Goal: Complete application form: Complete application form

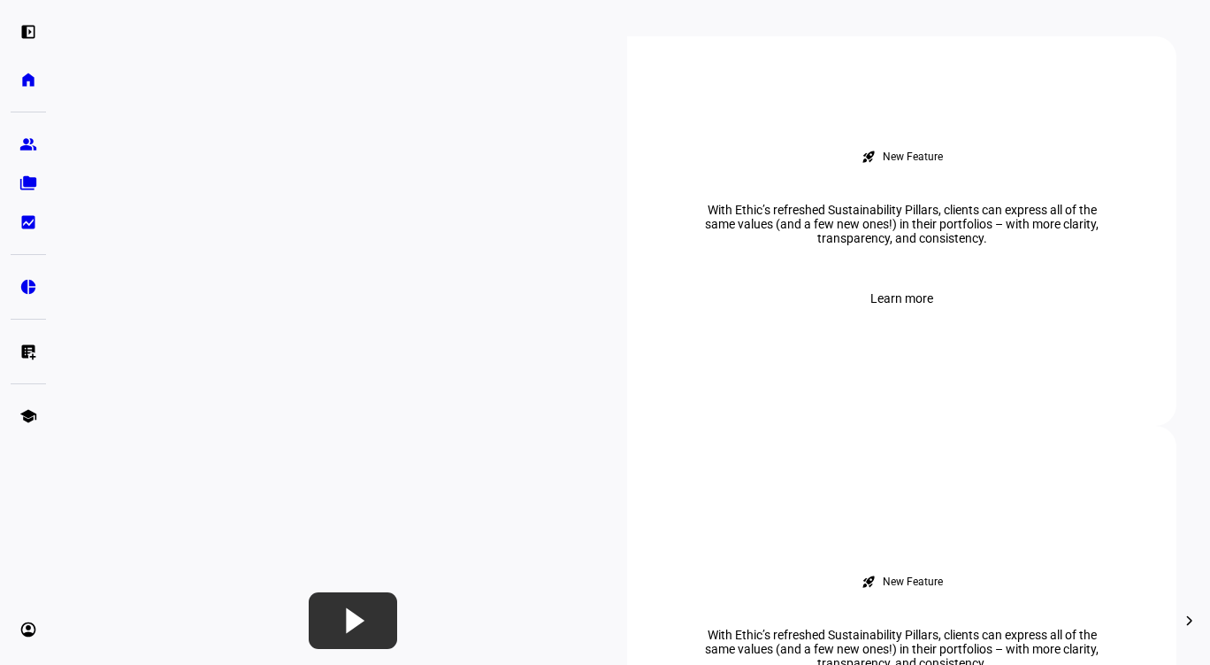
scroll to position [720, 0]
click at [25, 150] on eth-mat-symbol "group" at bounding box center [28, 144] width 18 height 18
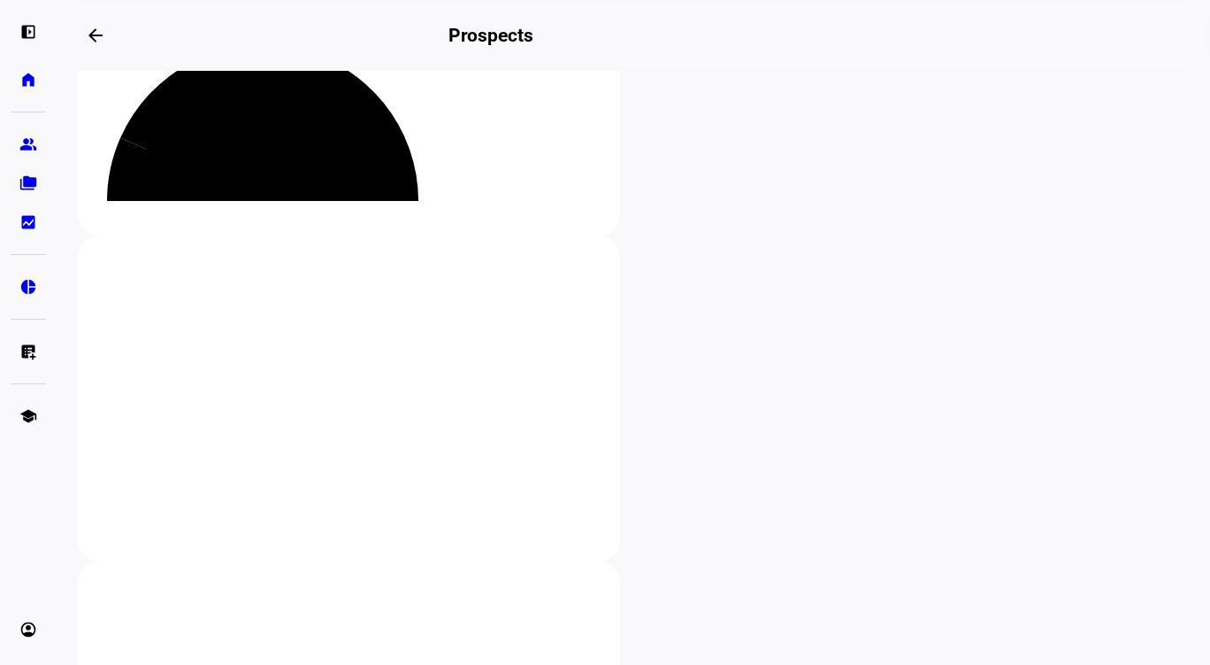
scroll to position [373, 0]
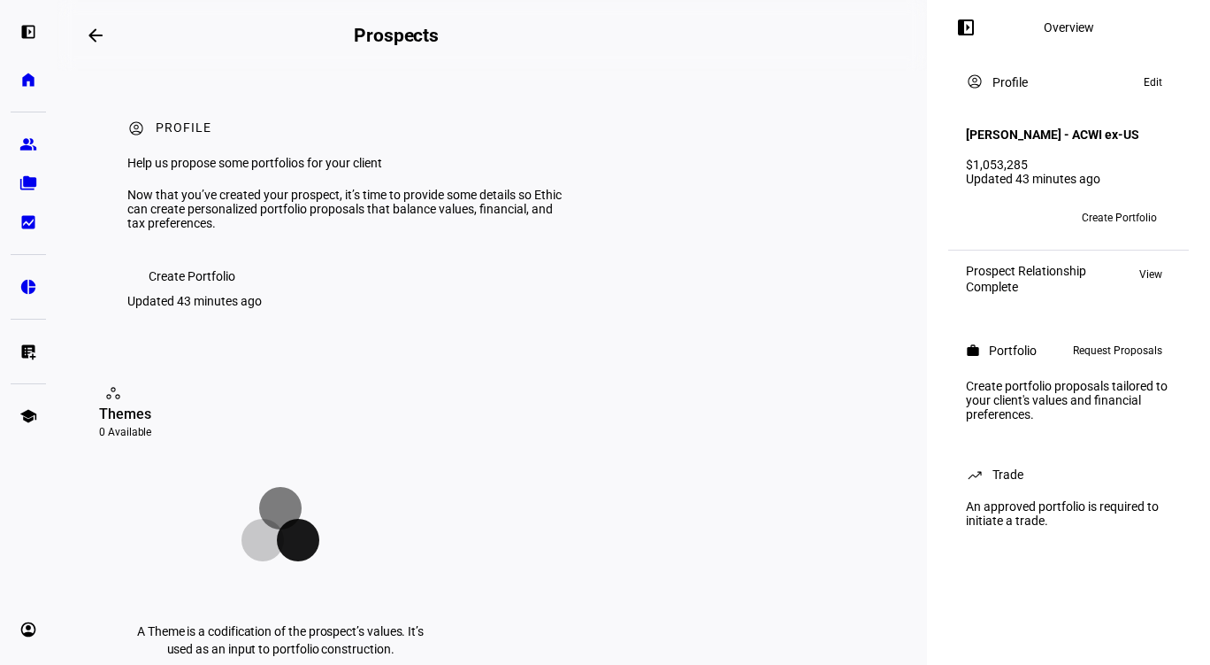
click at [1126, 361] on span "Request Proposals" at bounding box center [1117, 350] width 89 height 21
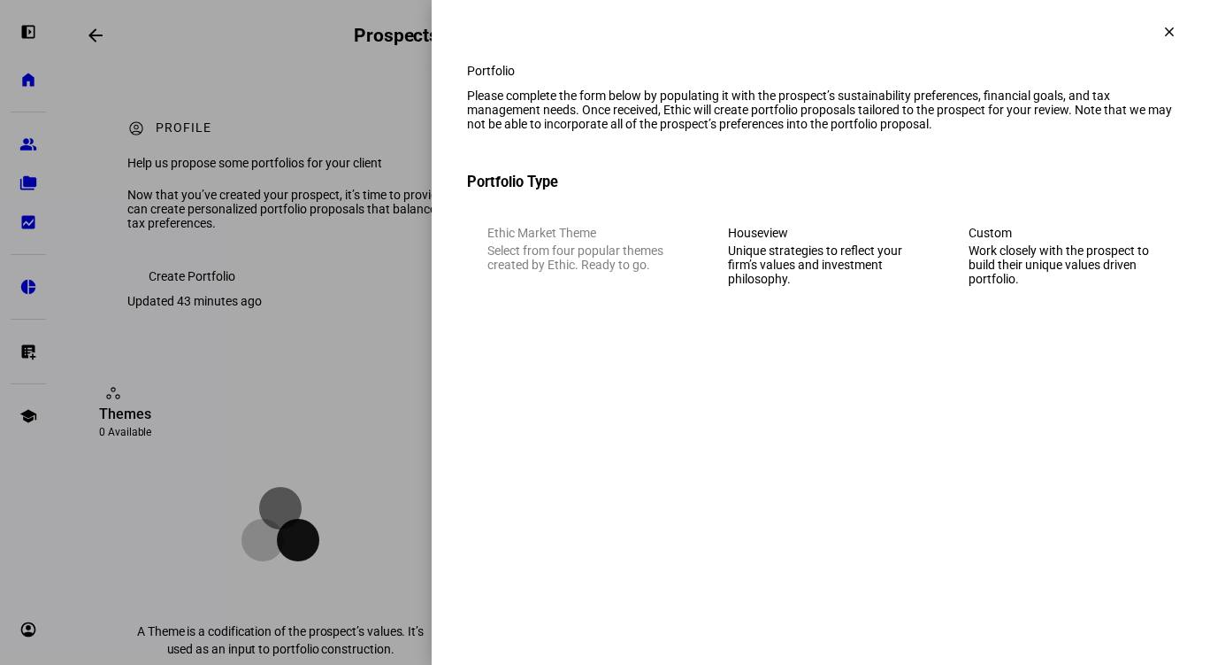
click at [844, 270] on eth-mega-radio-button "Houseview Unique strategies to reflect your firm’s values and investment philos…" at bounding box center [821, 255] width 227 height 101
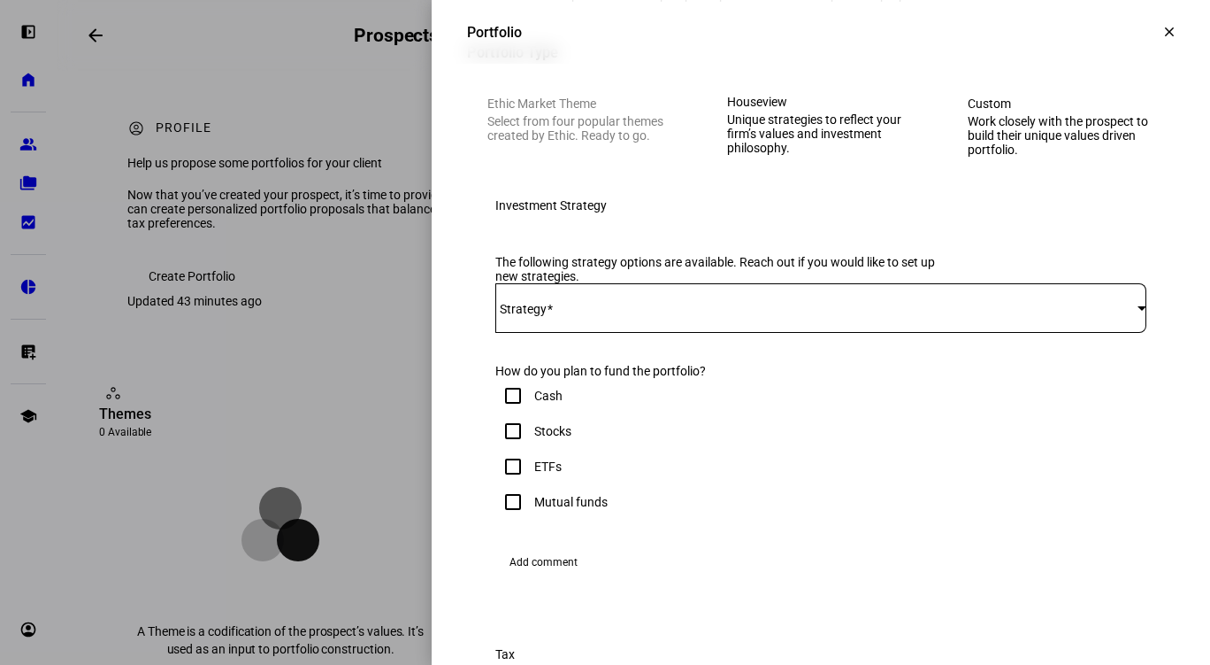
scroll to position [131, 0]
click at [666, 313] on span at bounding box center [817, 306] width 642 height 14
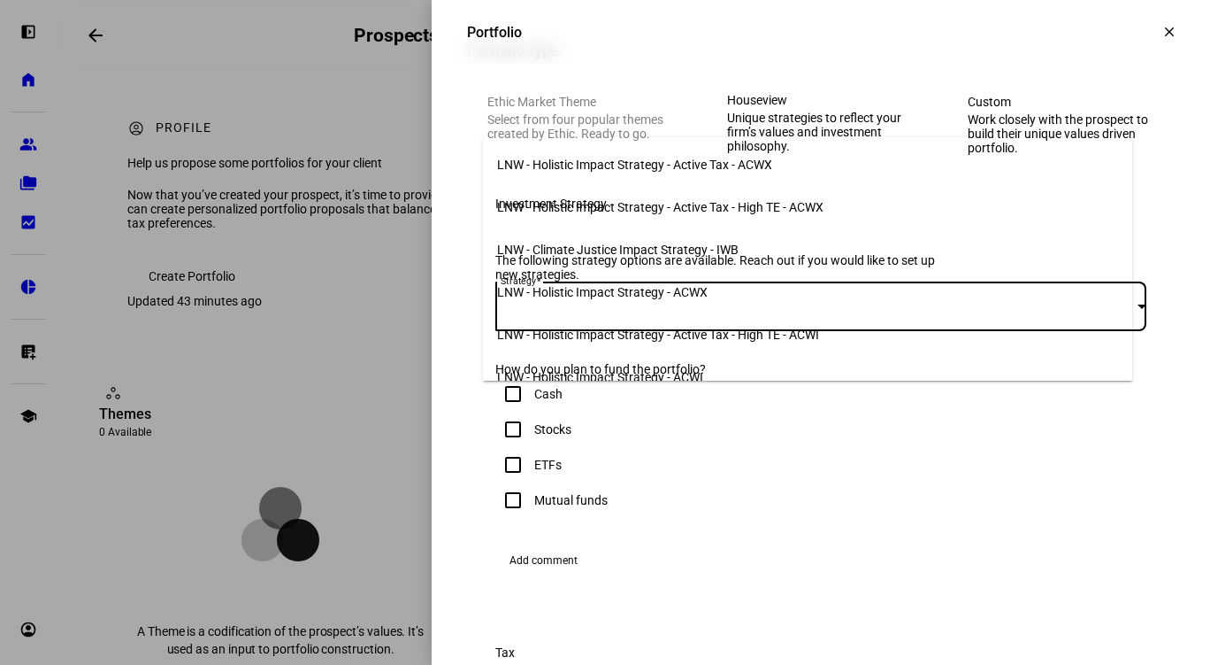
scroll to position [255, 0]
click at [808, 34] on div at bounding box center [605, 332] width 1210 height 665
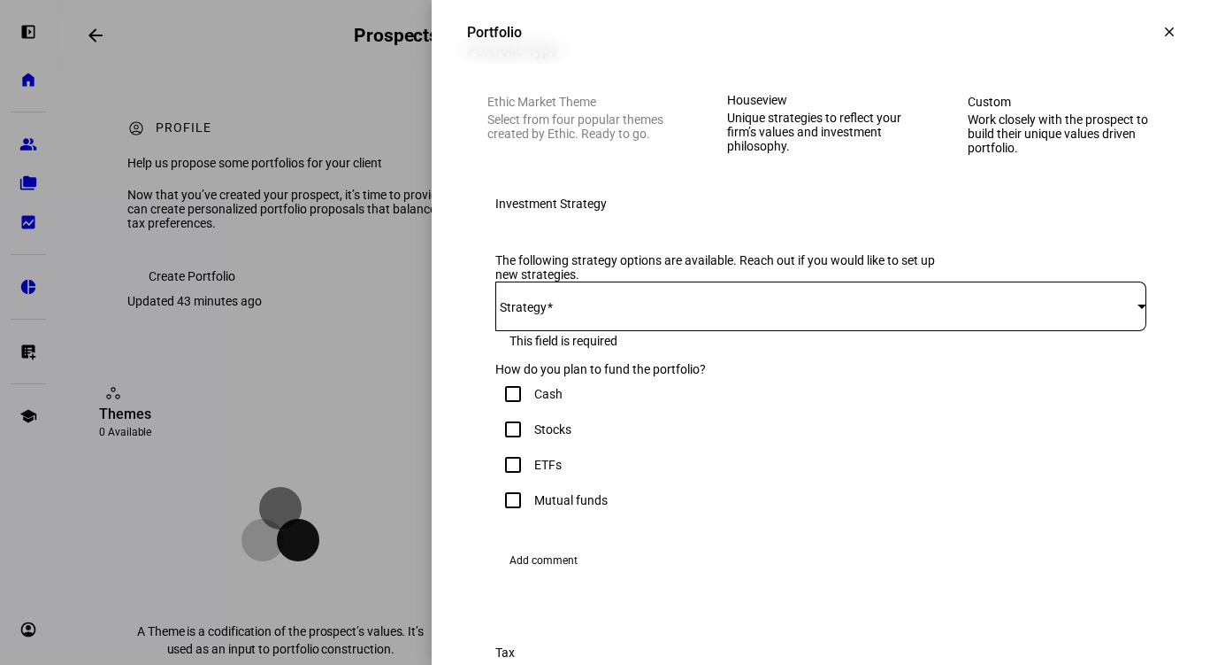
click at [1162, 35] on mat-icon "clear" at bounding box center [1170, 32] width 16 height 16
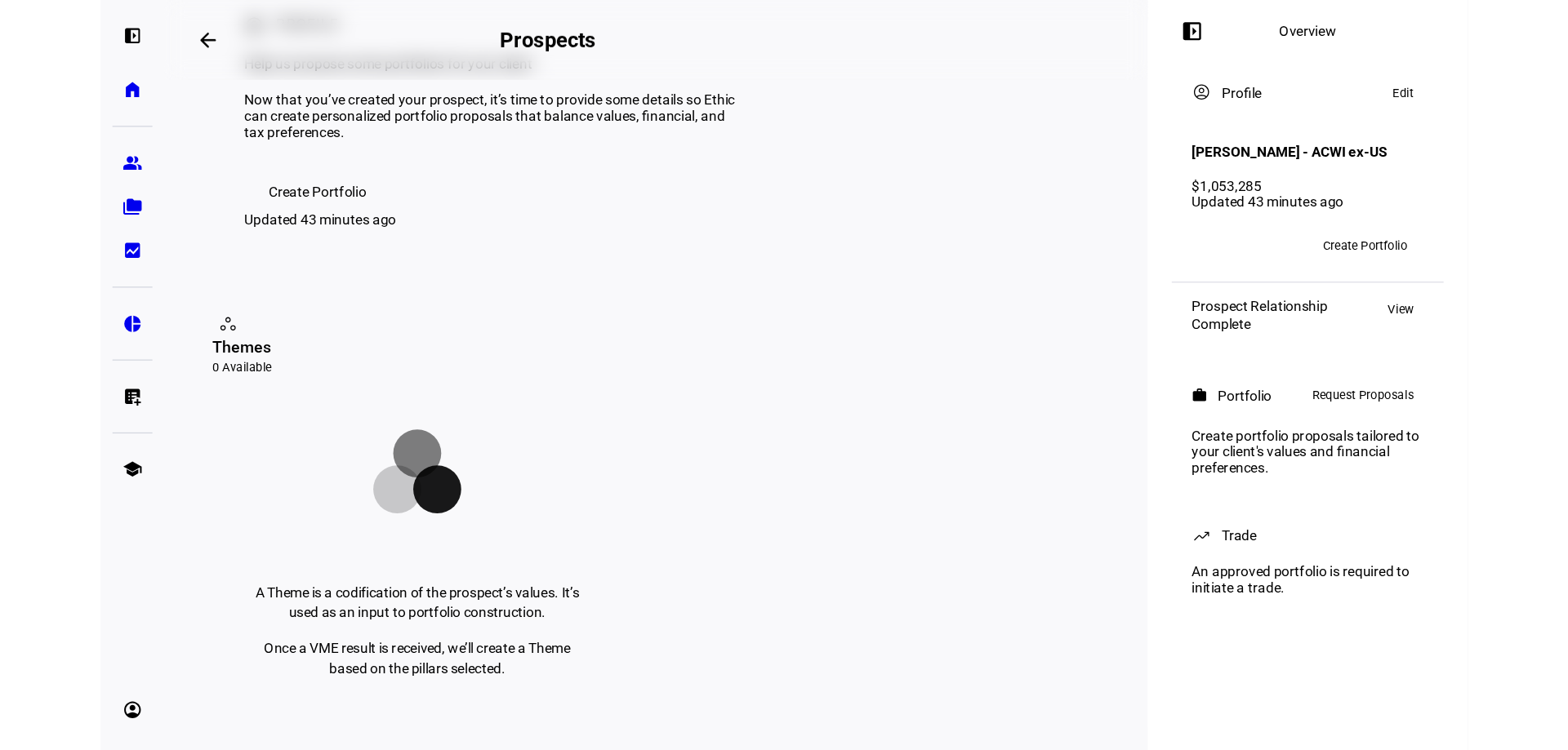
scroll to position [0, 0]
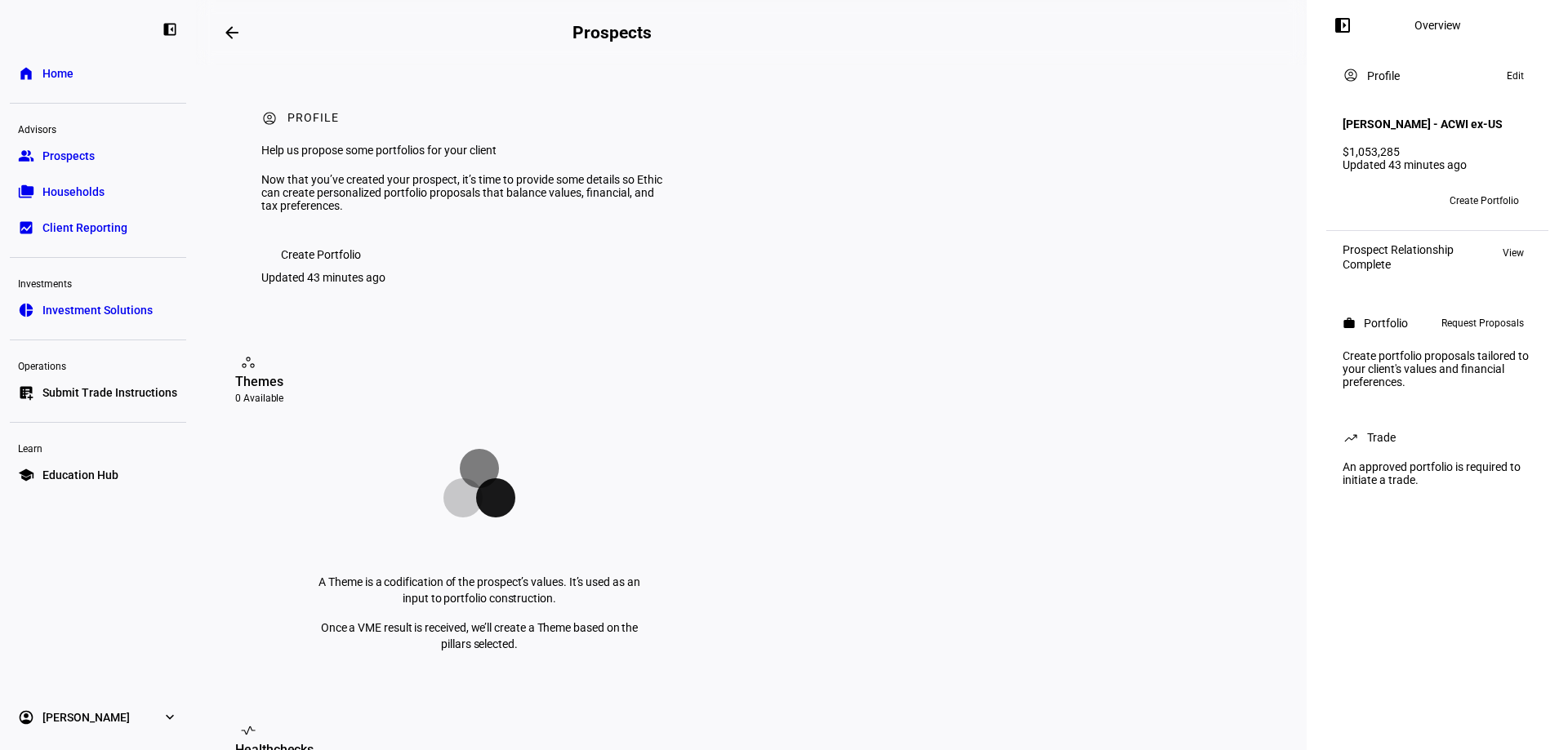
click at [1117, 333] on span "Request Proposals" at bounding box center [1482, 323] width 82 height 19
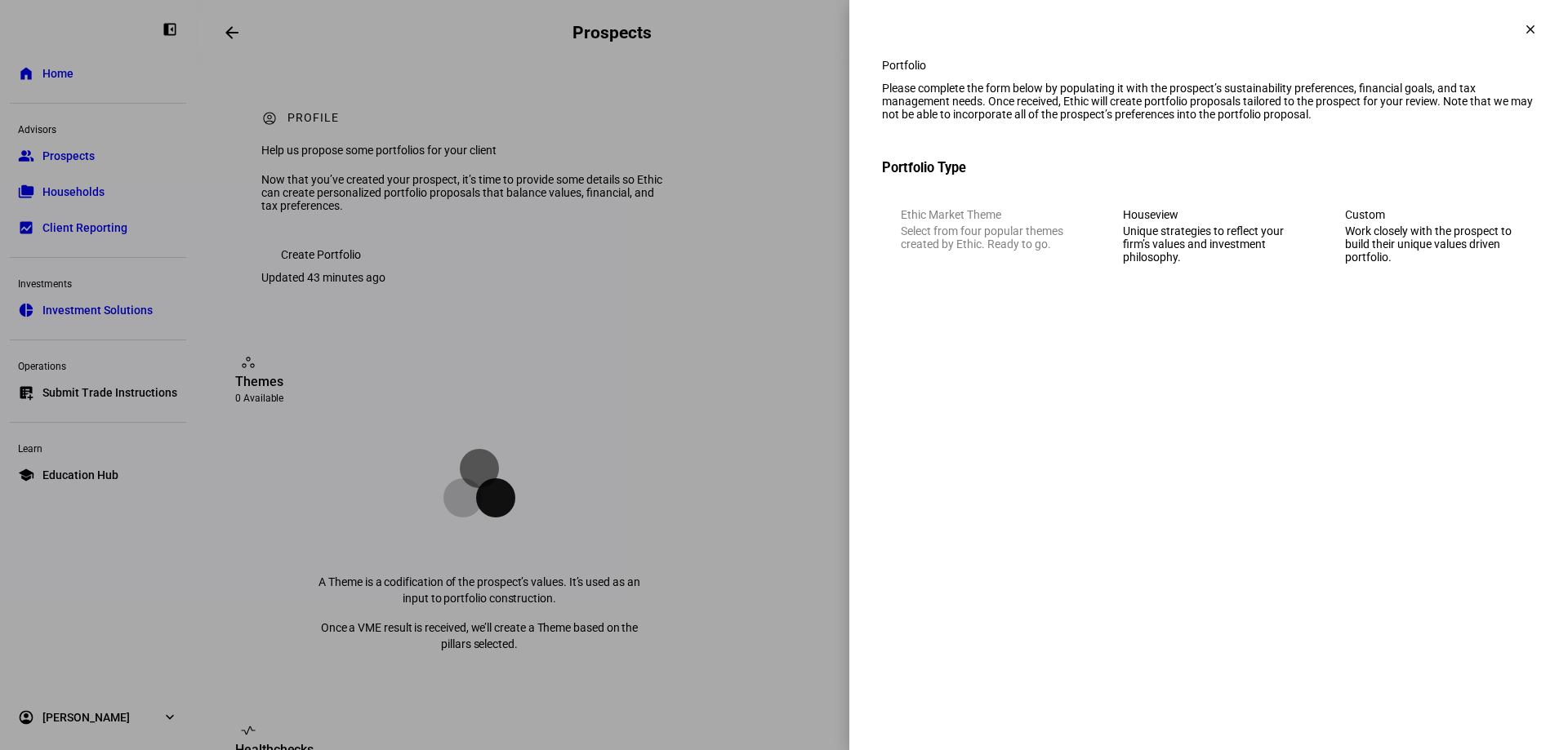
click at [1117, 263] on div "Work closely with the prospect to build their unique values driven portfolio." at bounding box center [1430, 244] width 172 height 39
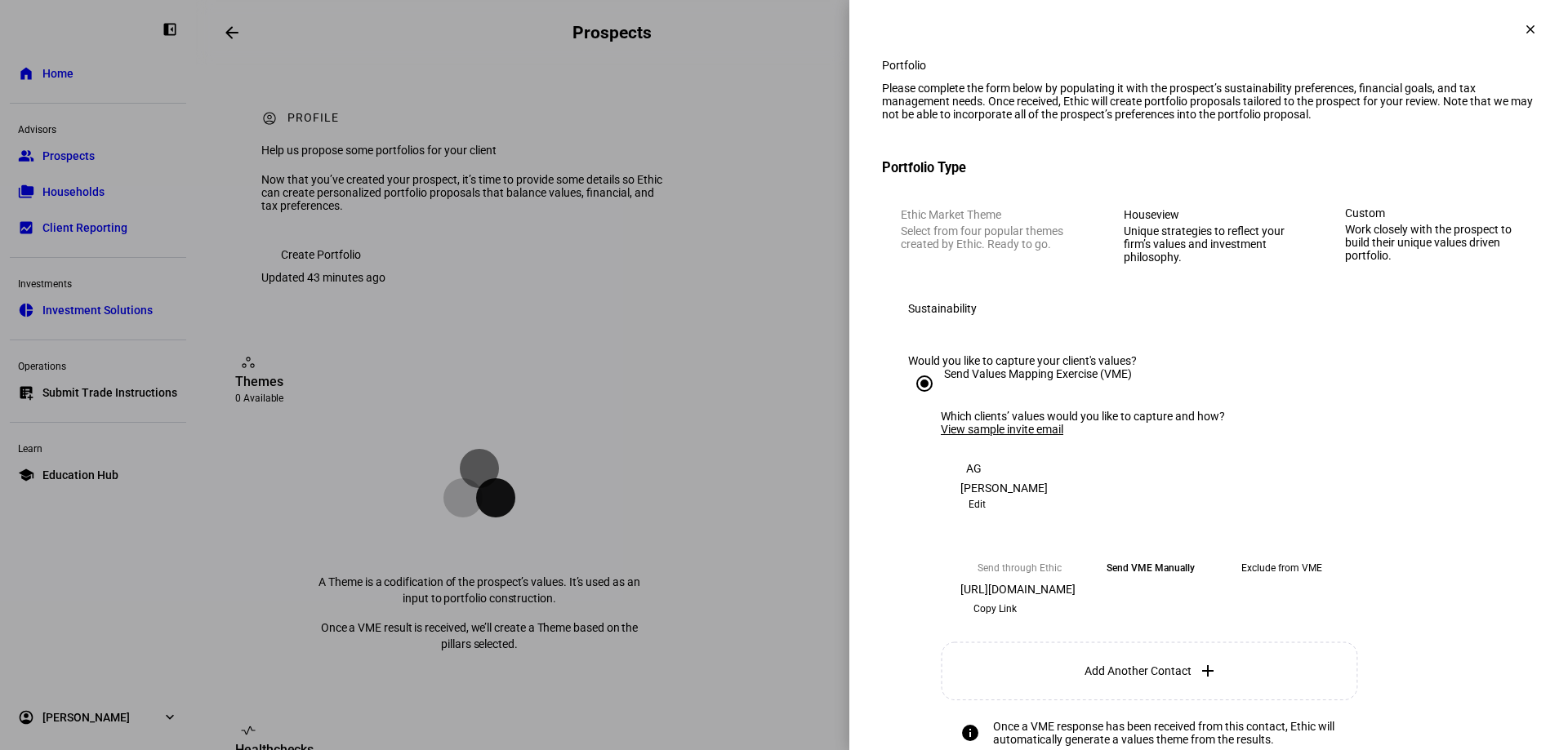
click at [1117, 264] on div "Unique strategies to reflect your firm’s values and investment philosophy." at bounding box center [1210, 244] width 173 height 39
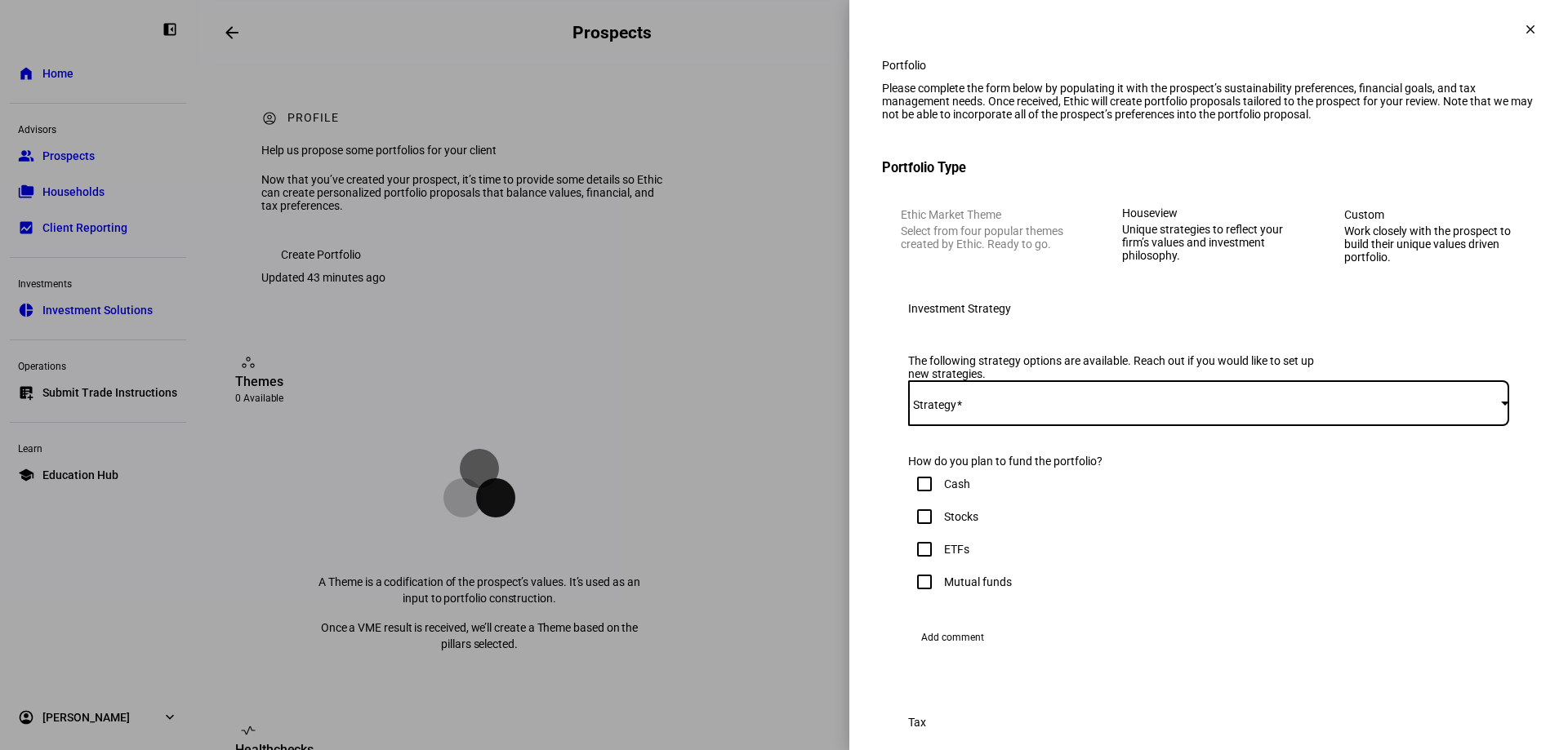
click at [1011, 410] on span at bounding box center [1204, 403] width 592 height 13
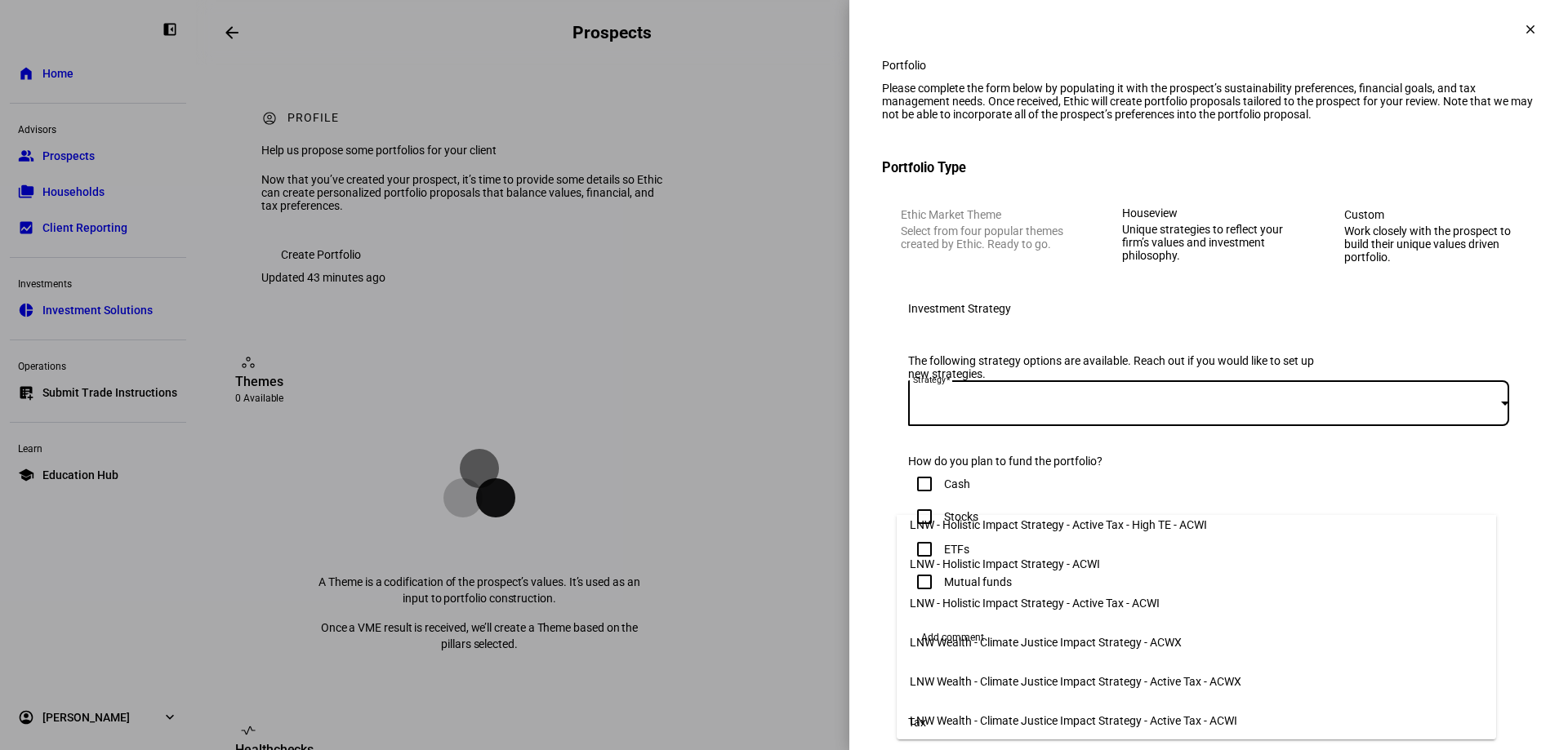
scroll to position [481, 0]
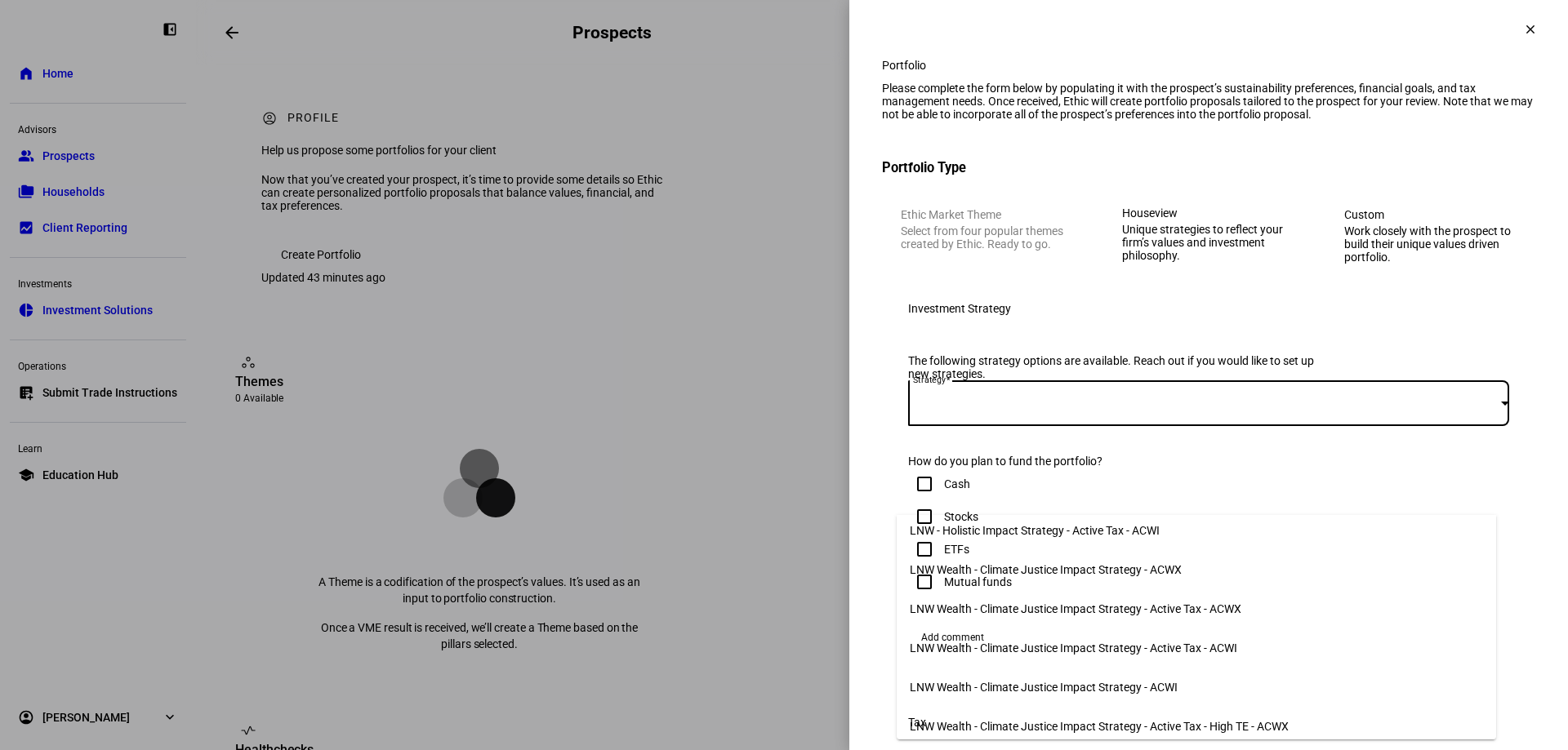
click at [1027, 567] on span "LNW Wealth - Climate Justice Impact Strategy - ACWX" at bounding box center [1046, 570] width 272 height 13
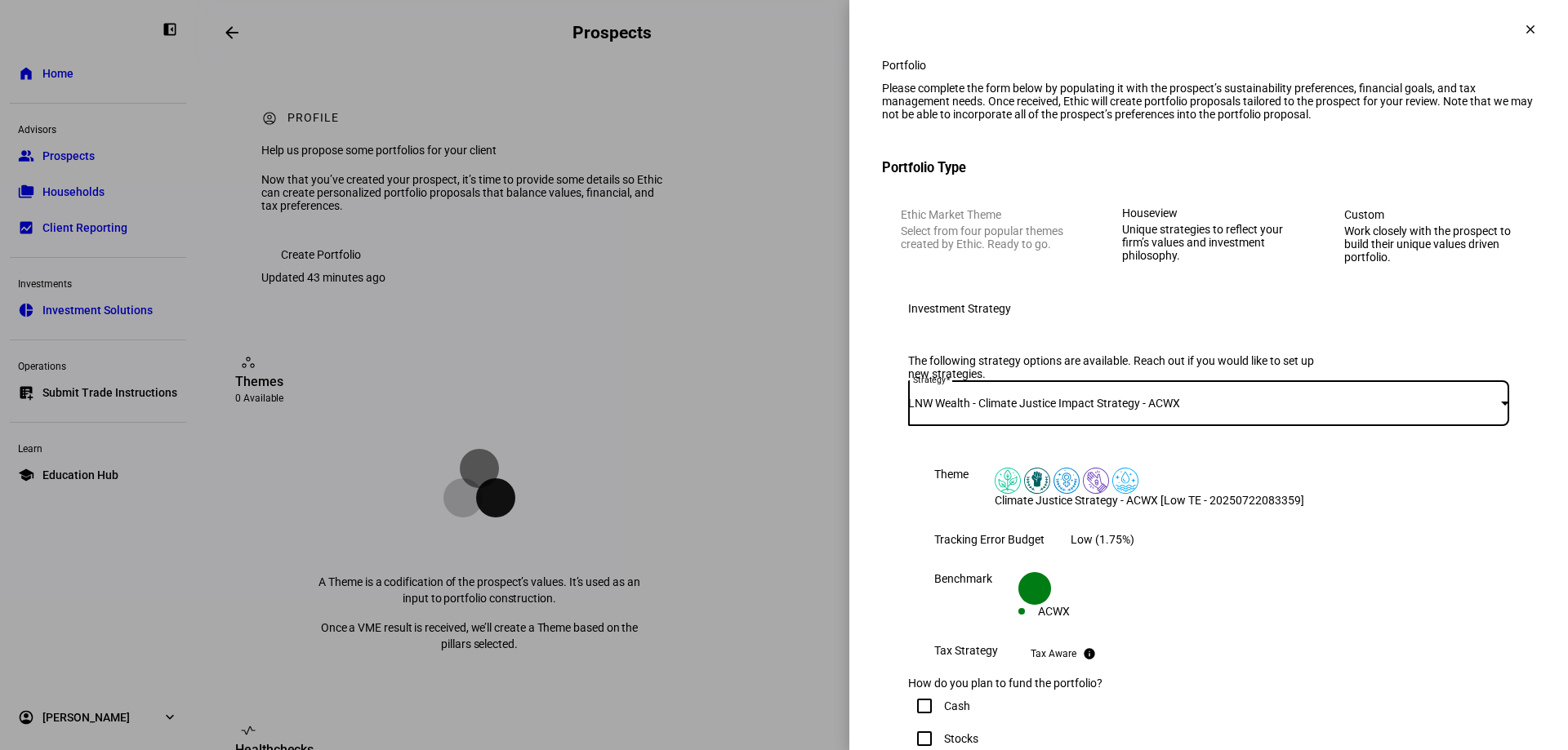
scroll to position [81, 0]
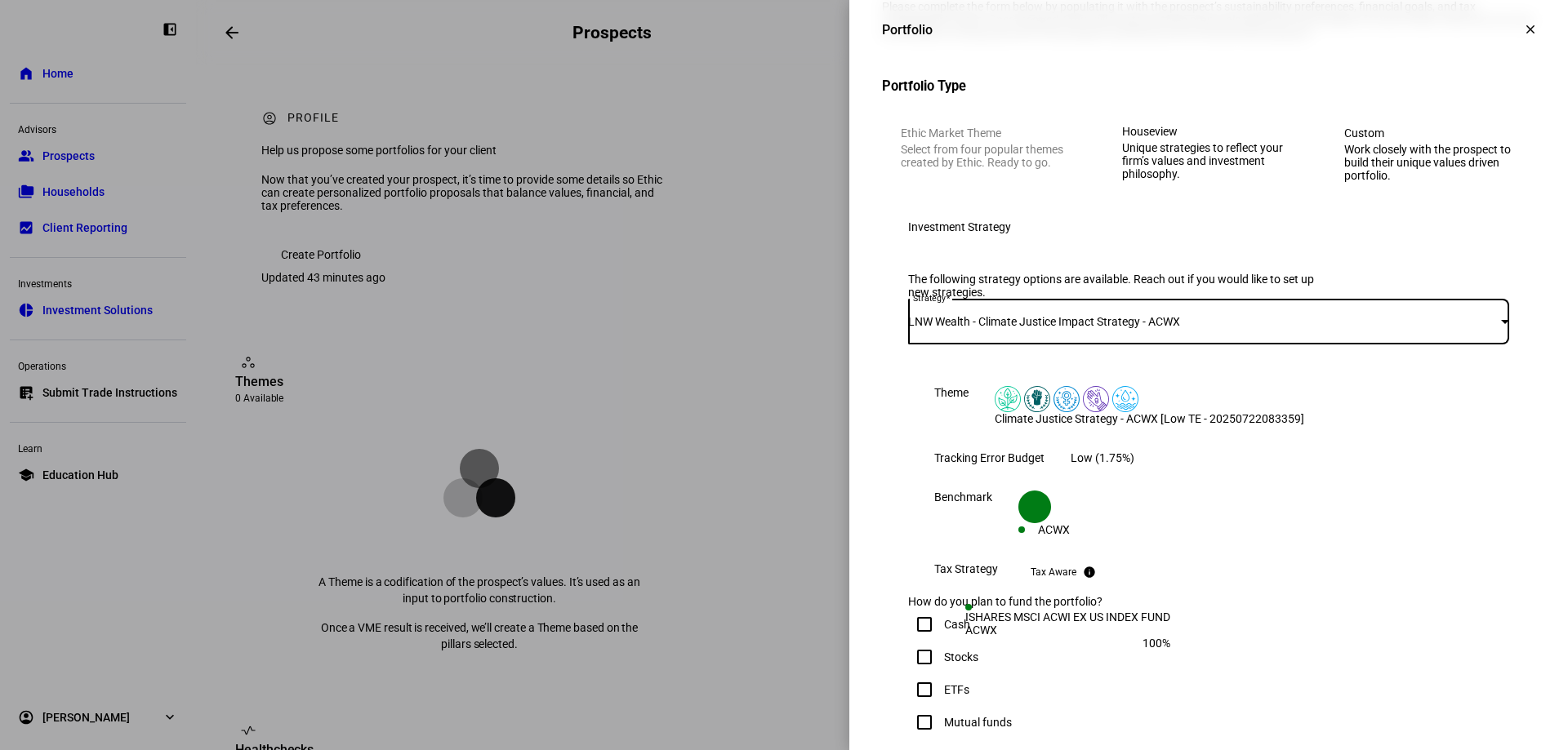
click at [1025, 328] on span "LNW Wealth - Climate Justice Impact Strategy - ACWX" at bounding box center [1044, 322] width 272 height 13
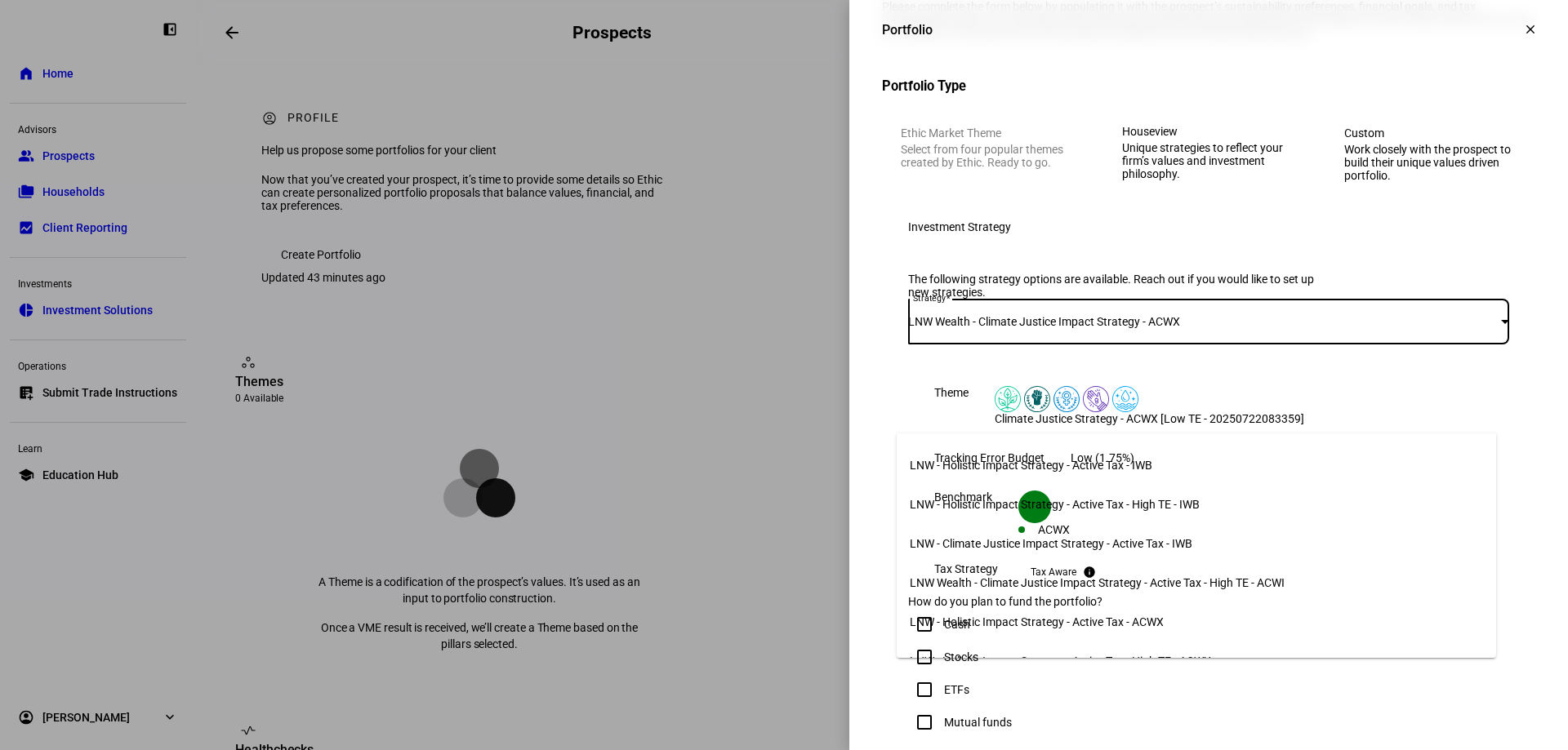
scroll to position [0, 0]
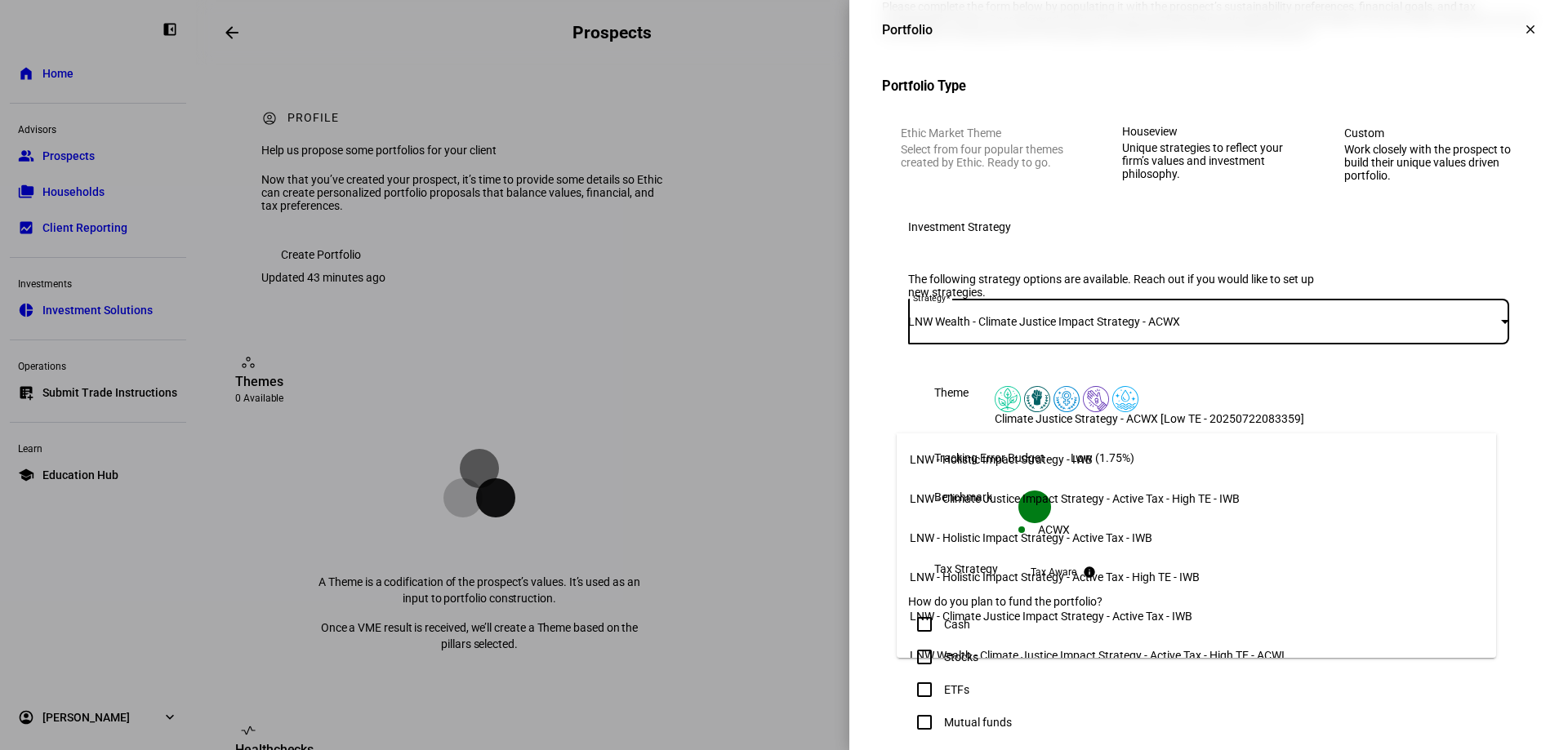
click at [1117, 329] on div at bounding box center [784, 375] width 1568 height 750
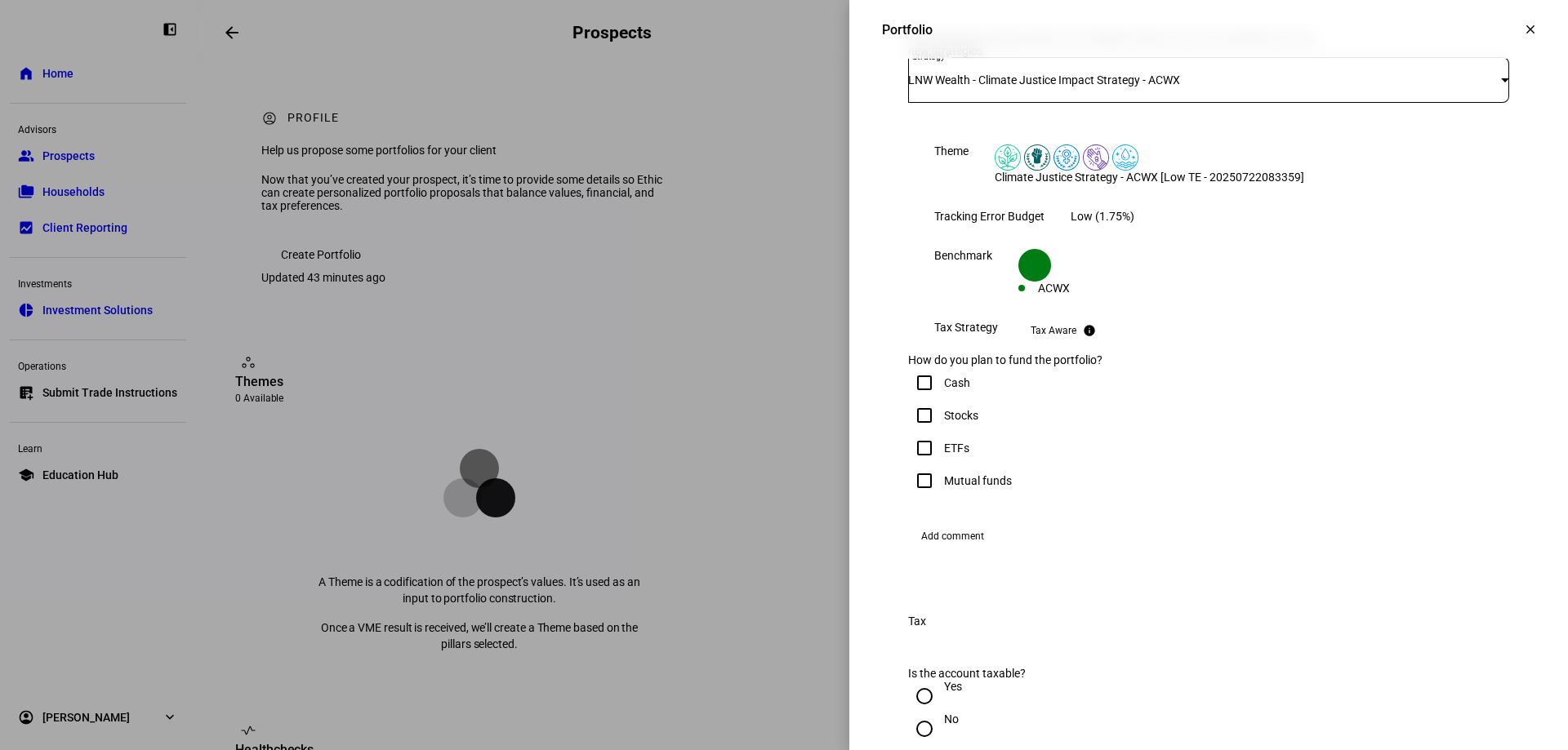
scroll to position [571, 0]
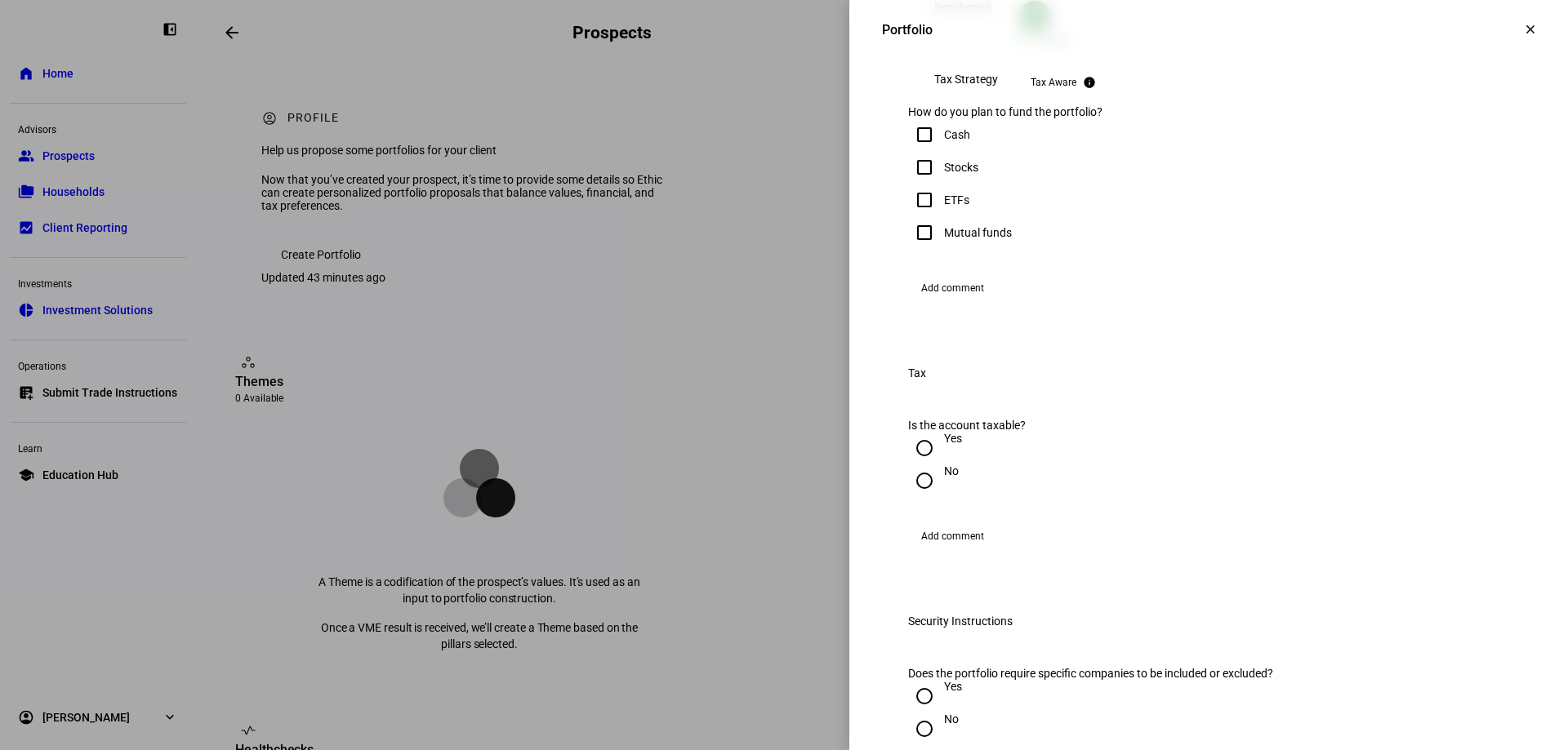
click at [916, 184] on input "Stocks" at bounding box center [924, 167] width 32 height 32
checkbox input "true"
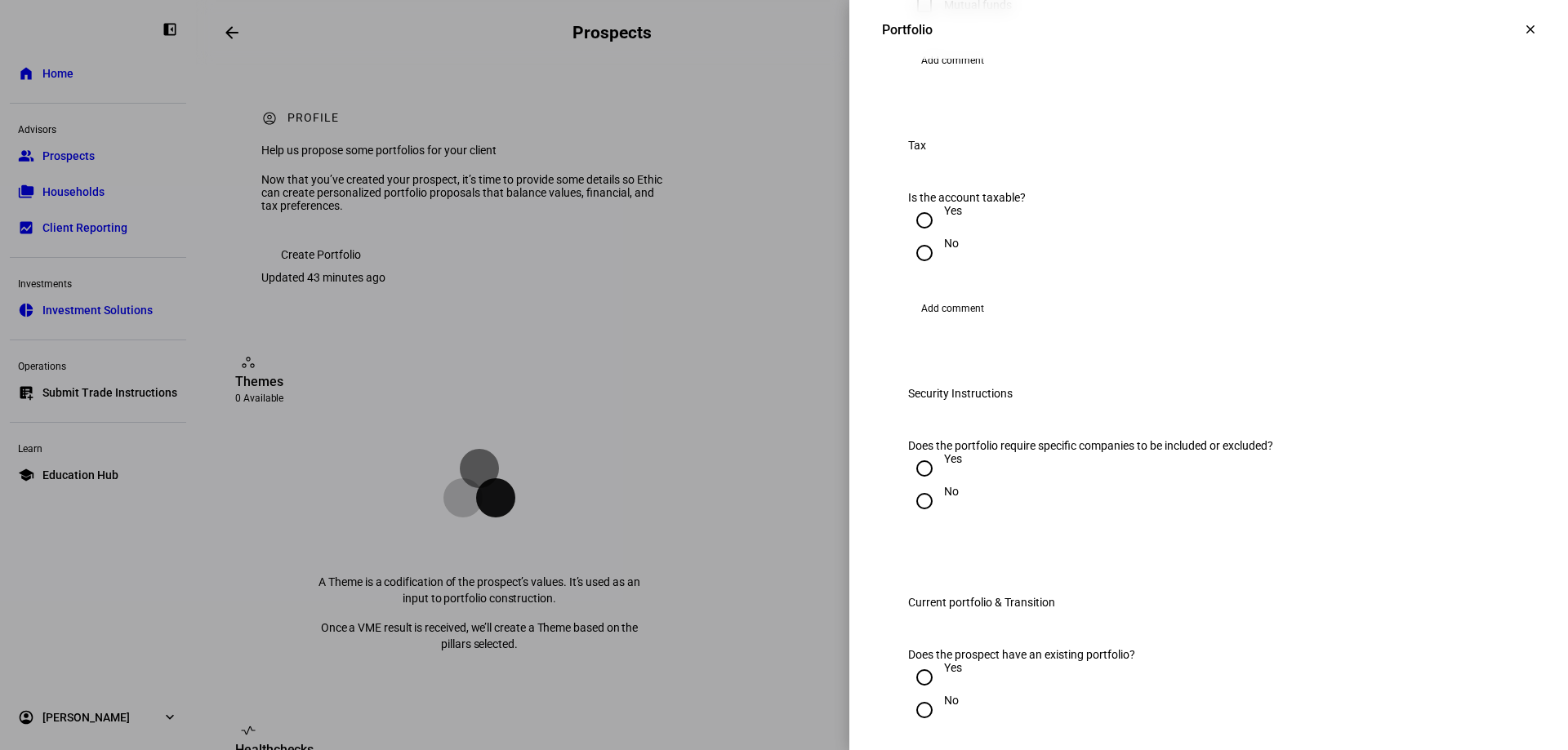
scroll to position [816, 0]
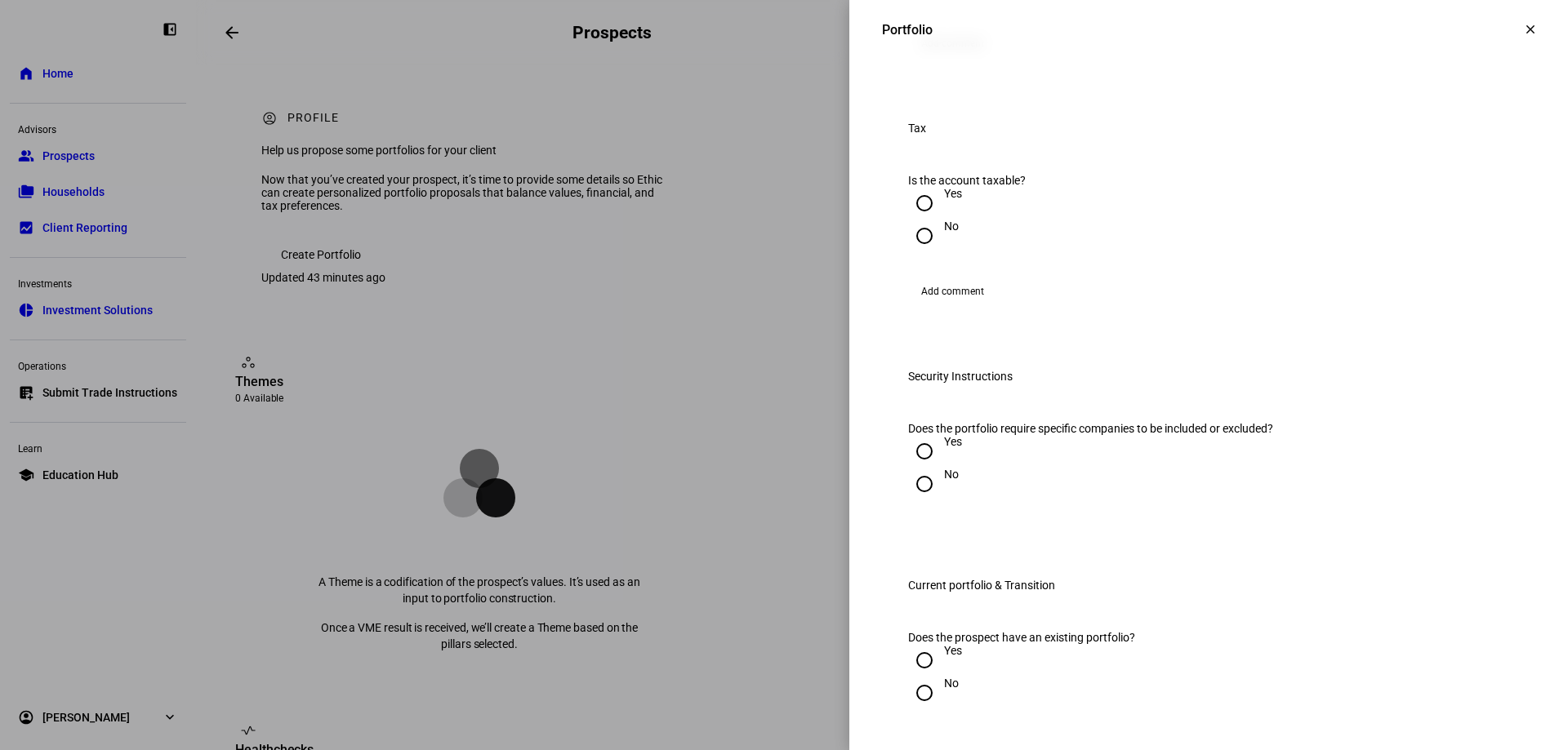
click at [910, 220] on input "Yes" at bounding box center [924, 203] width 32 height 32
radio input "true"
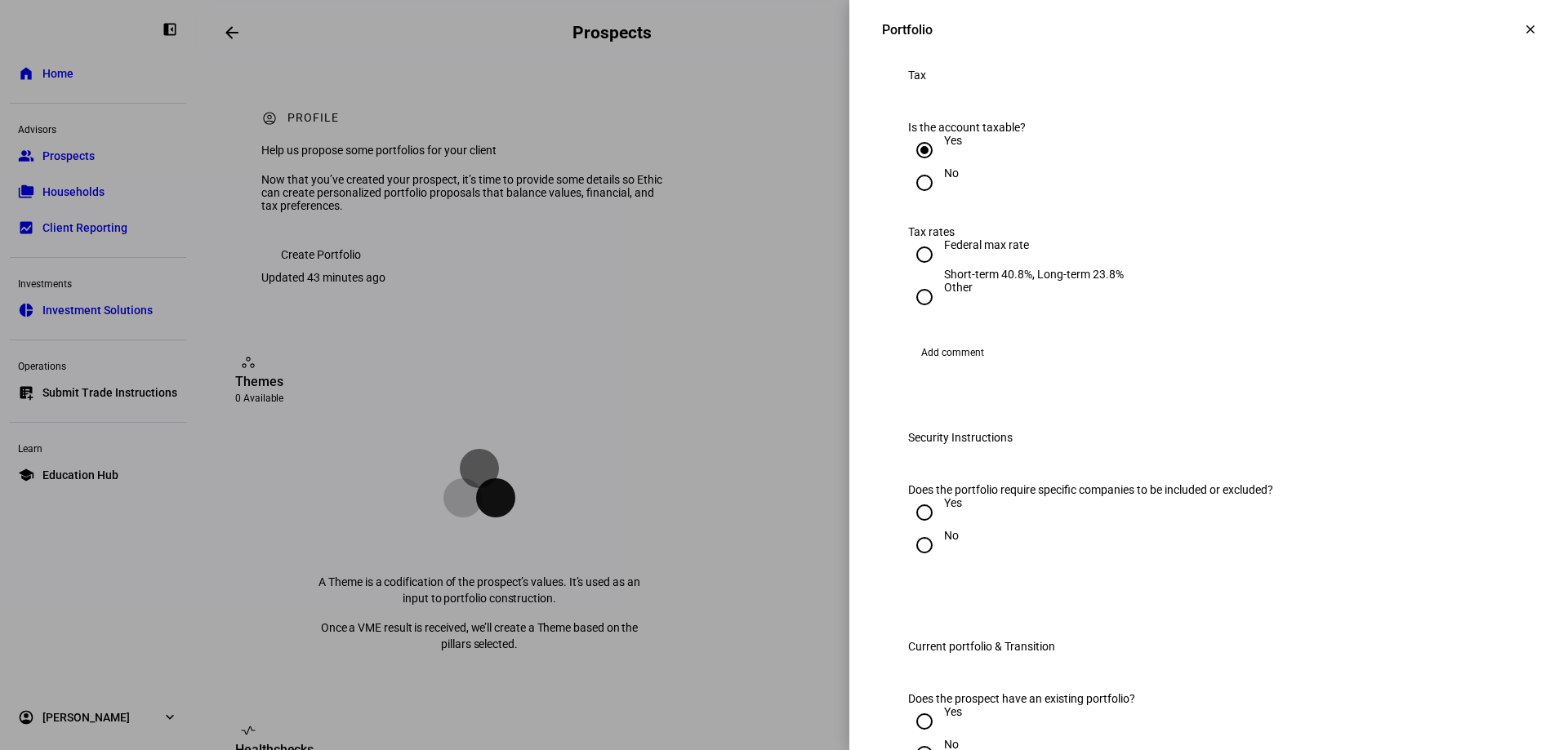
scroll to position [898, 0]
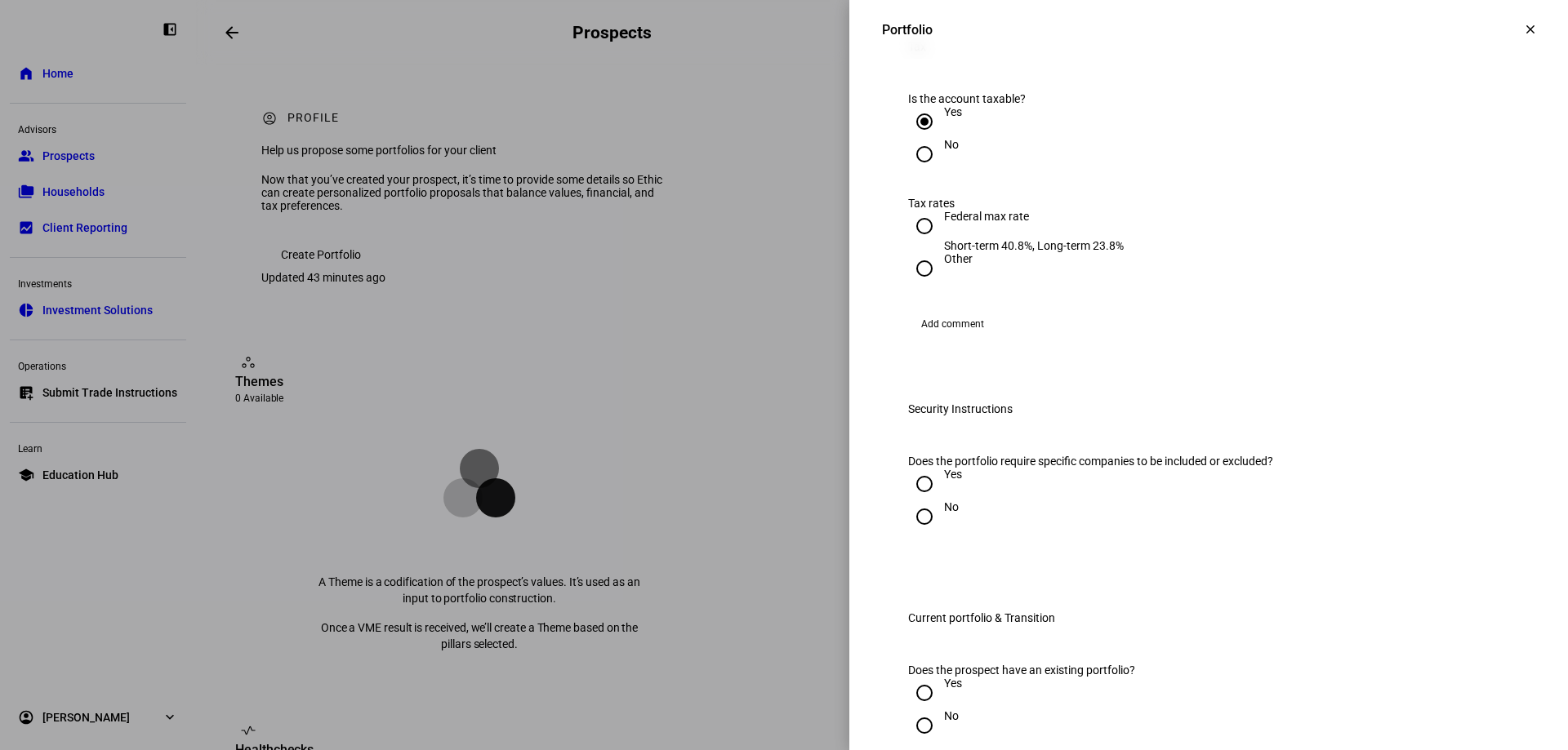
drag, startPoint x: 904, startPoint y: 413, endPoint x: 1030, endPoint y: 443, distance: 129.5
click at [908, 243] on input "Federal max rate Short-term 40.8%, Long-term 23.8%" at bounding box center [924, 225] width 32 height 32
radio input "true"
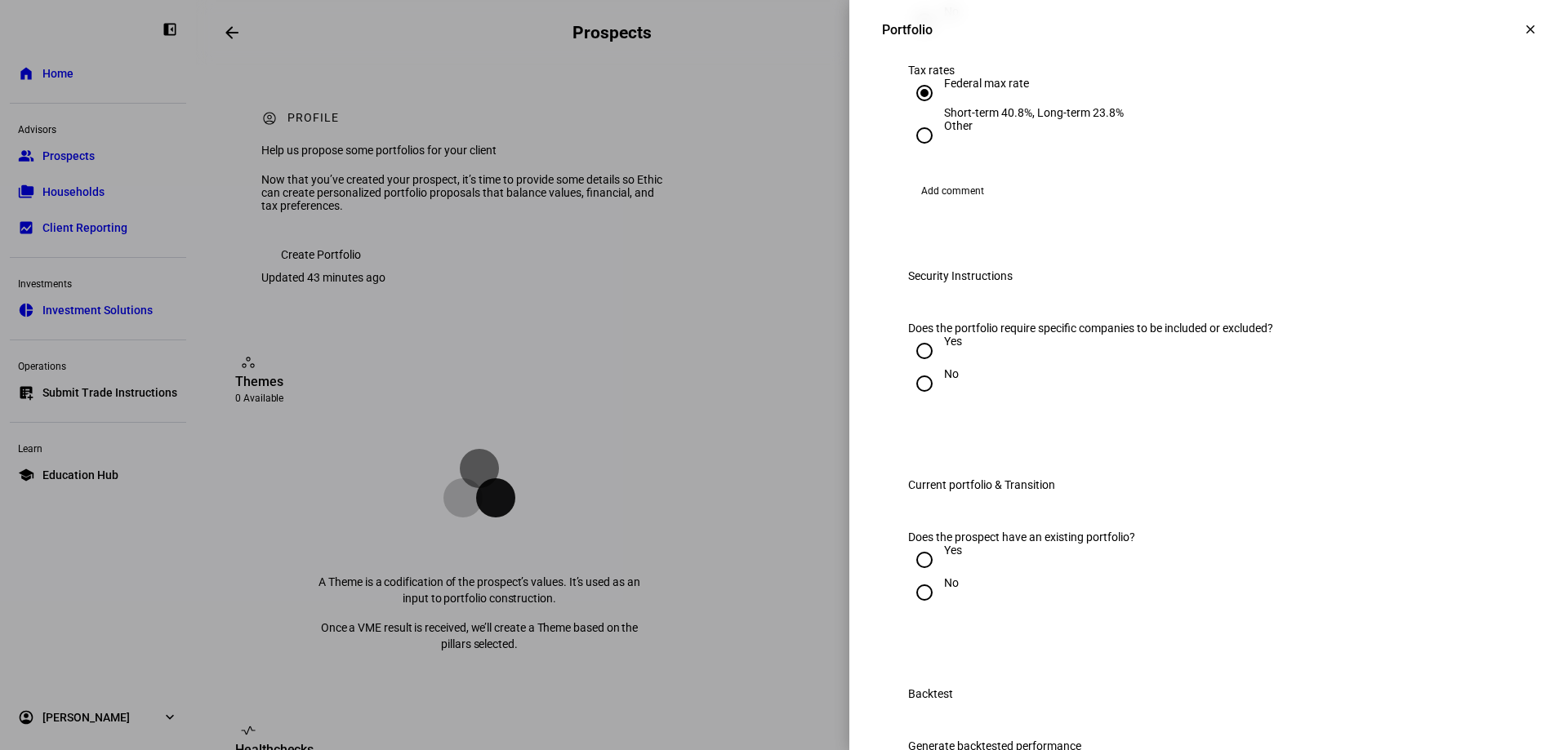
scroll to position [1143, 0]
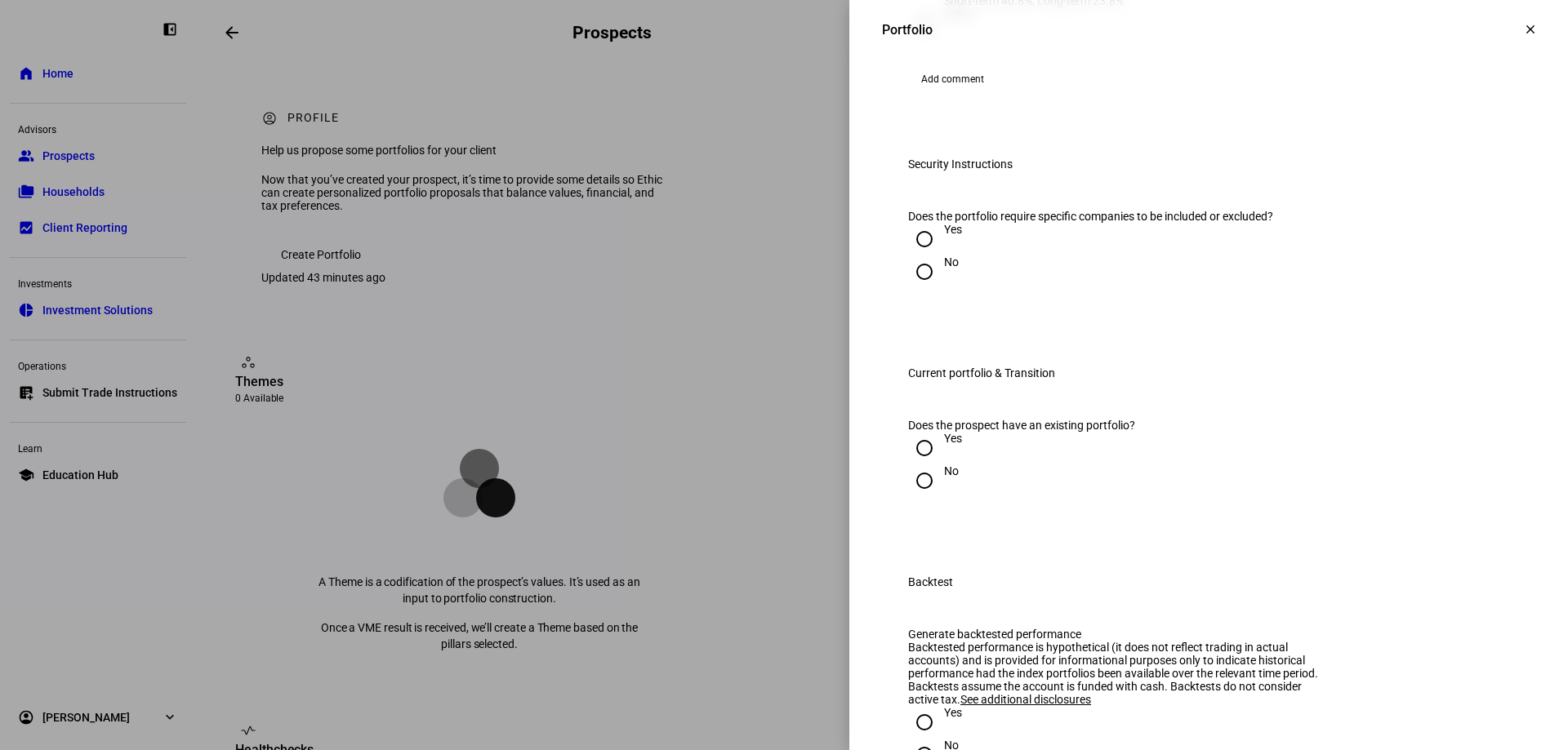
click at [916, 256] on input "Yes" at bounding box center [924, 239] width 32 height 32
radio input "true"
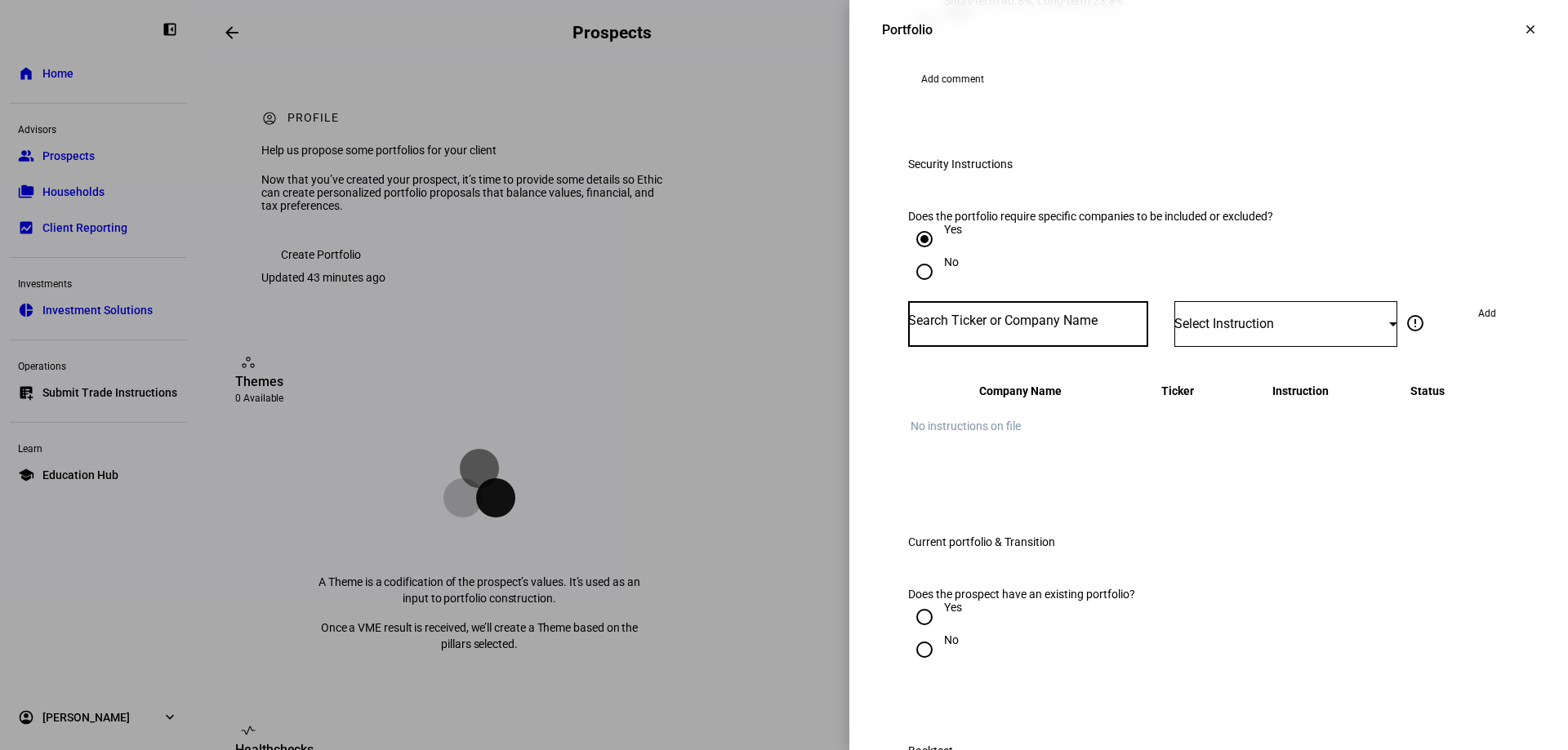
click at [982, 327] on input "Number" at bounding box center [1028, 321] width 240 height 13
type input "tsla"
click at [995, 587] on mat-option "TESLA INC TSLA" at bounding box center [1017, 589] width 240 height 46
click at [1117, 331] on span "Select Instruction" at bounding box center [1224, 323] width 100 height 16
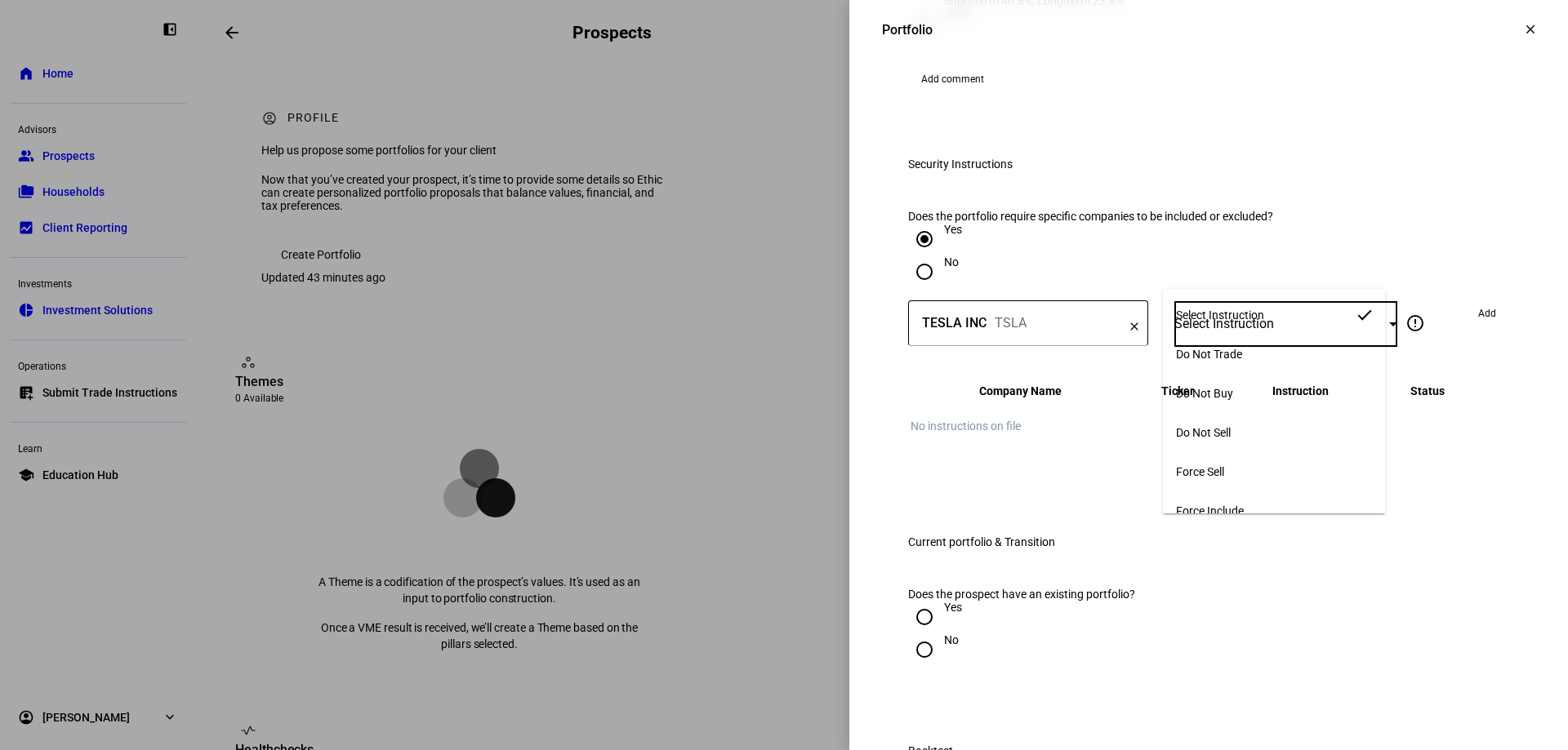
drag, startPoint x: 1206, startPoint y: 351, endPoint x: 1327, endPoint y: 542, distance: 226.1
click at [1117, 351] on span "Do Not Trade" at bounding box center [1209, 354] width 66 height 13
click at [1117, 327] on span "Add" at bounding box center [1487, 314] width 18 height 26
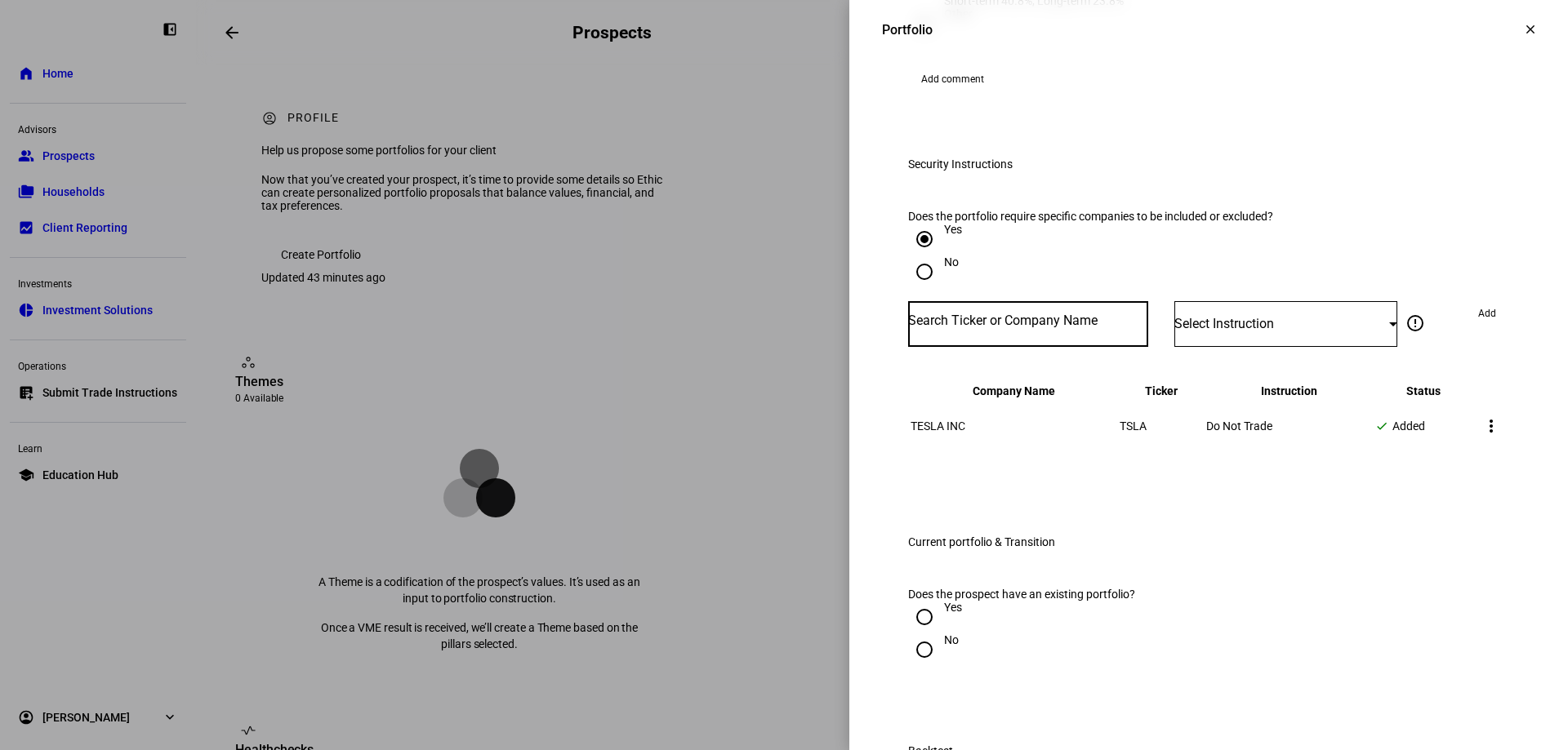
click at [996, 327] on input "Number" at bounding box center [1028, 321] width 240 height 13
type input "djt"
click at [989, 591] on div "DJT" at bounding box center [1071, 599] width 323 height 16
click at [1117, 347] on div "Select Instruction" at bounding box center [1286, 325] width 223 height 46
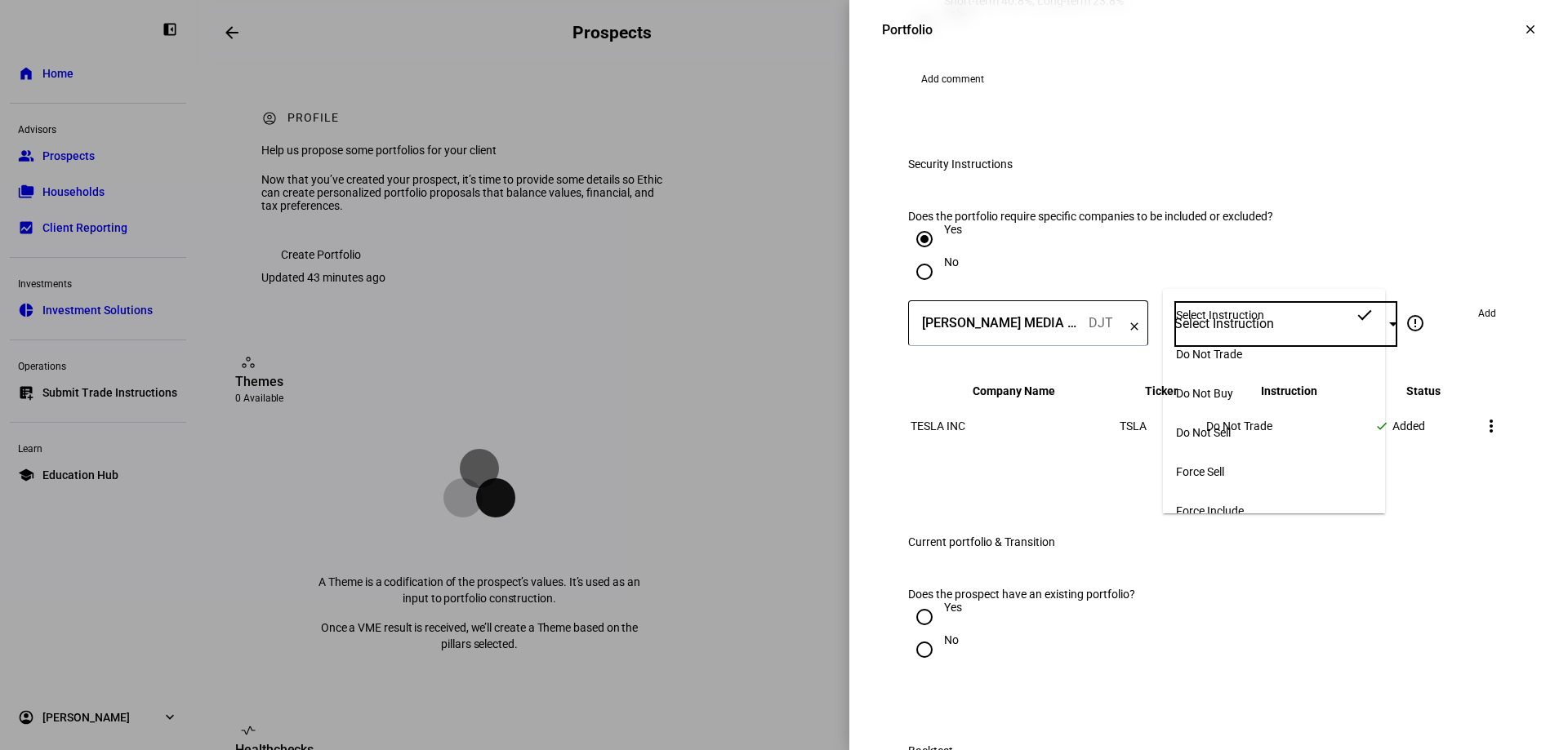
click at [1117, 349] on span "Do Not Trade" at bounding box center [1209, 354] width 66 height 13
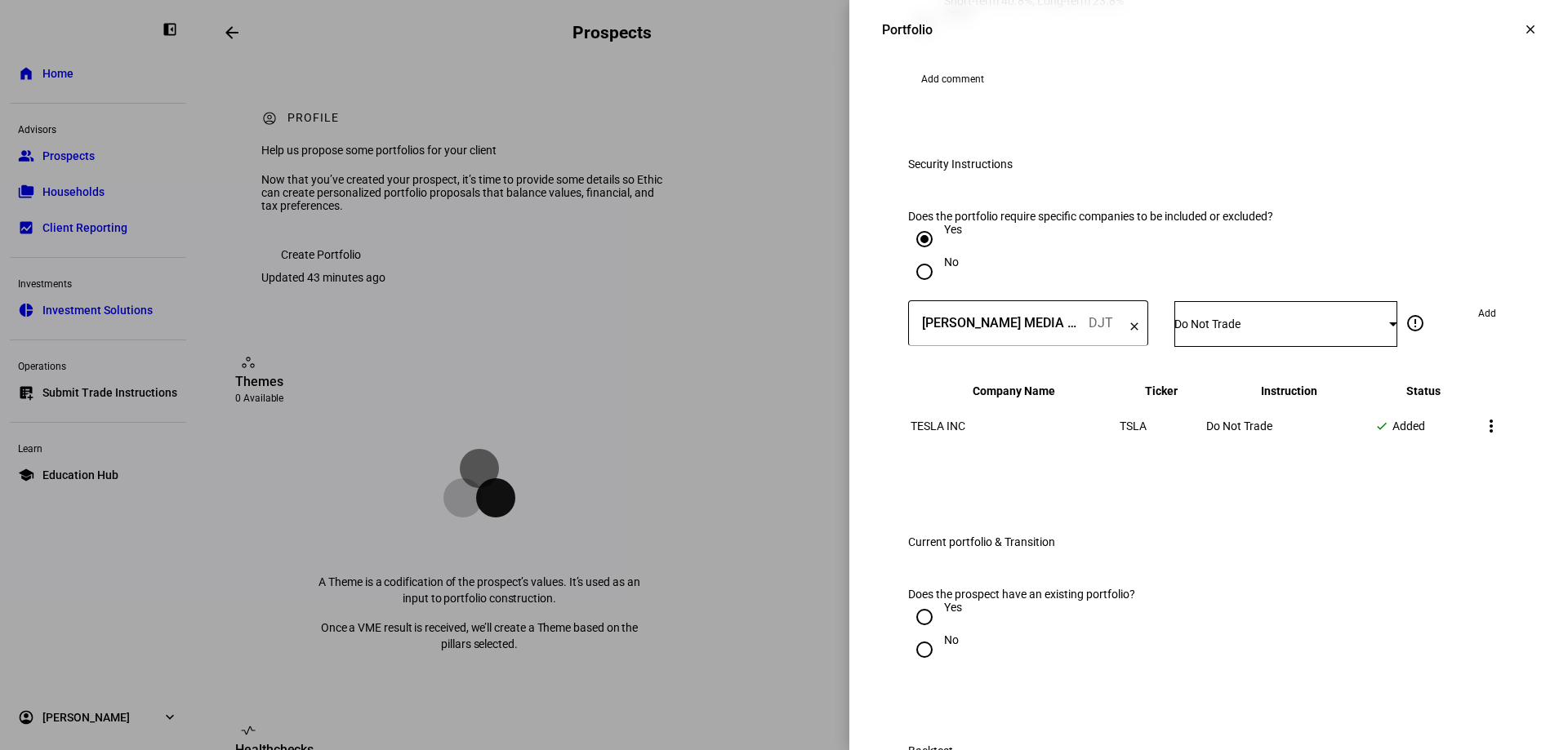
click at [1117, 327] on span at bounding box center [1487, 314] width 44 height 26
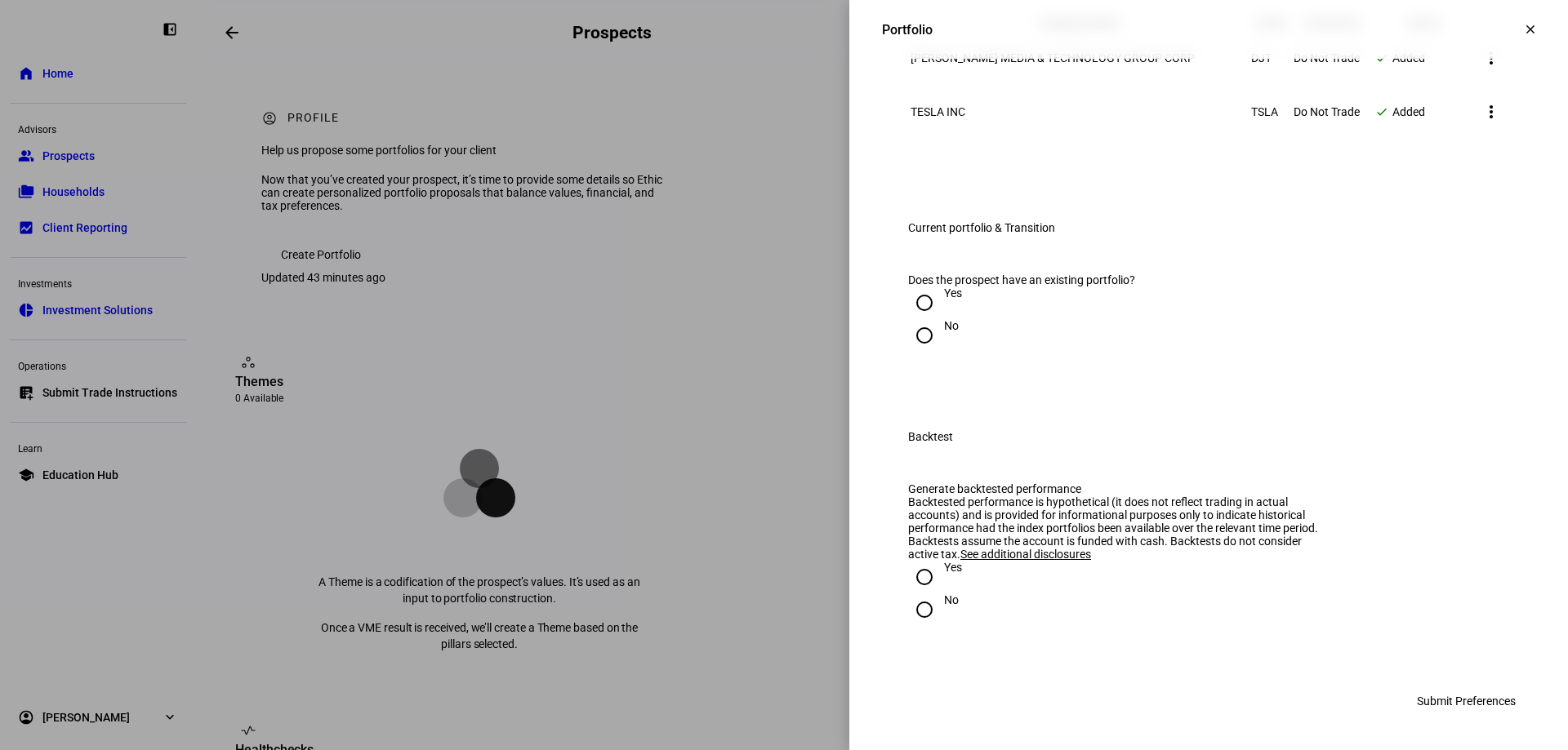
scroll to position [1551, 0]
click at [913, 319] on input "Yes" at bounding box center [924, 303] width 32 height 32
radio input "true"
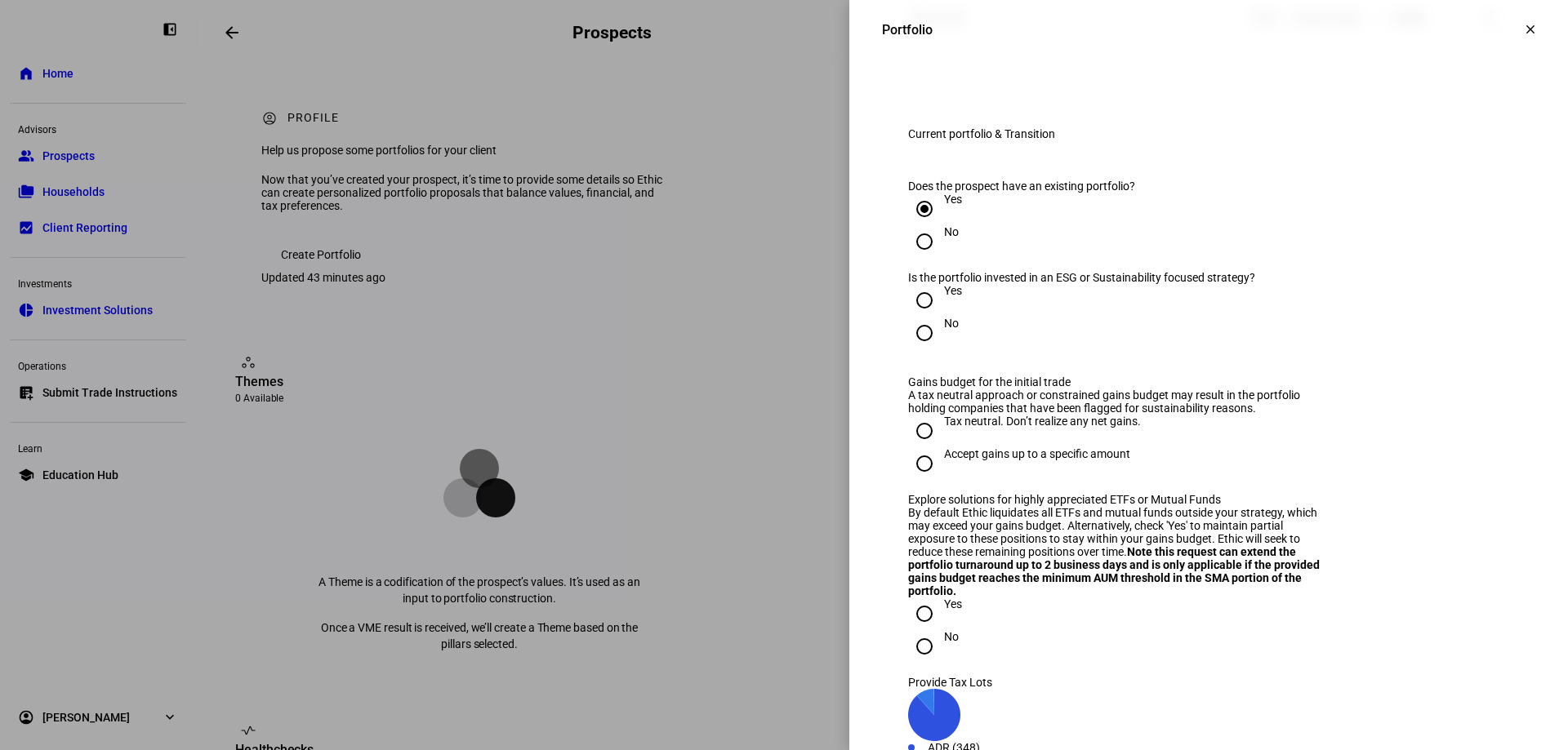
scroll to position [1633, 0]
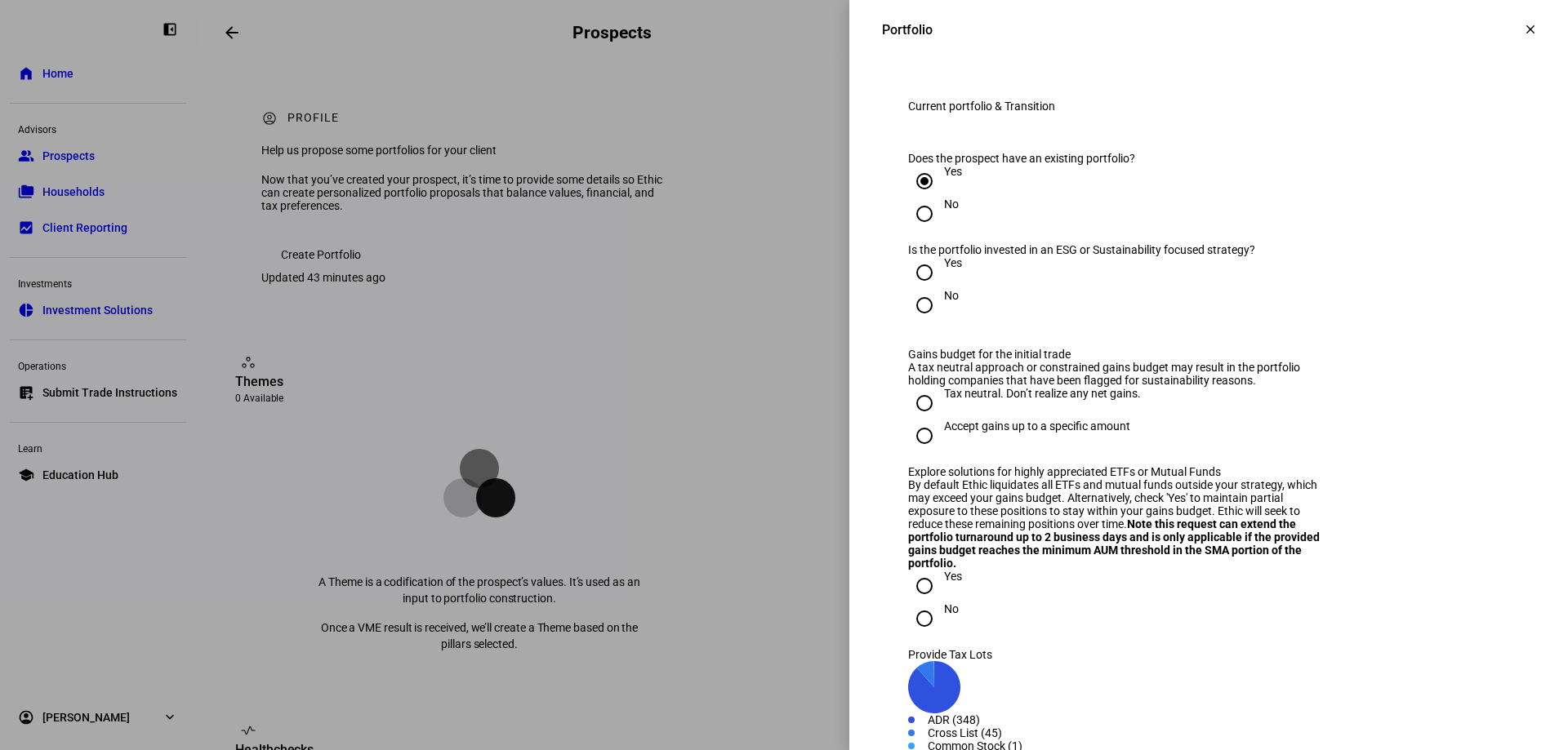
click at [911, 289] on input "Yes" at bounding box center [924, 272] width 32 height 32
radio input "true"
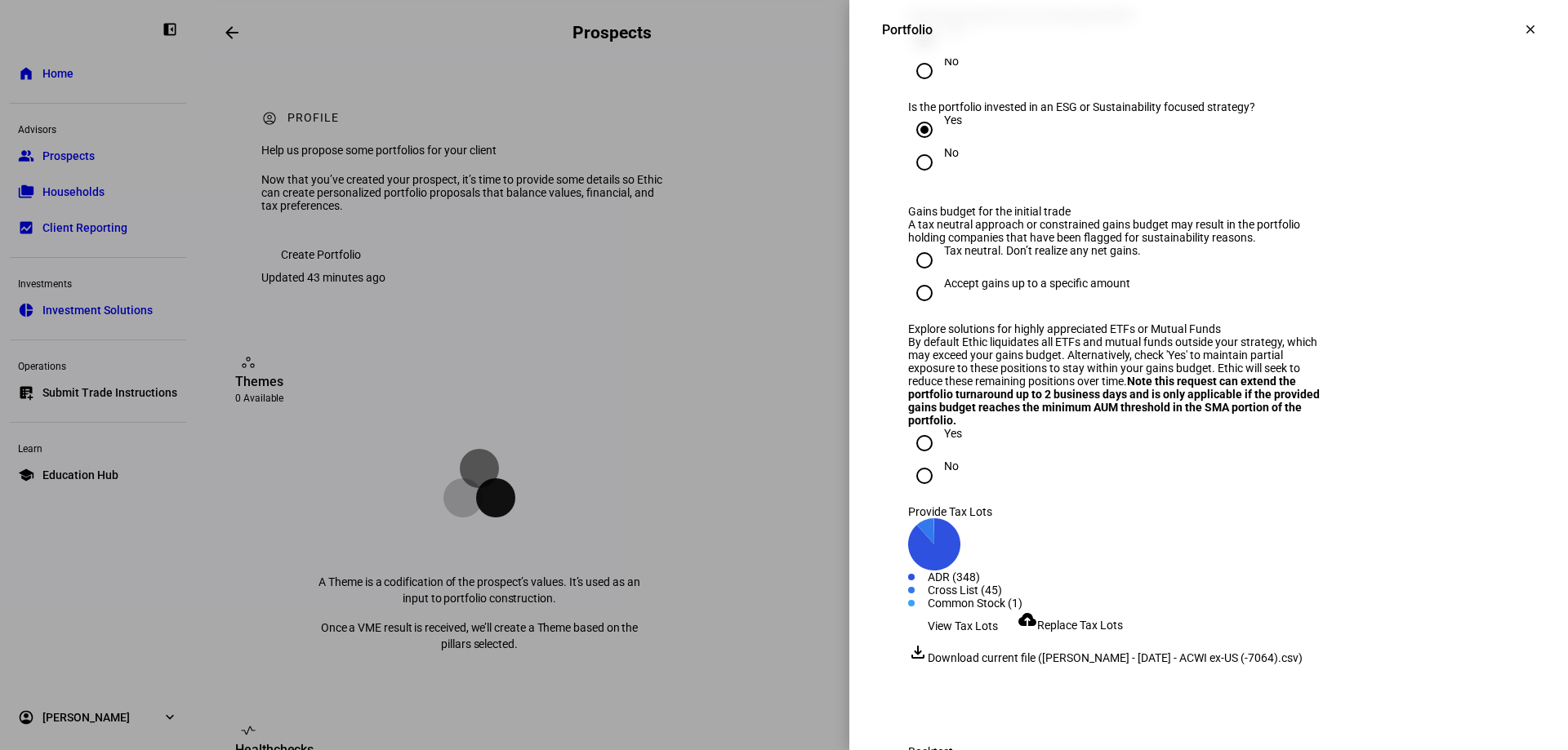
scroll to position [1796, 0]
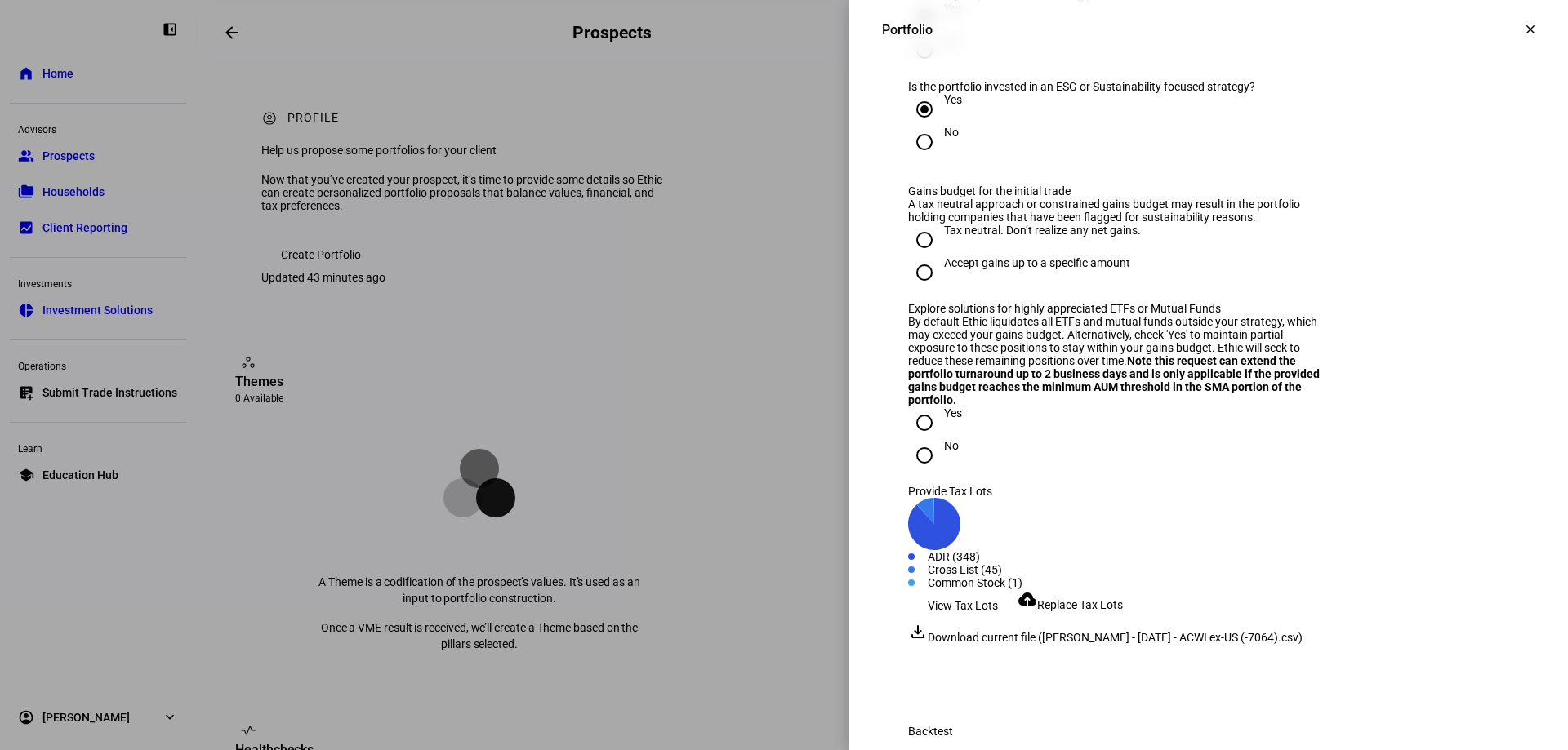
click at [913, 256] on input "Tax neutral. Don’t realize any net gains." at bounding box center [924, 239] width 32 height 32
radio input "true"
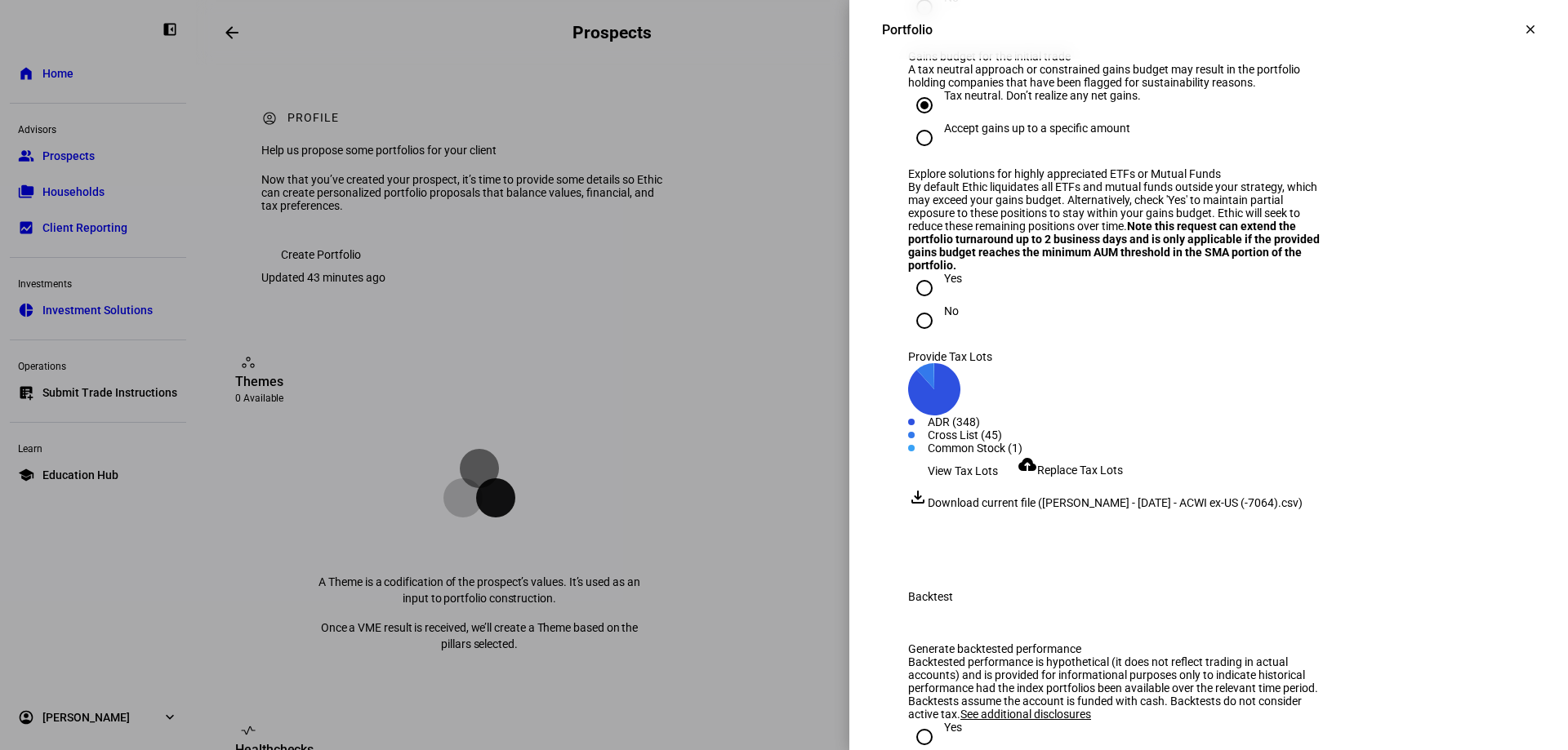
scroll to position [1959, 0]
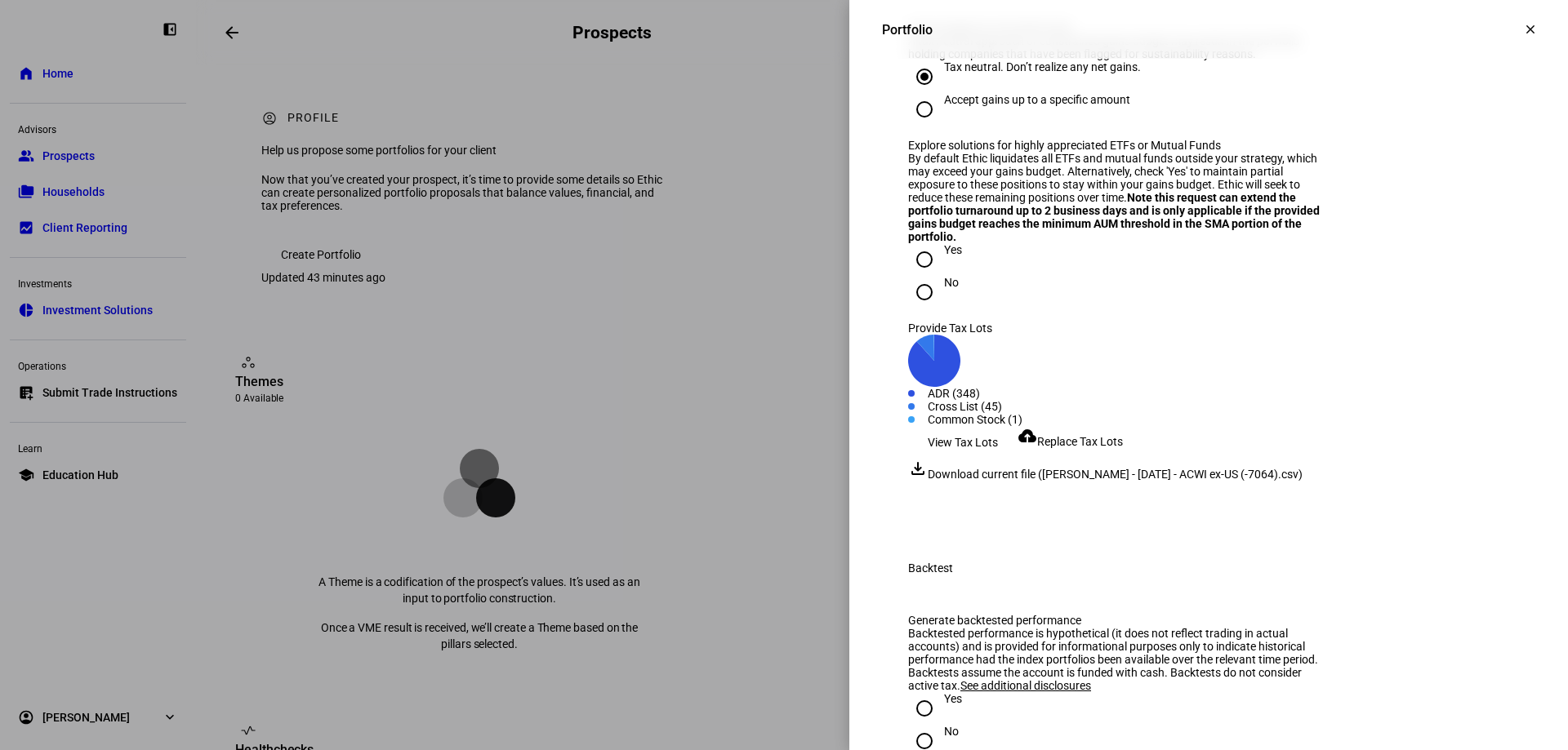
click at [915, 308] on input "No" at bounding box center [924, 292] width 32 height 32
radio input "true"
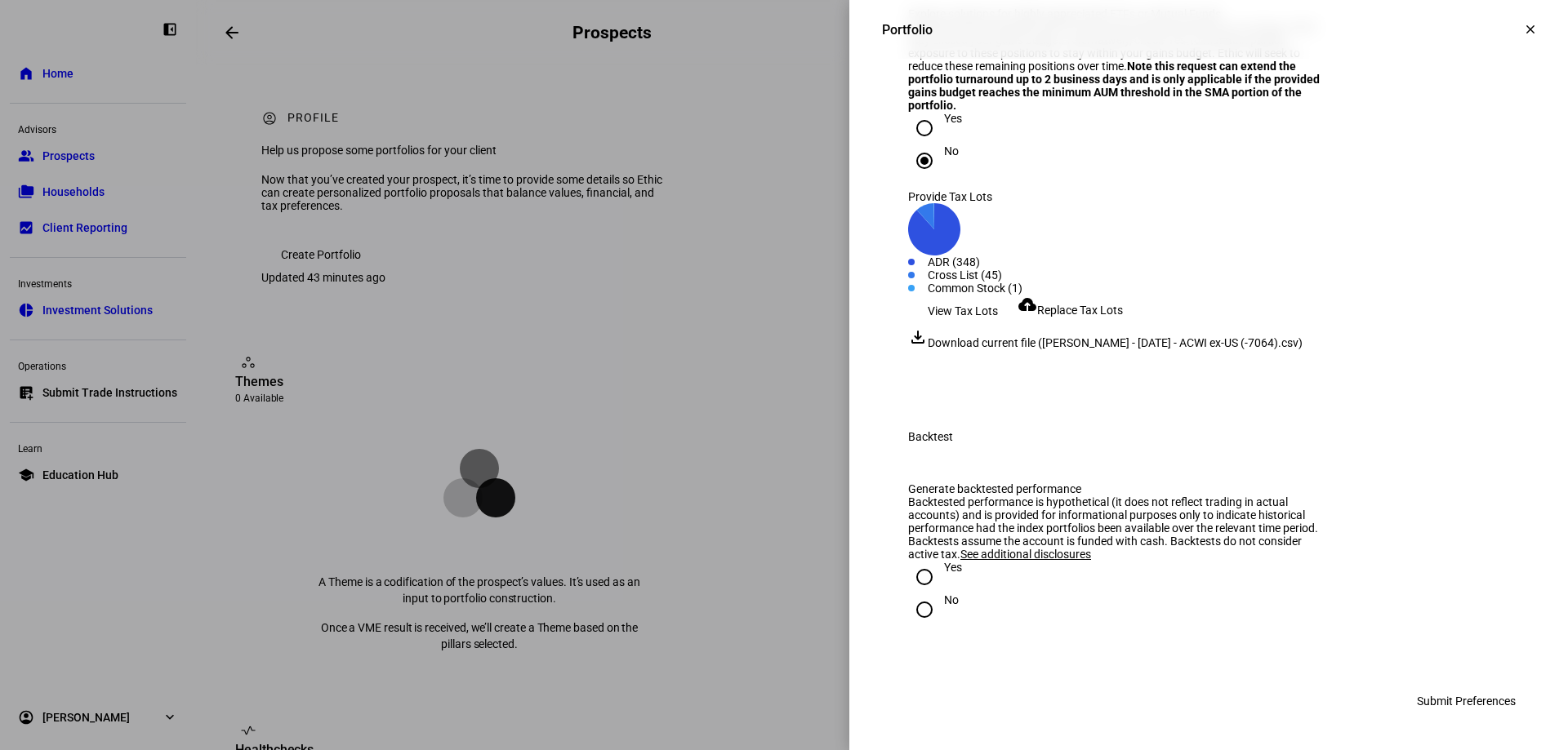
scroll to position [2450, 0]
click at [915, 606] on input "No" at bounding box center [924, 609] width 32 height 32
radio input "true"
click at [1117, 613] on span "Submit Preferences" at bounding box center [1466, 700] width 99 height 32
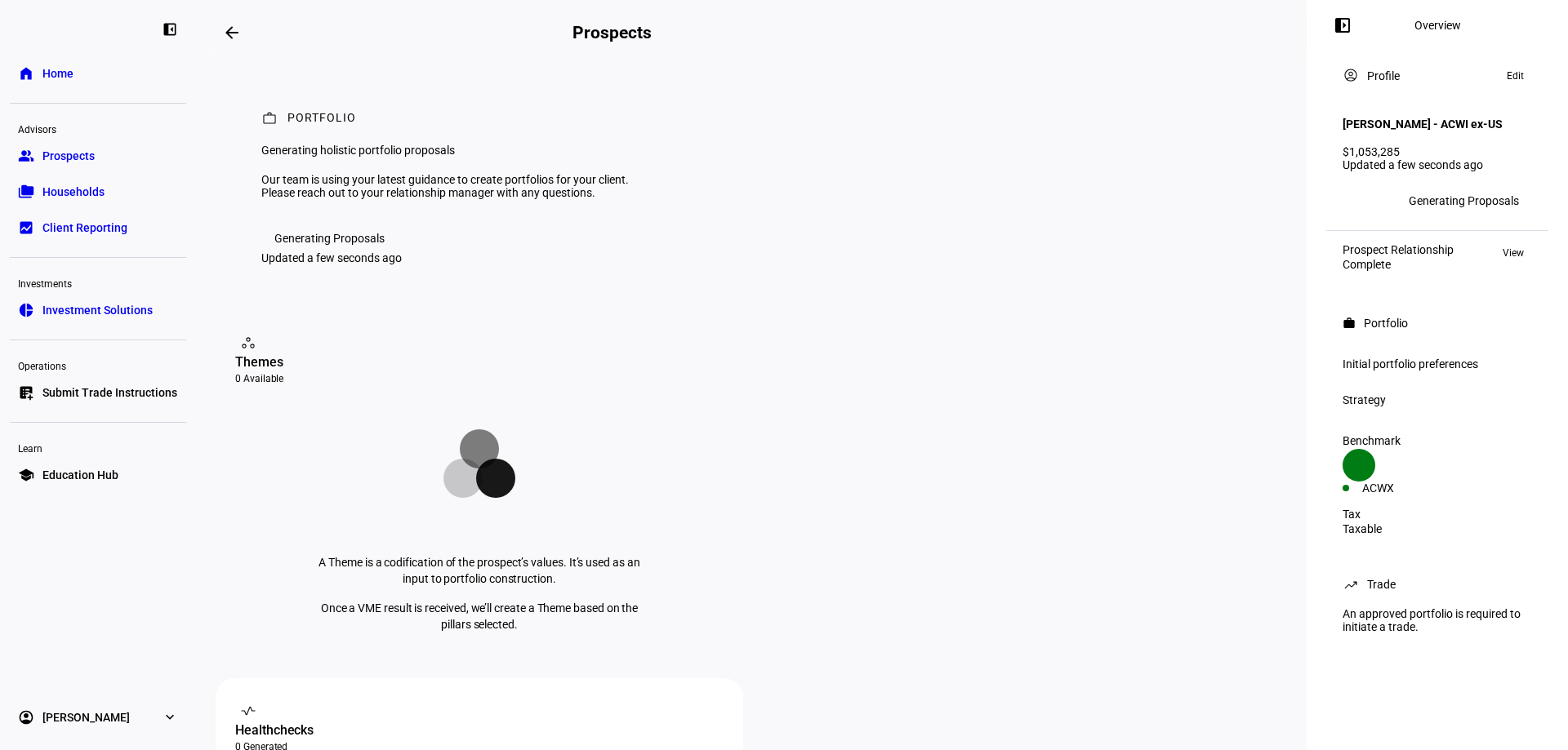
click at [75, 160] on span "Prospects" at bounding box center [68, 156] width 53 height 17
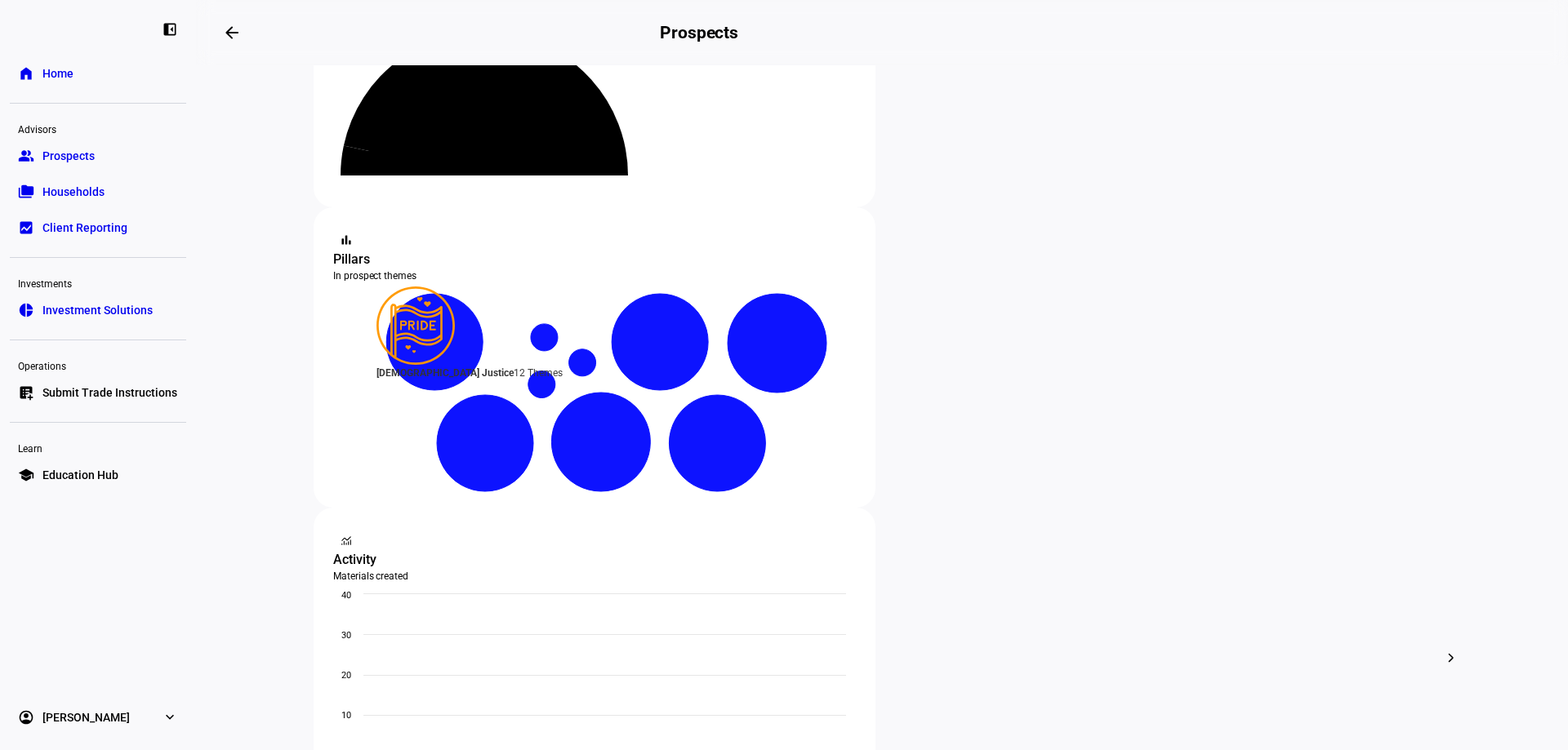
scroll to position [244, 0]
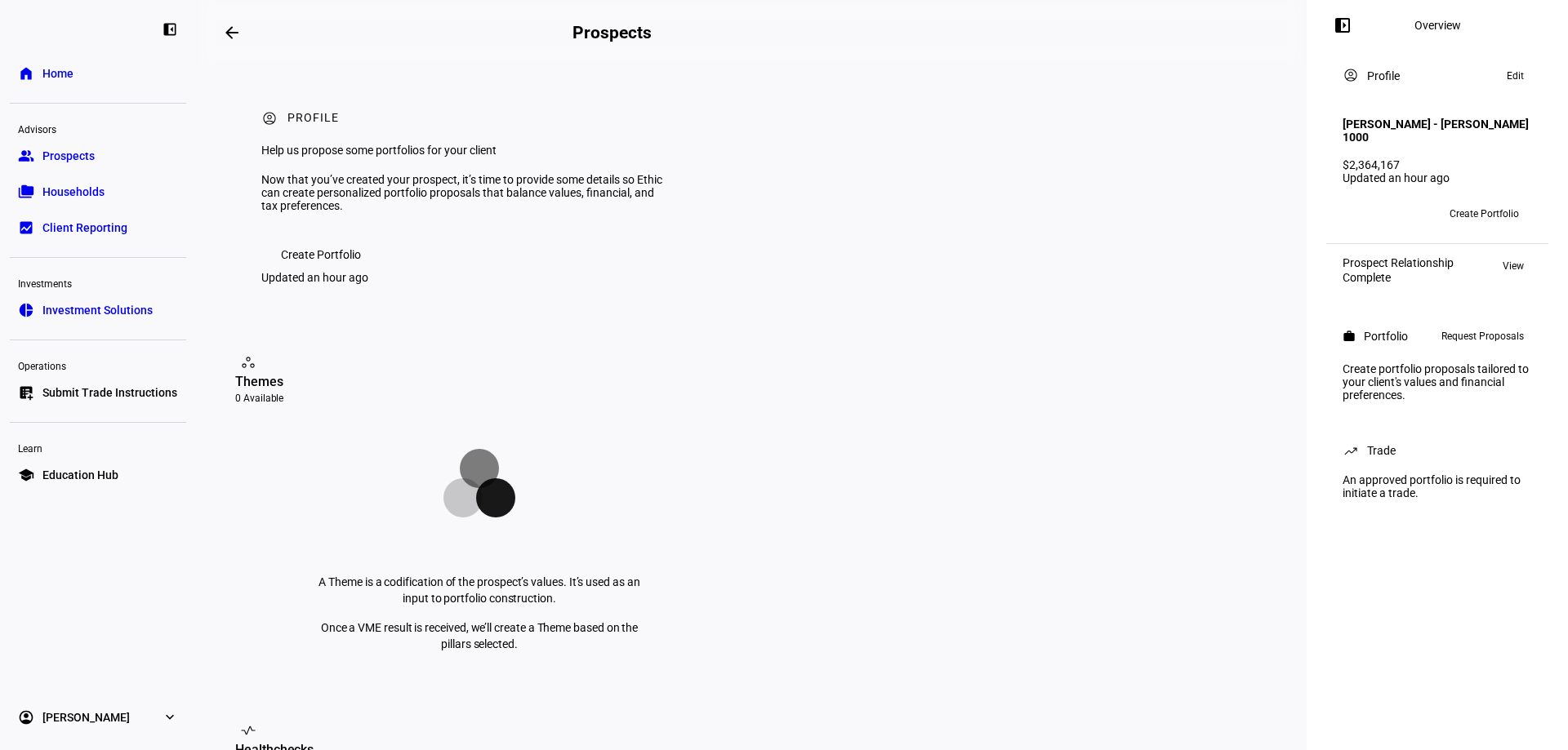
click at [1117, 337] on span "Request Proposals" at bounding box center [1482, 336] width 82 height 19
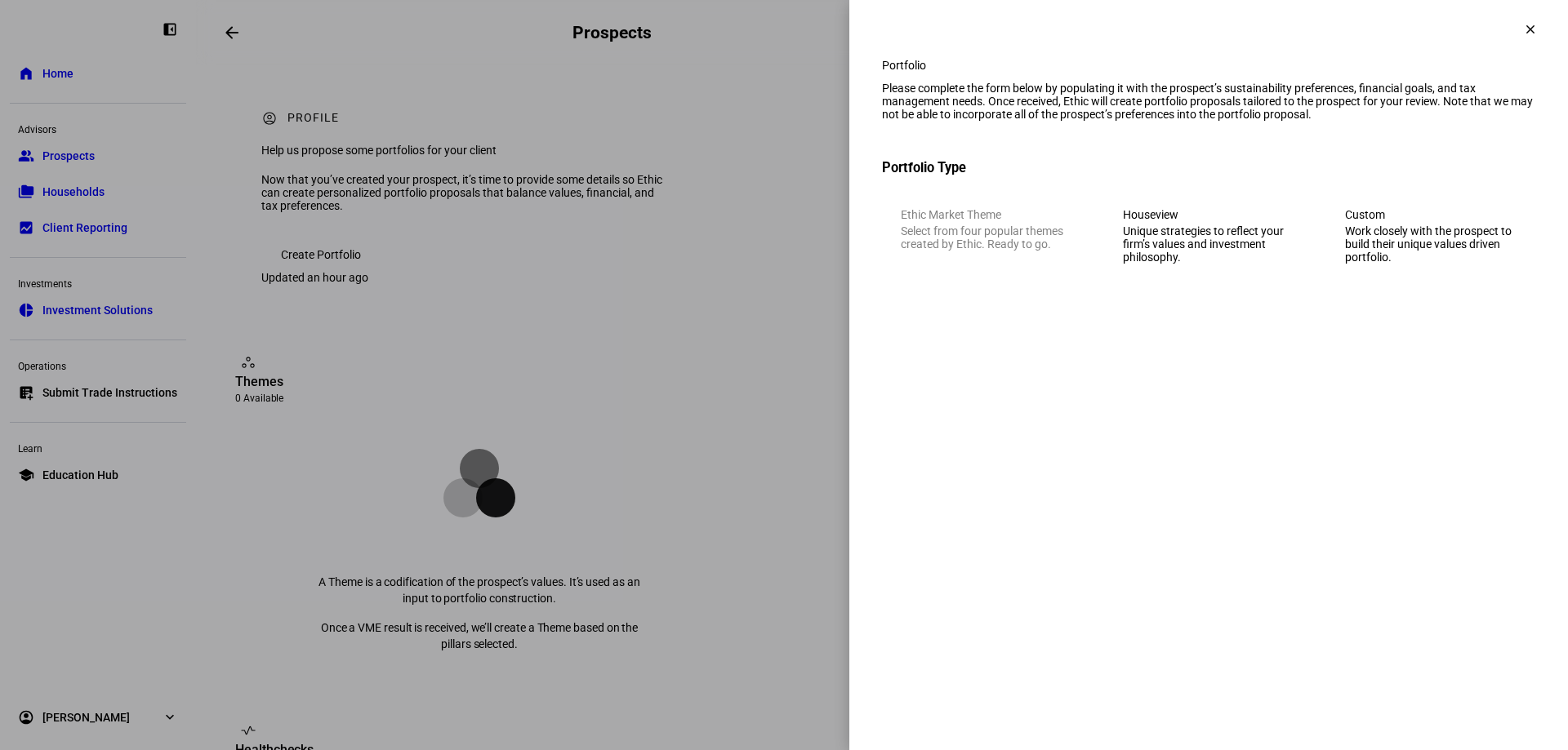
click at [1117, 261] on div "Unique strategies to reflect your firm’s values and investment philosophy." at bounding box center [1209, 244] width 172 height 39
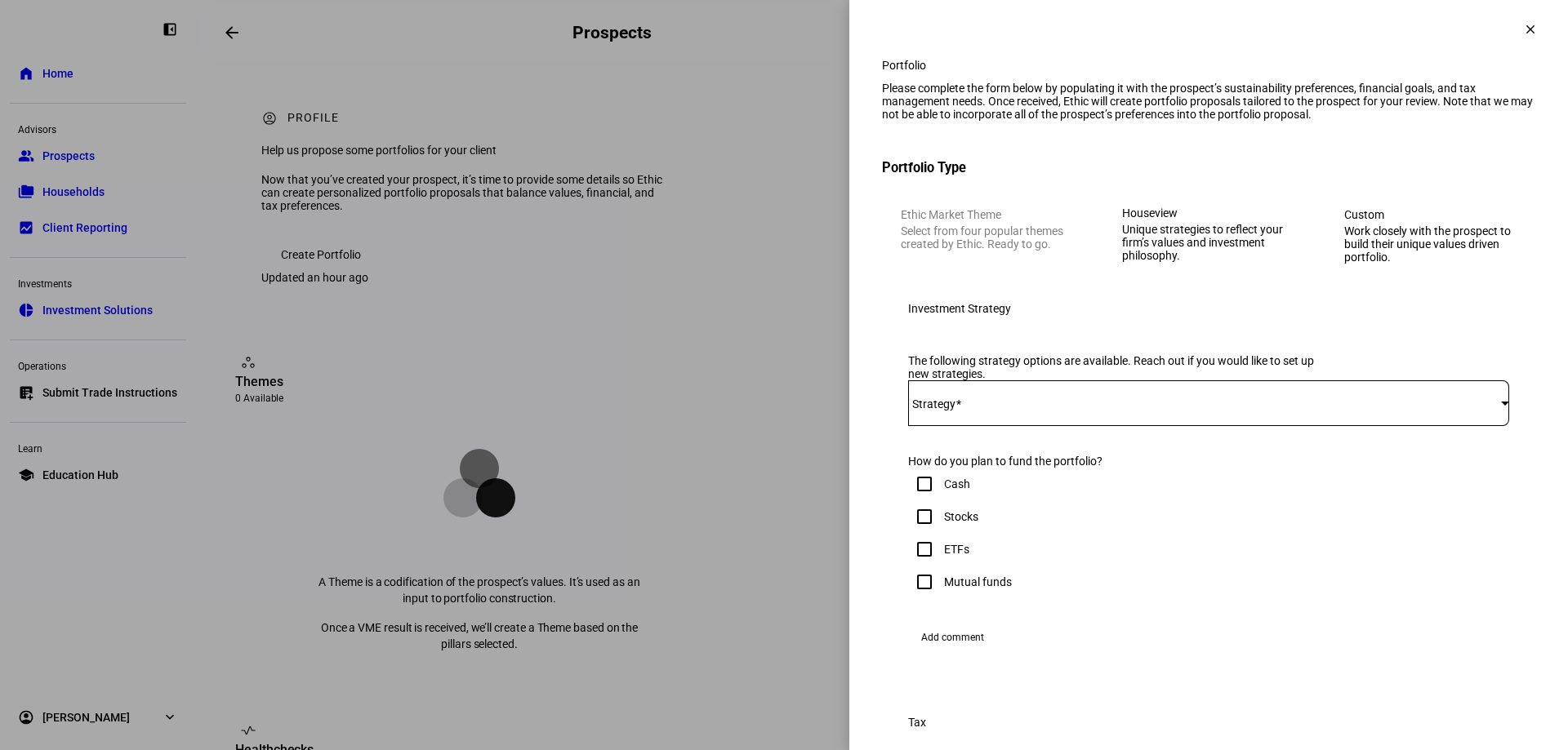
click at [1045, 426] on div at bounding box center [1208, 403] width 601 height 46
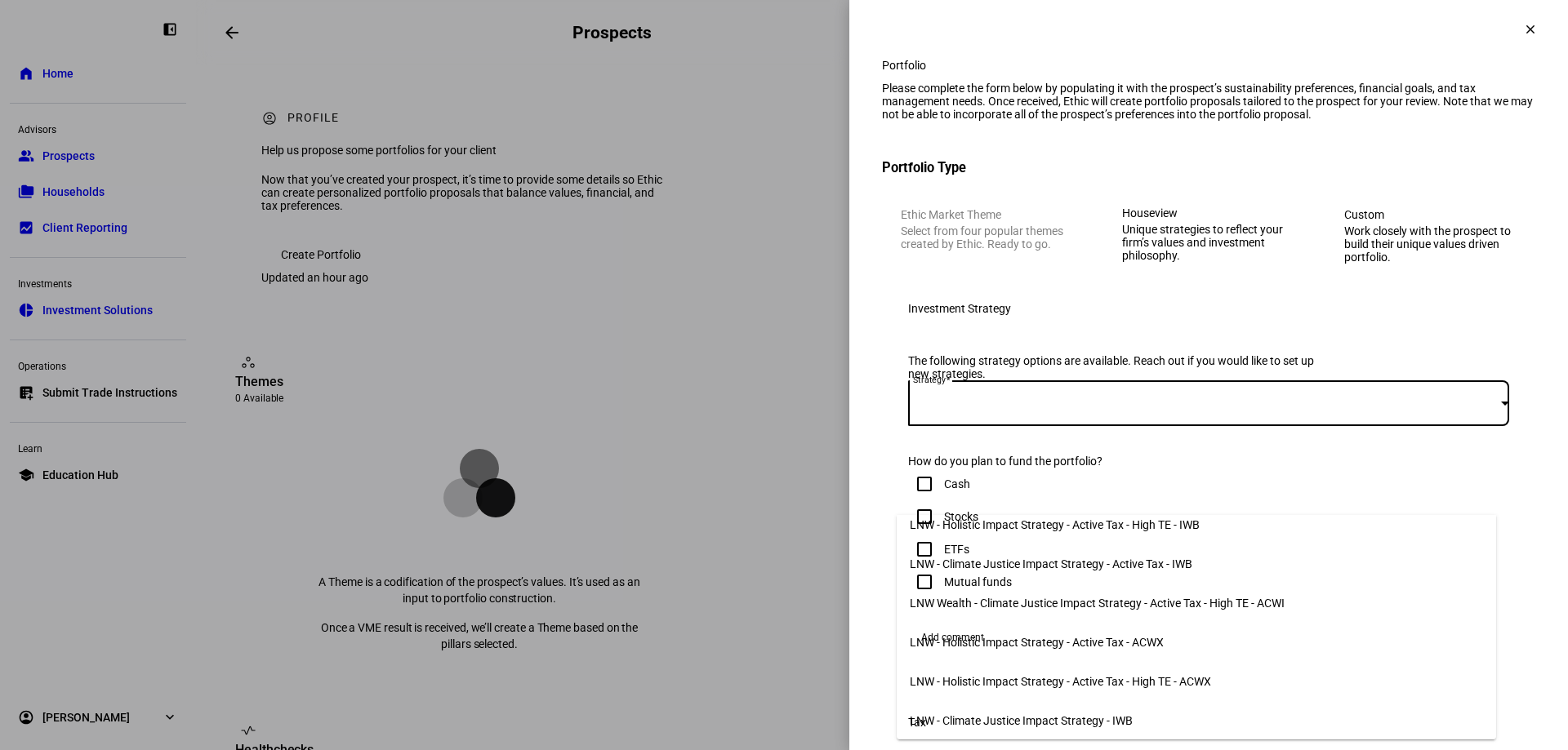
scroll to position [163, 0]
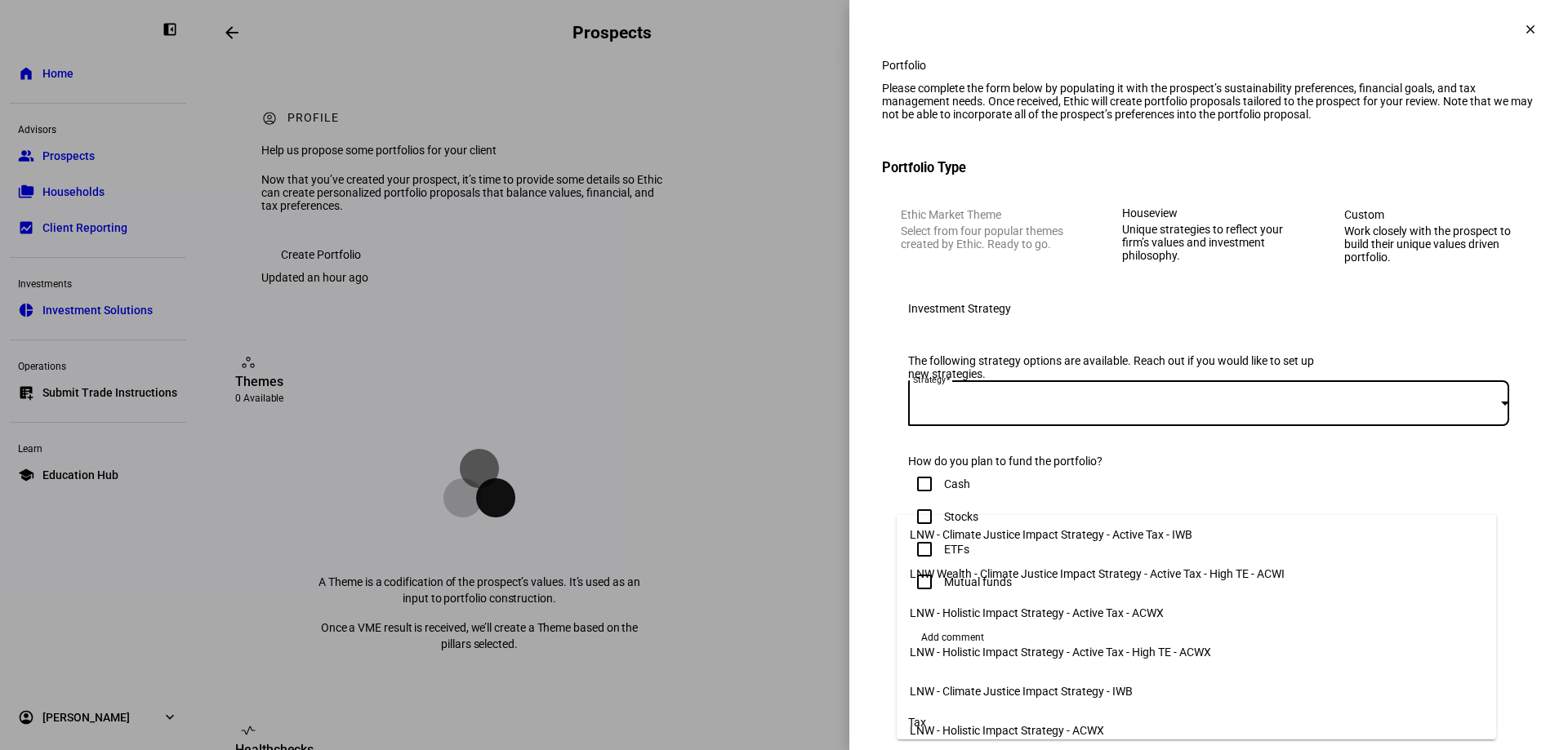
click at [1062, 613] on span "LNW - Climate Justice Impact Strategy - IWB" at bounding box center [1022, 691] width 223 height 13
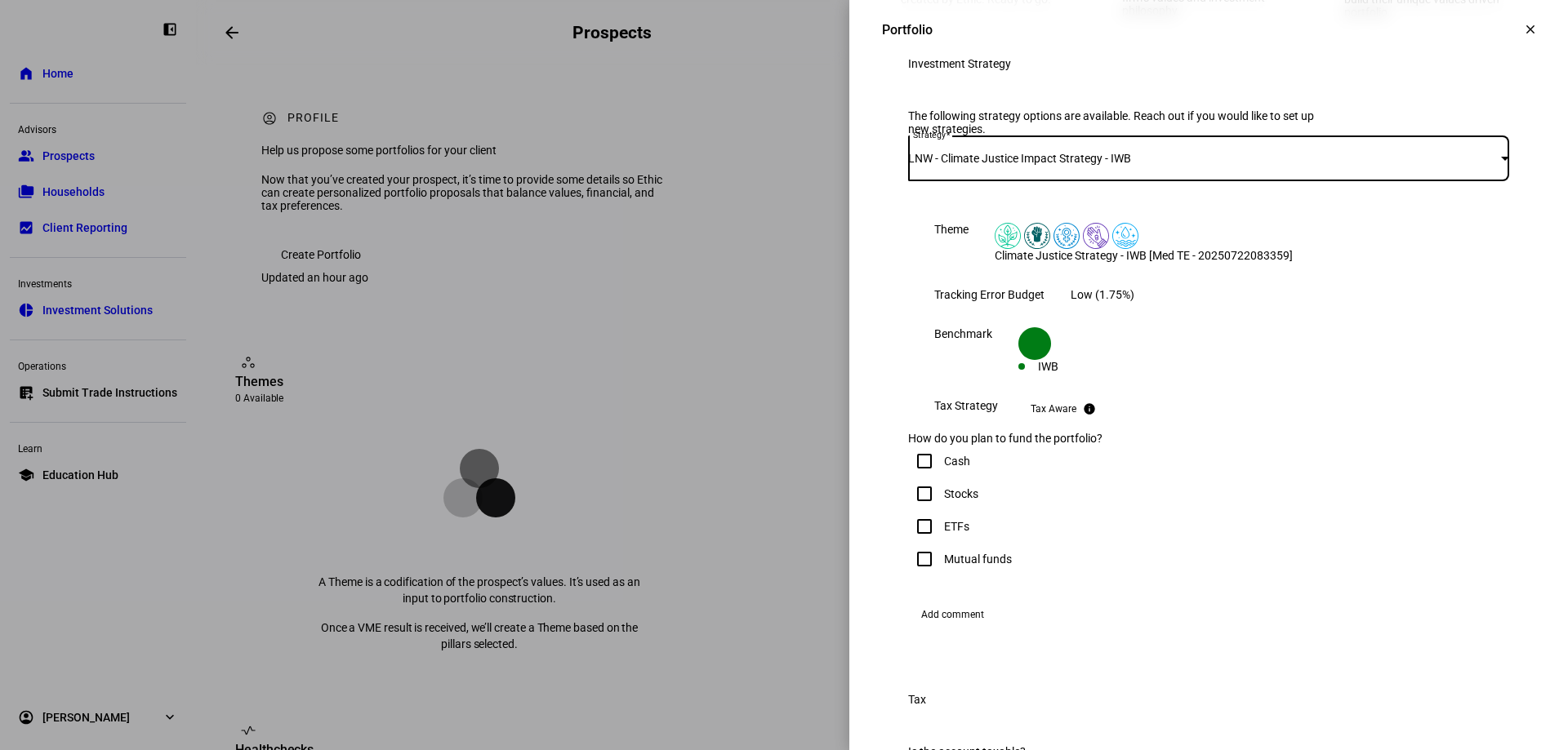
scroll to position [327, 0]
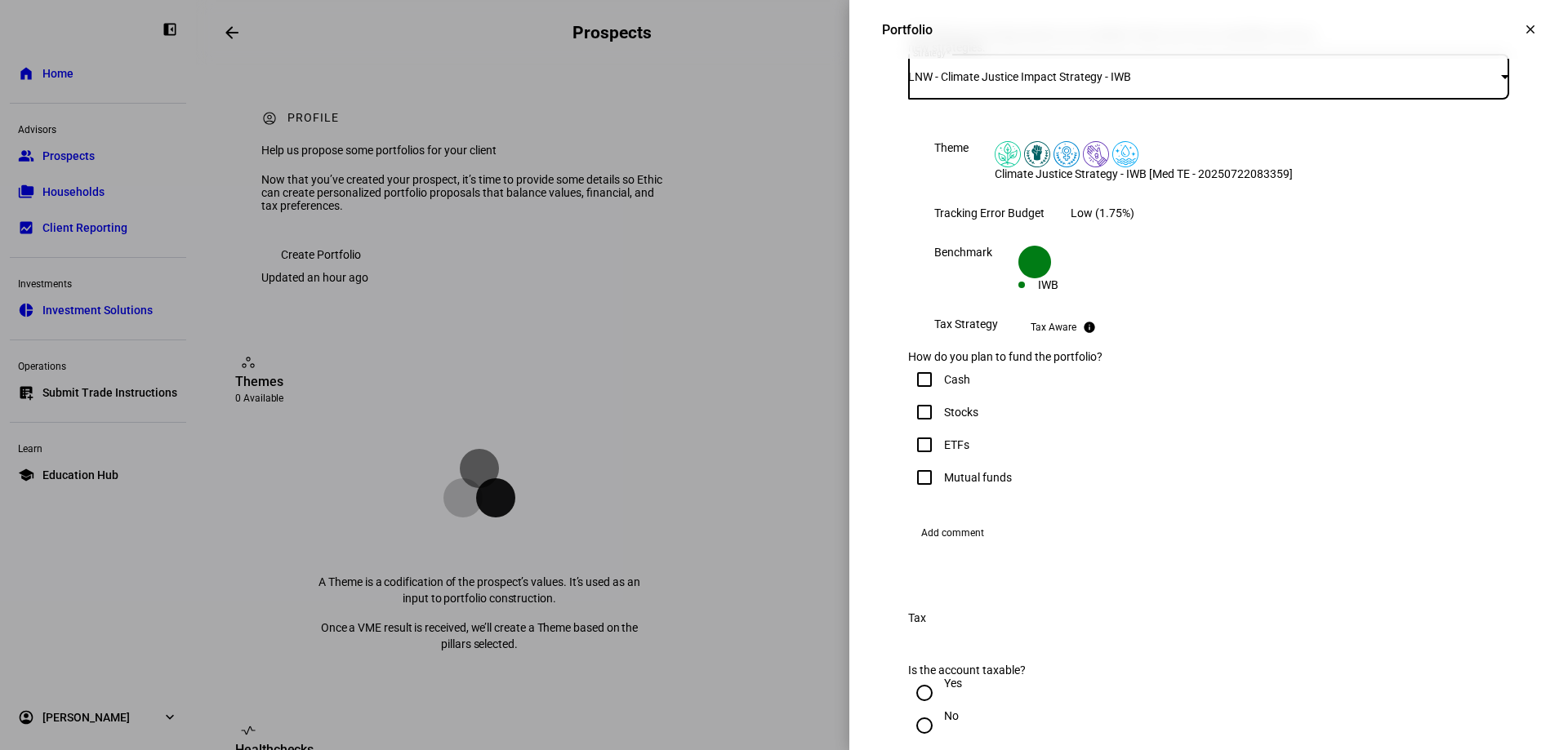
click at [910, 429] on input "Stocks" at bounding box center [924, 411] width 32 height 32
checkbox input "true"
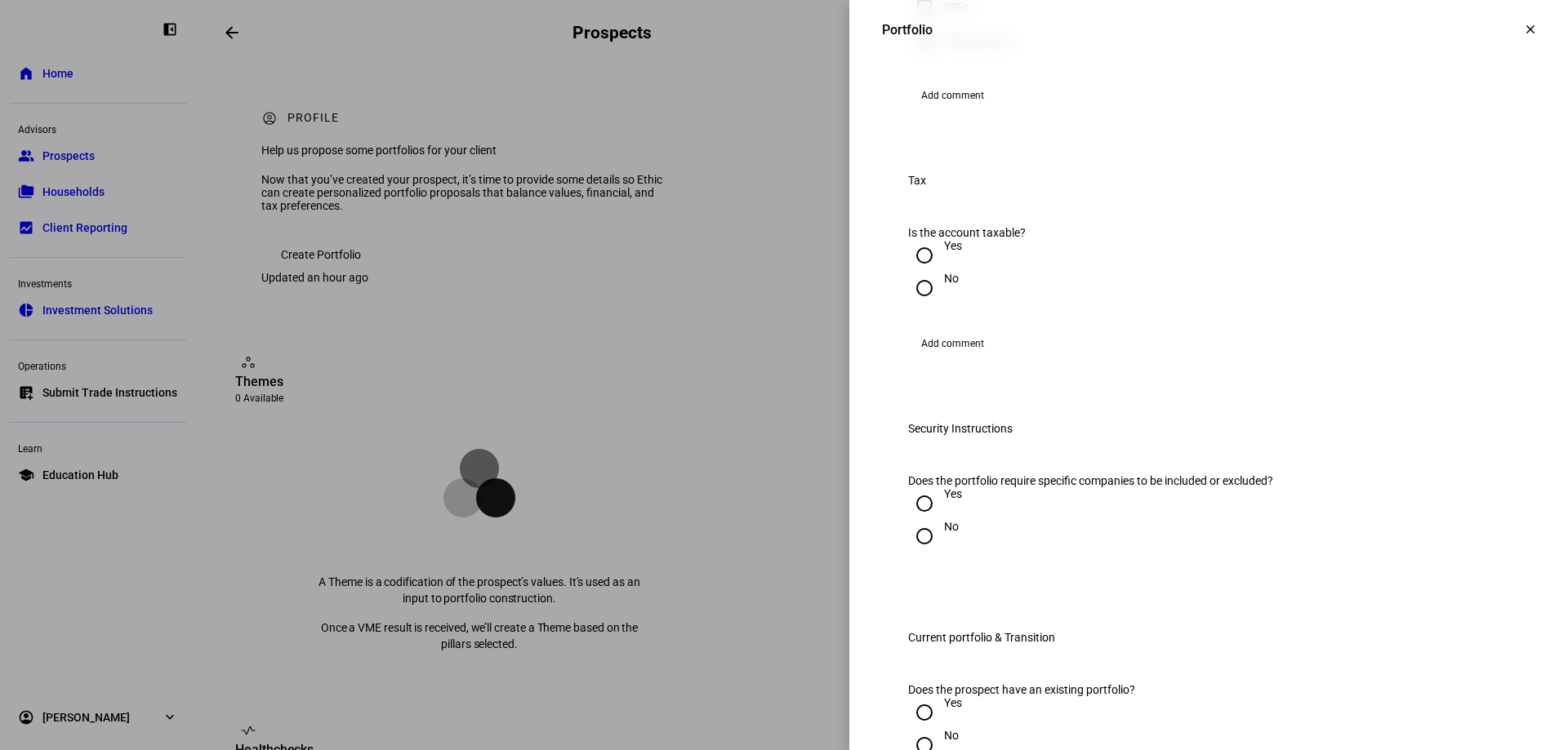
scroll to position [816, 0]
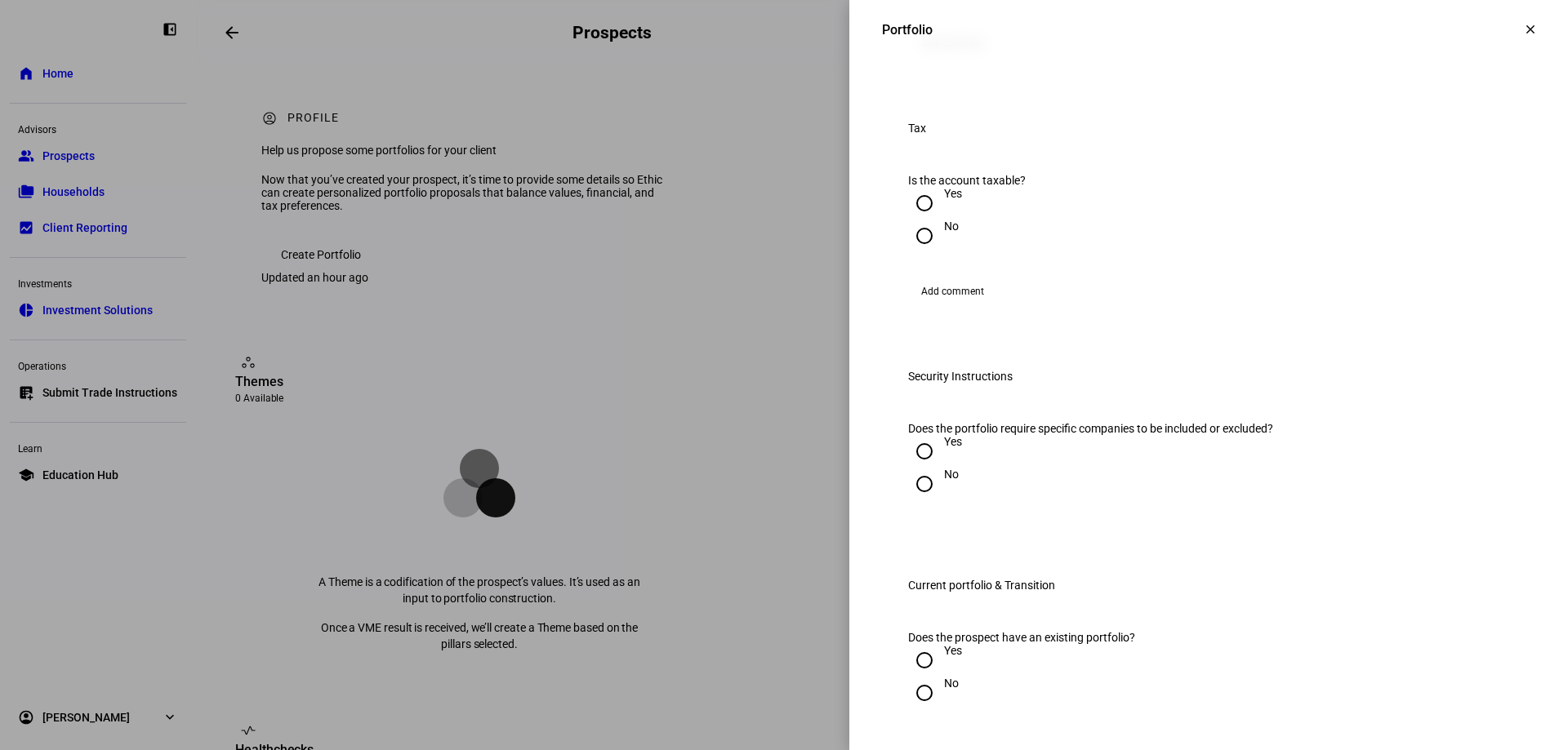
click at [910, 220] on input "Yes" at bounding box center [924, 203] width 32 height 32
radio input "true"
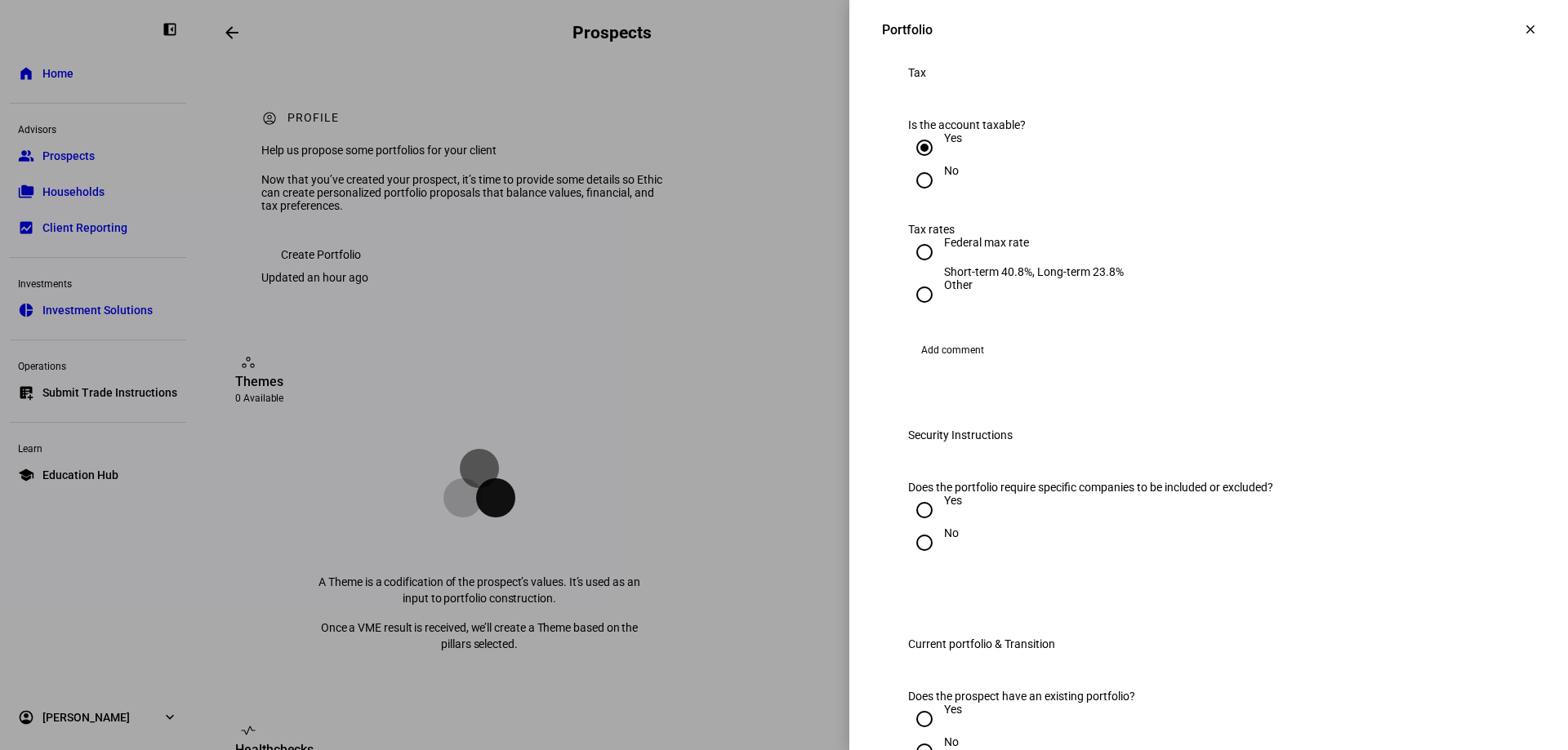
scroll to position [898, 0]
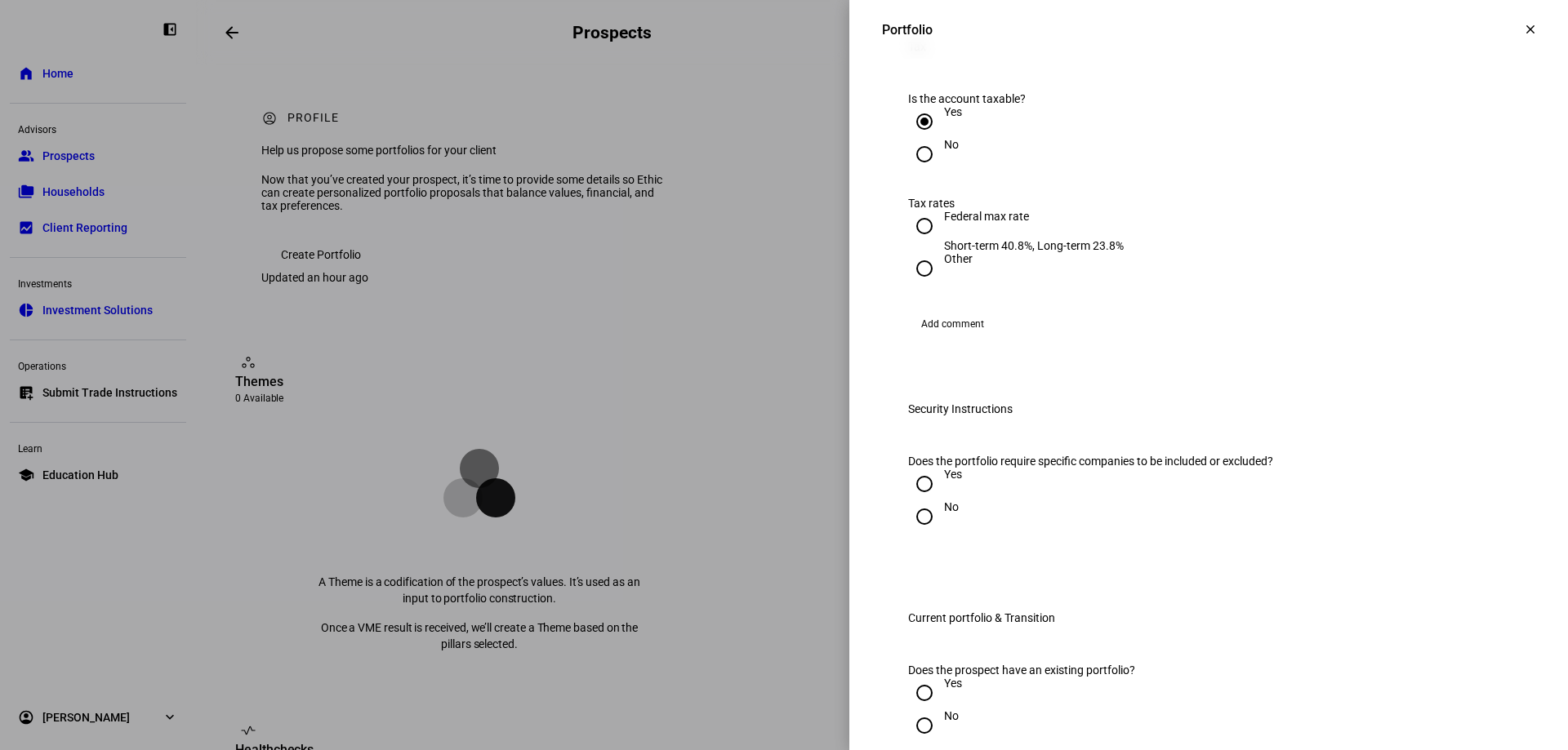
click at [908, 243] on input "Federal max rate Short-term 40.8%, Long-term 23.8%" at bounding box center [924, 225] width 32 height 32
radio input "true"
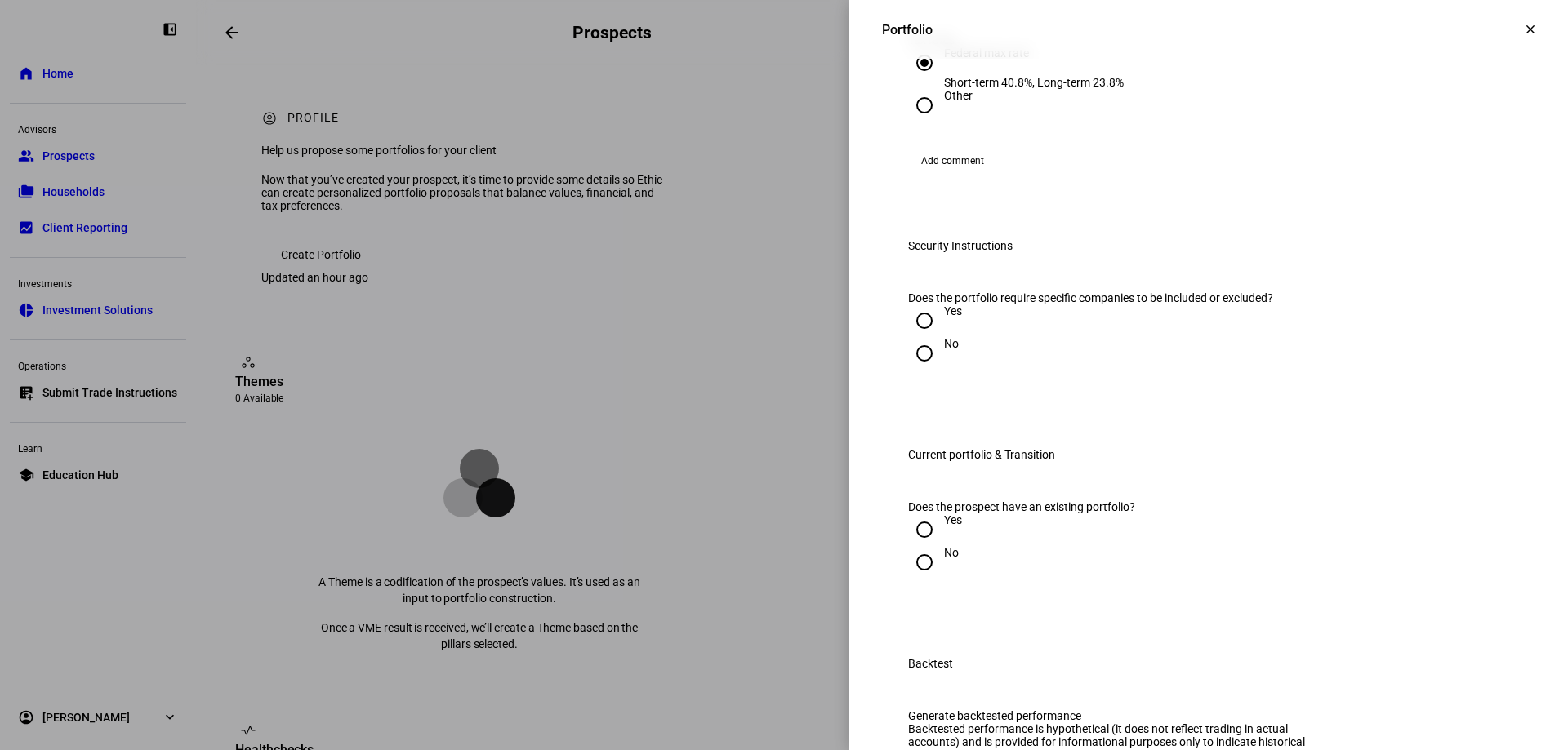
scroll to position [1143, 0]
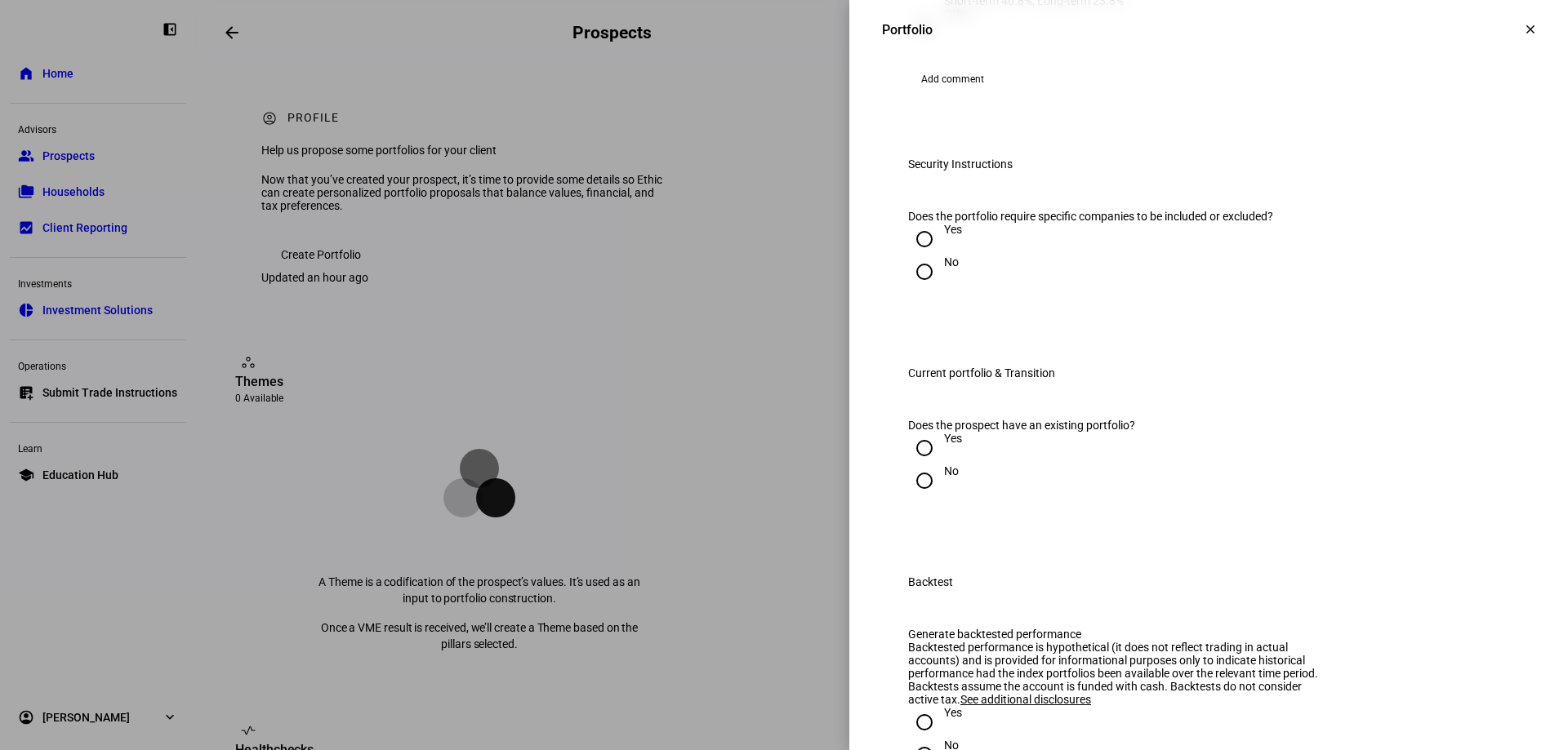
click at [908, 256] on input "Yes" at bounding box center [924, 239] width 32 height 32
radio input "true"
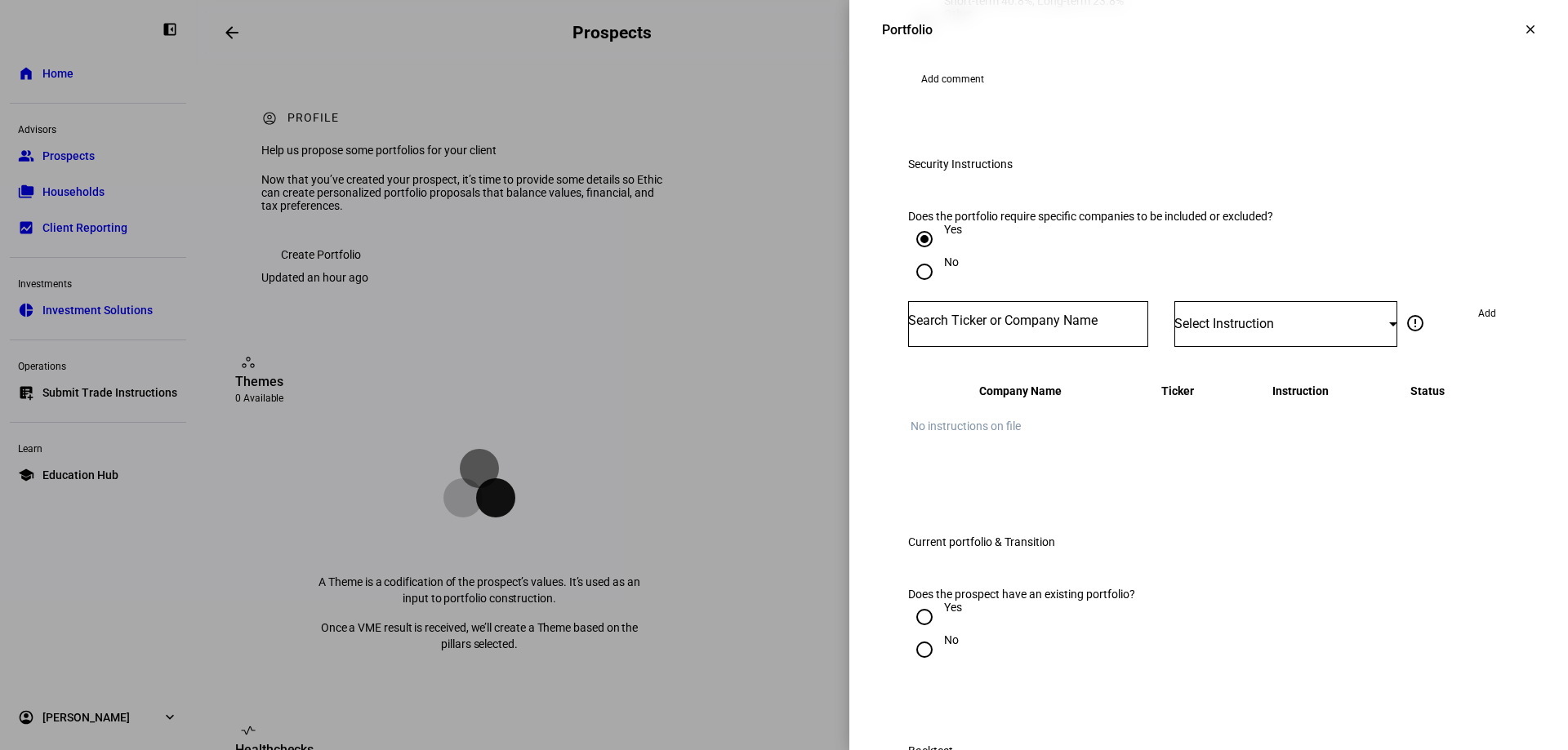
click at [984, 327] on input "Number" at bounding box center [1028, 321] width 240 height 13
type input "tsla"
click at [987, 589] on mat-option "TESLA INC TSLA" at bounding box center [1017, 589] width 240 height 46
click at [1117, 331] on span "Select Instruction" at bounding box center [1224, 323] width 100 height 16
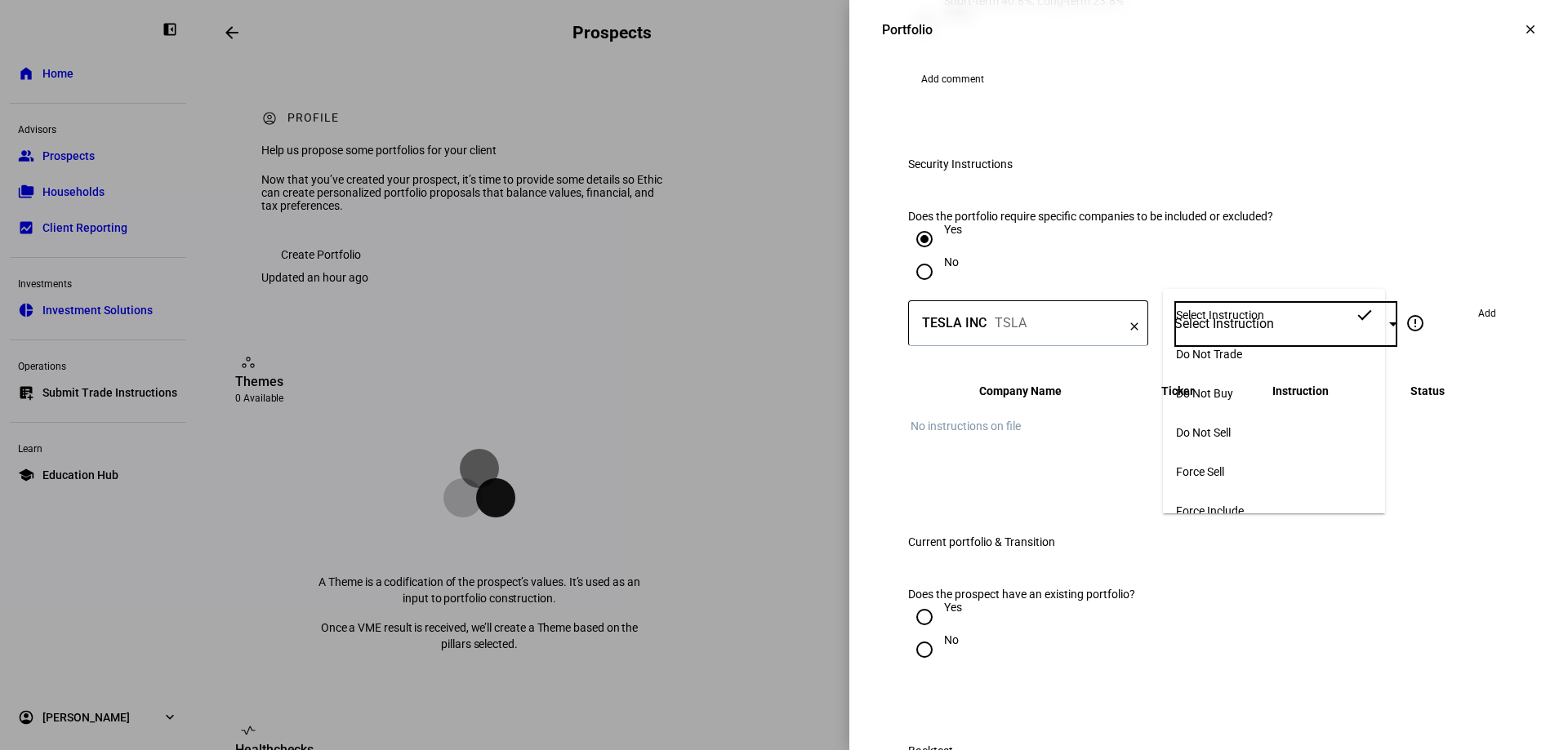
click at [1117, 350] on span "Do Not Trade" at bounding box center [1209, 354] width 66 height 13
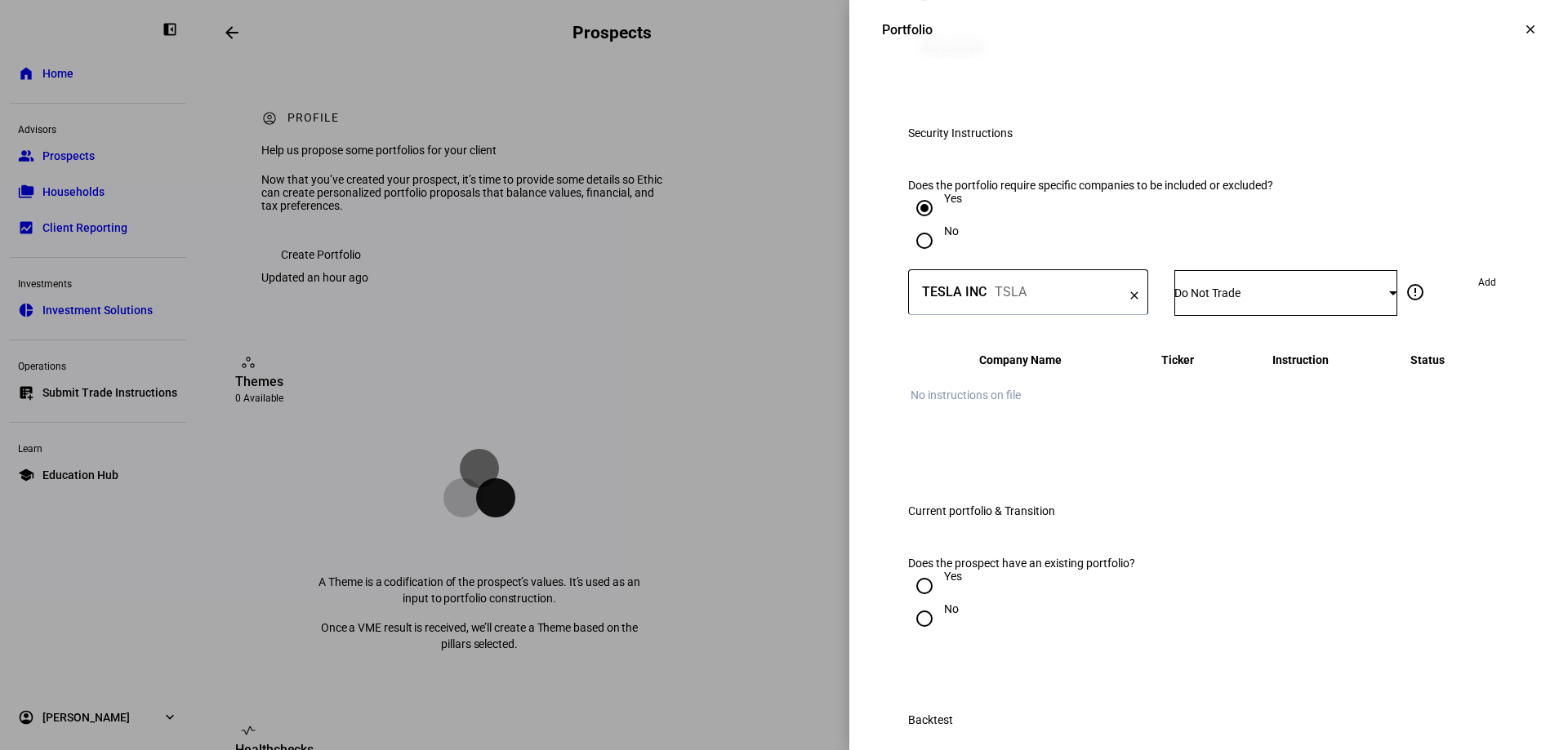
scroll to position [1224, 0]
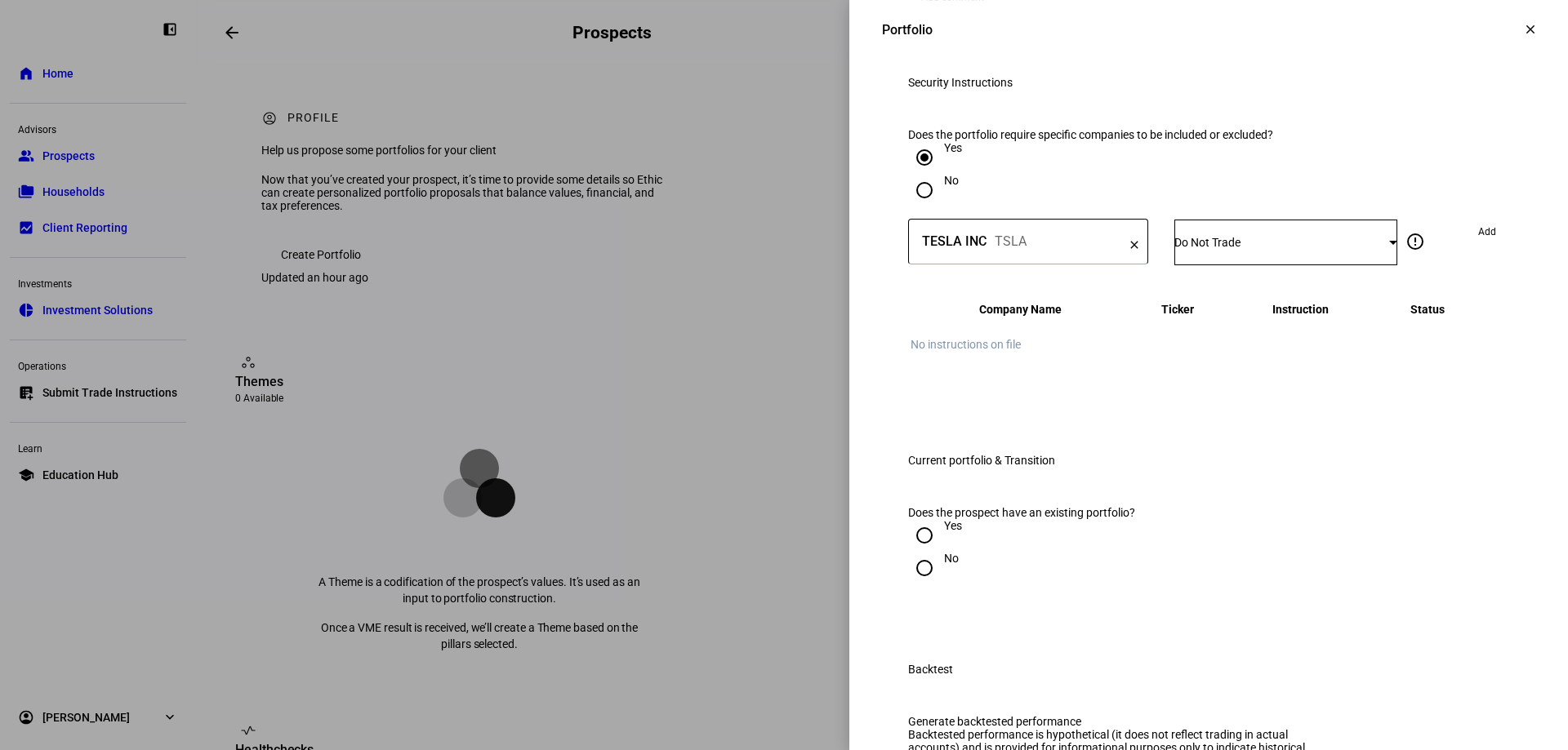
click at [1117, 244] on span "Add" at bounding box center [1487, 232] width 18 height 26
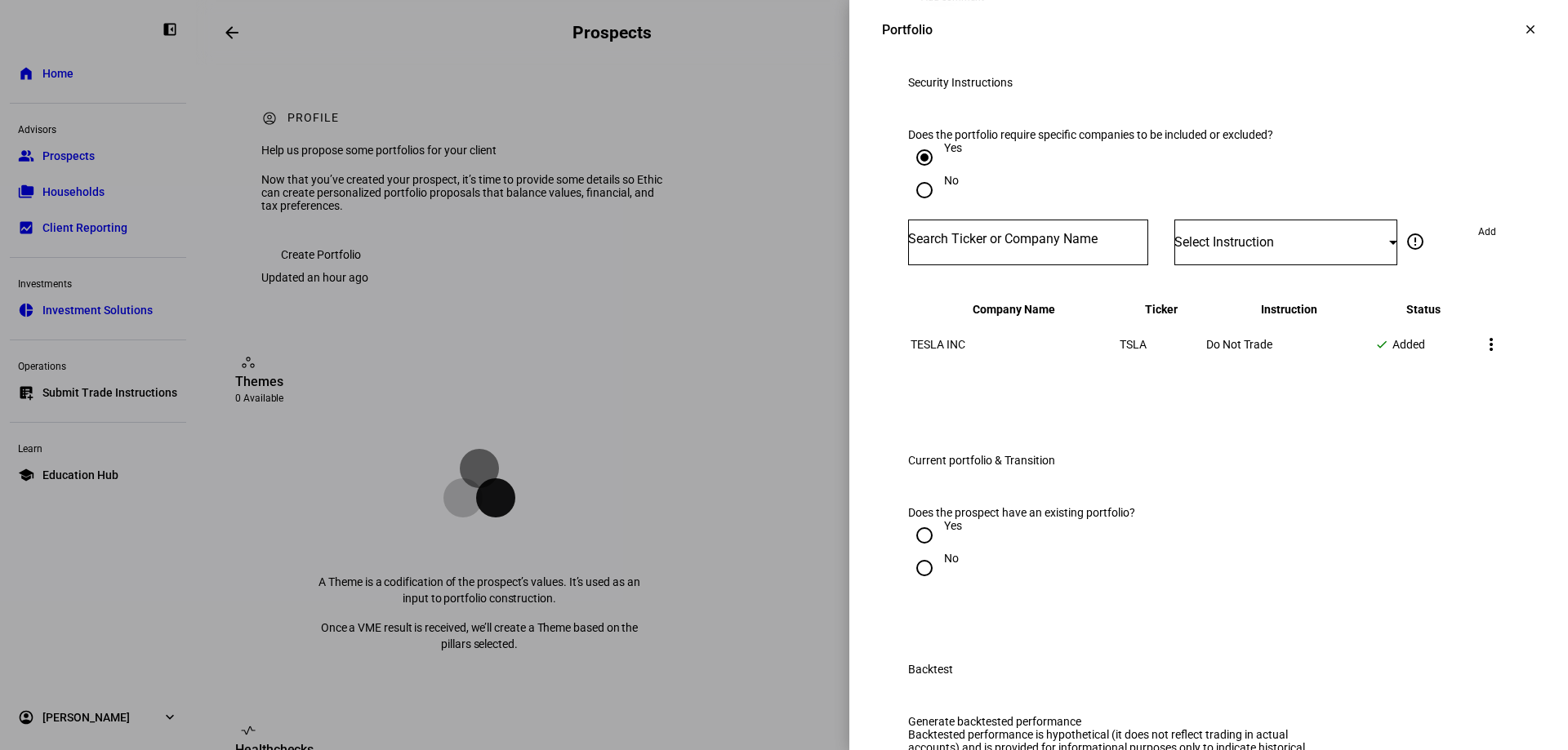
click at [1006, 245] on input "Number" at bounding box center [1028, 239] width 240 height 13
type input "djt"
click at [1001, 511] on div "DJT" at bounding box center [1071, 517] width 323 height 16
click at [1117, 250] on span "Select Instruction" at bounding box center [1224, 242] width 100 height 16
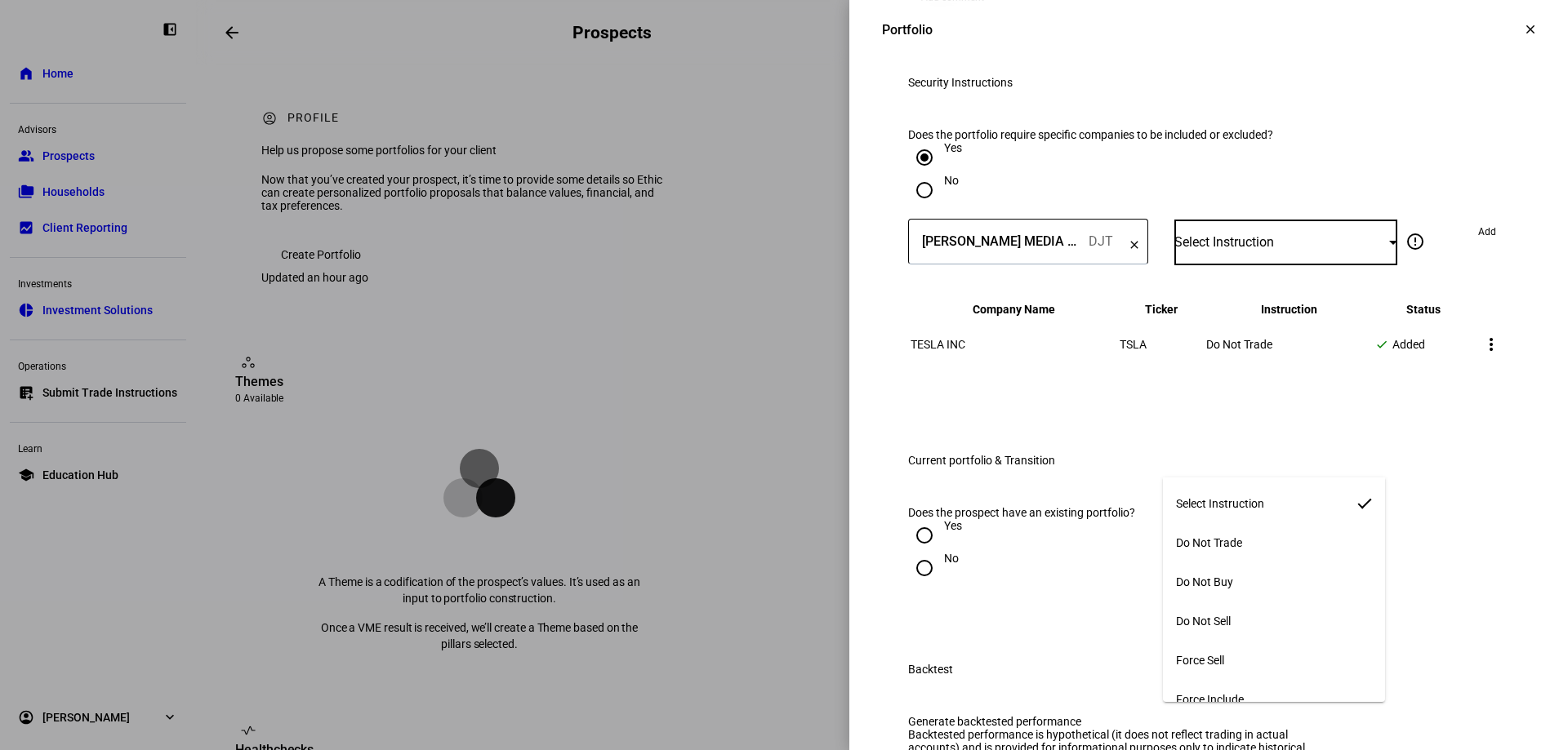
click at [1117, 542] on span "Do Not Trade" at bounding box center [1209, 542] width 66 height 13
click at [1117, 244] on span "Add" at bounding box center [1487, 232] width 18 height 26
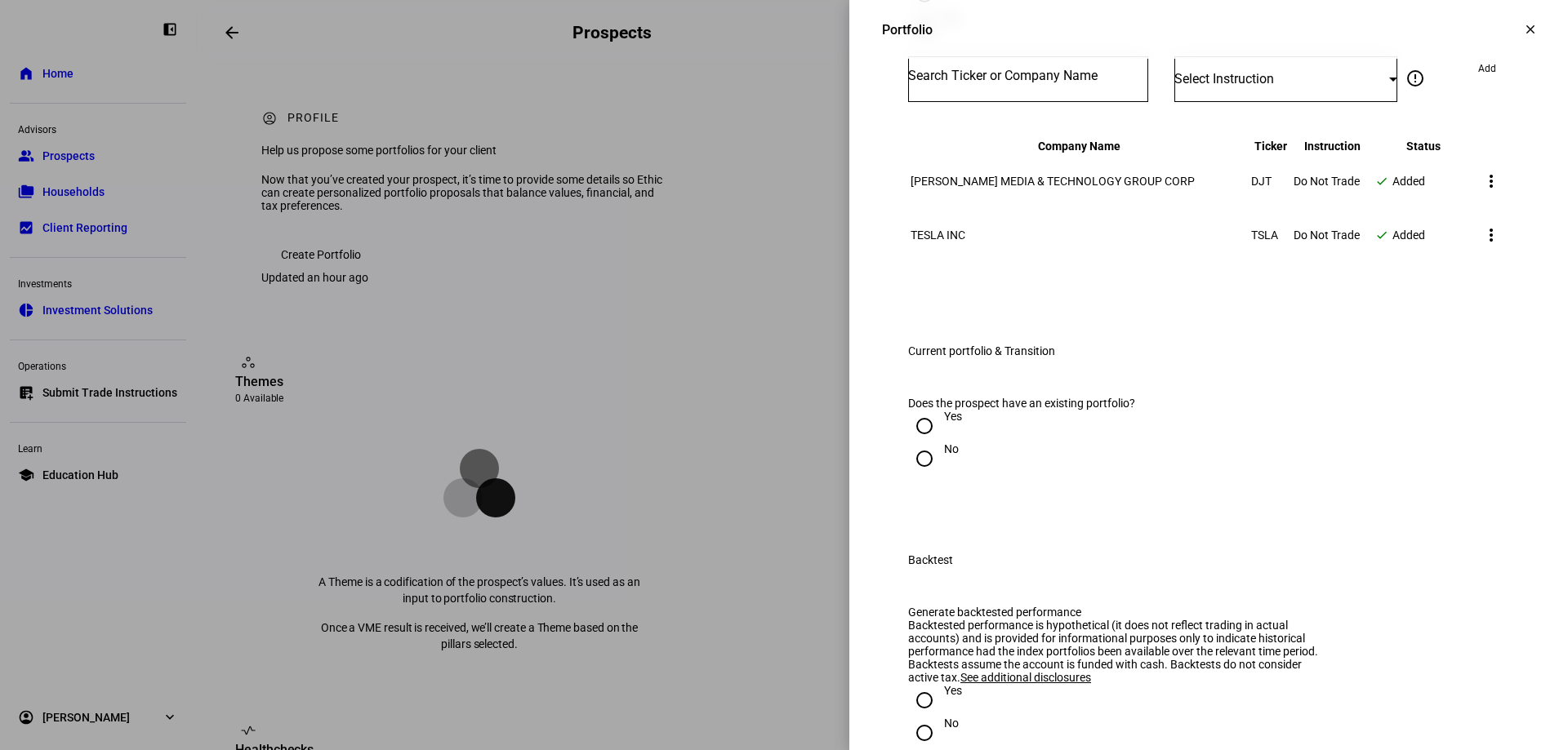
scroll to position [1470, 0]
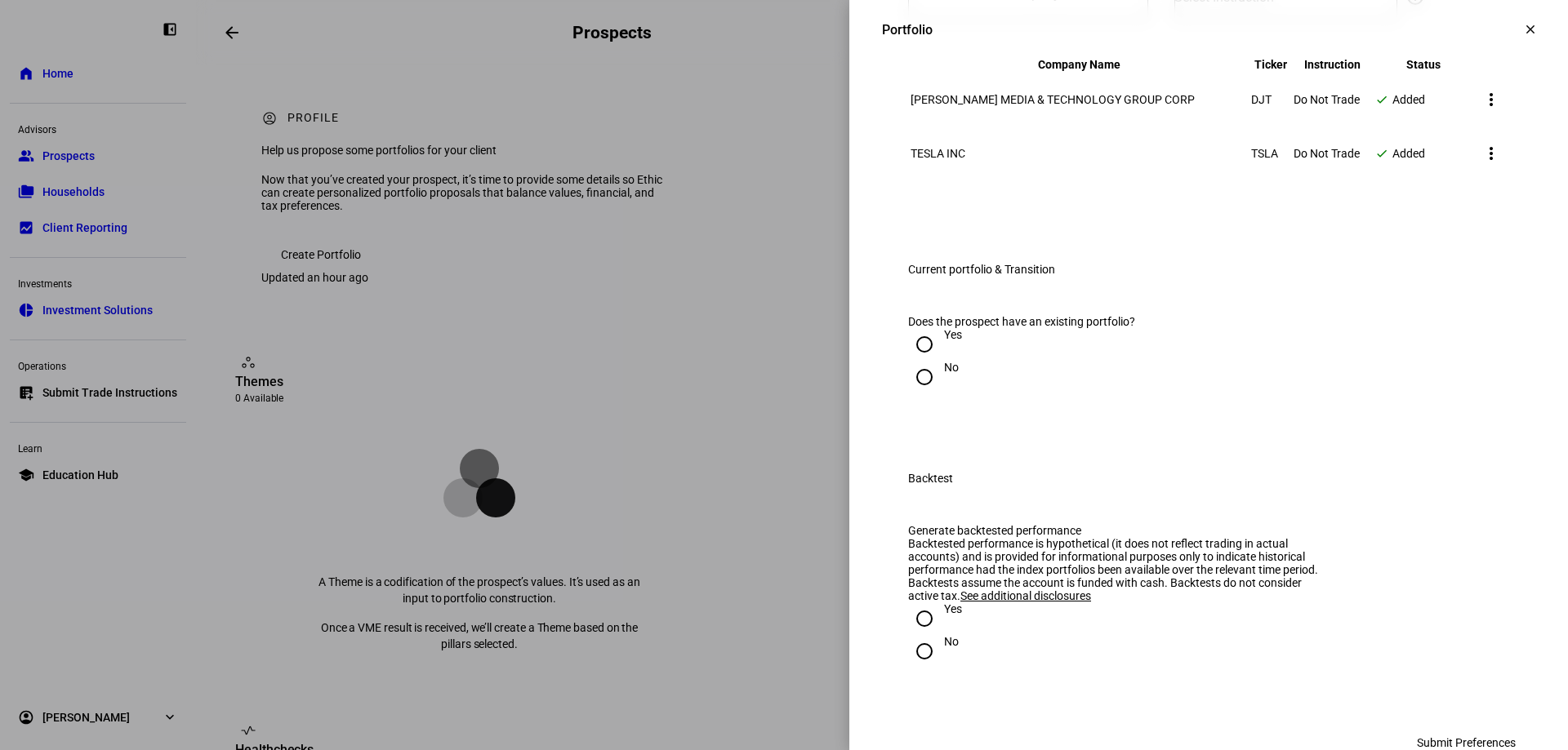
click at [916, 361] on input "Yes" at bounding box center [924, 344] width 32 height 32
radio input "true"
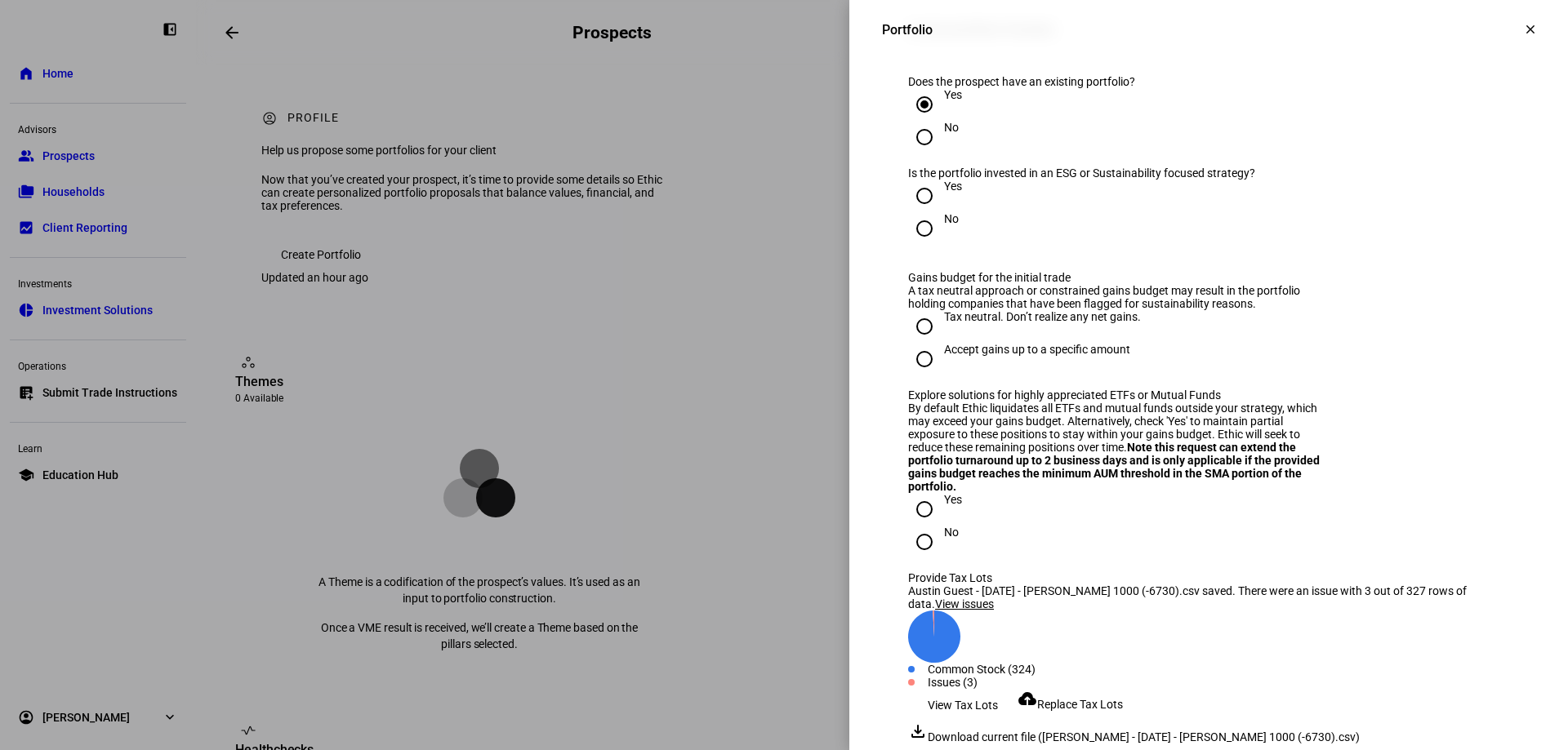
scroll to position [1714, 0]
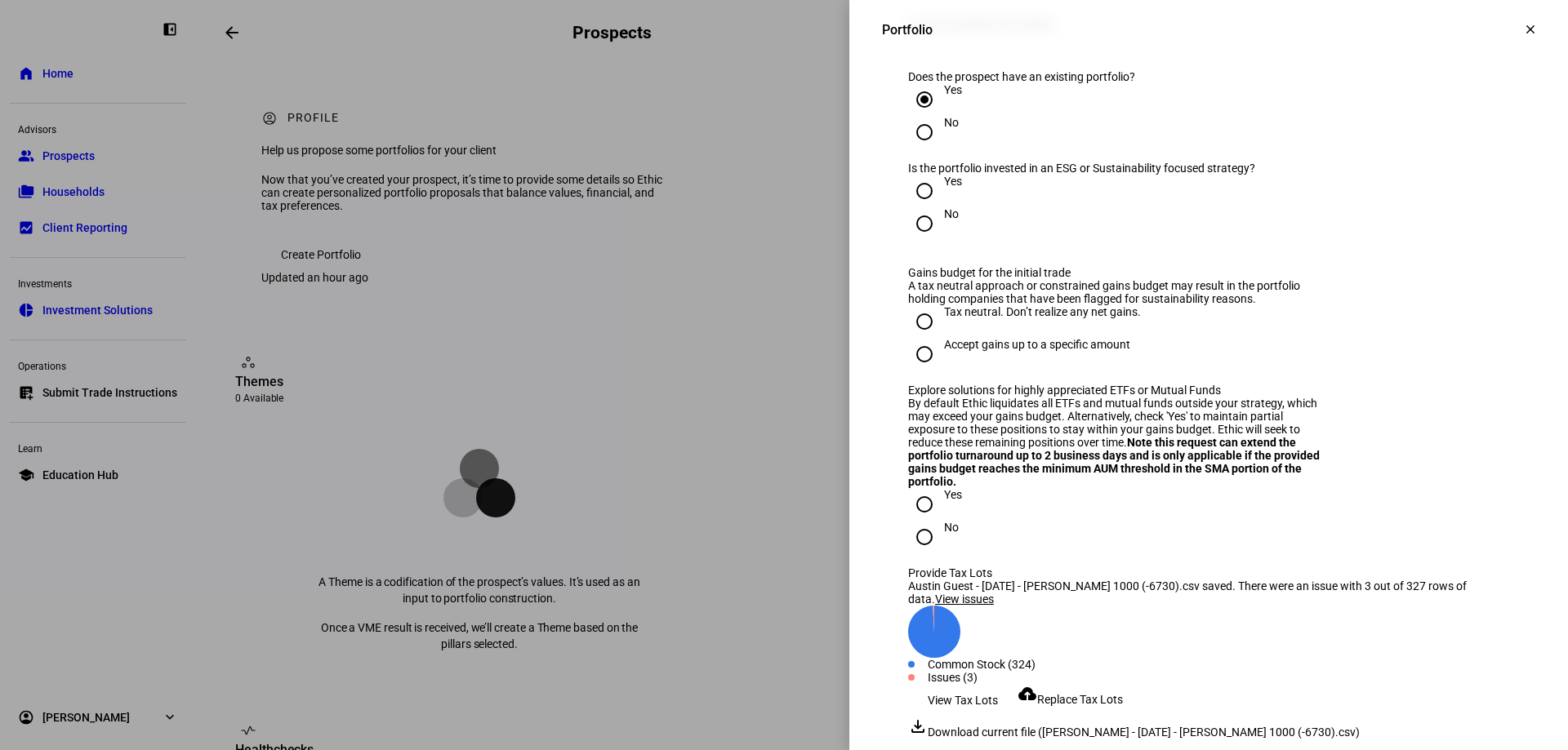
click at [912, 208] on input "Yes" at bounding box center [924, 190] width 32 height 32
radio input "true"
click at [912, 338] on input "Tax neutral. Don’t realize any net gains." at bounding box center [924, 321] width 32 height 32
radio input "true"
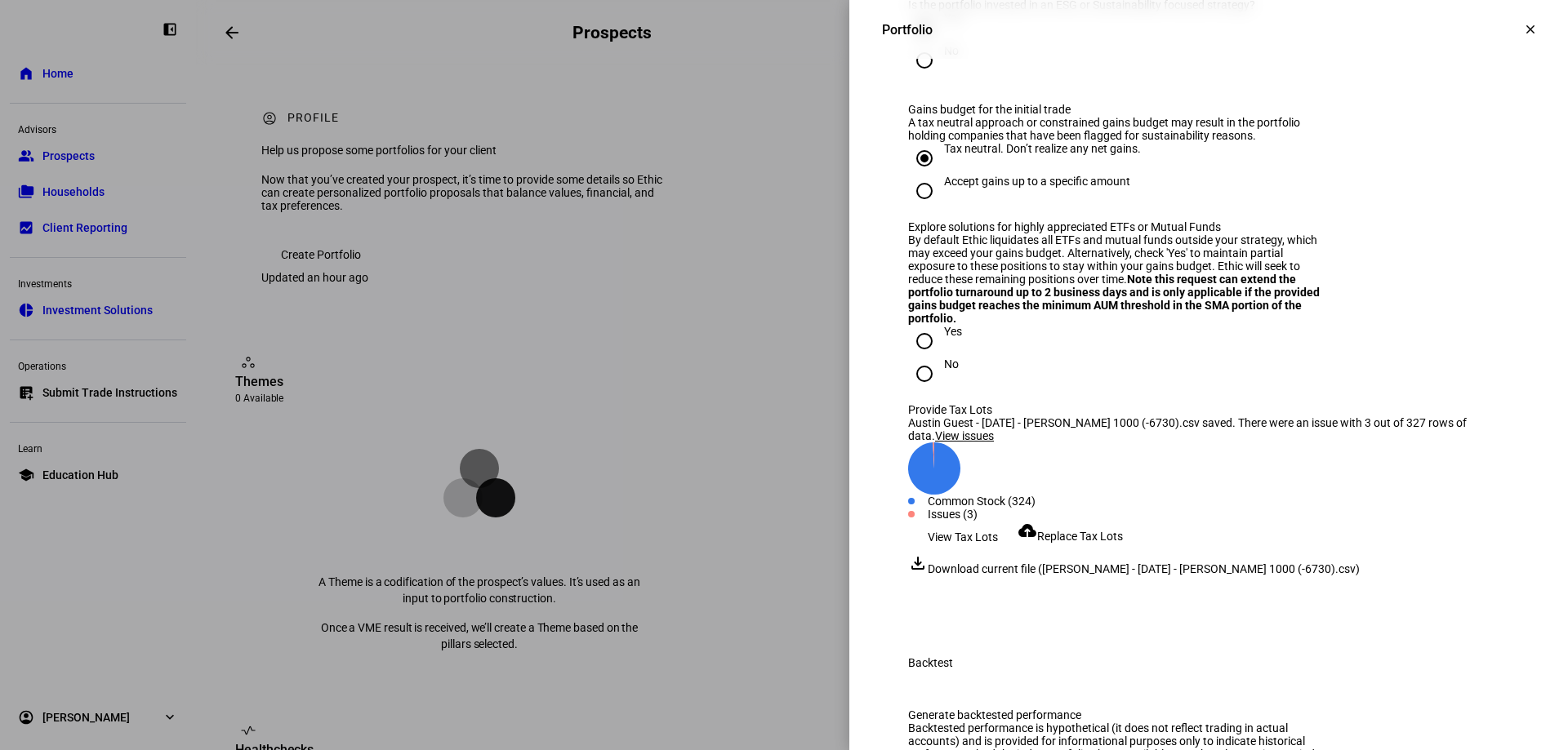
scroll to position [1959, 0]
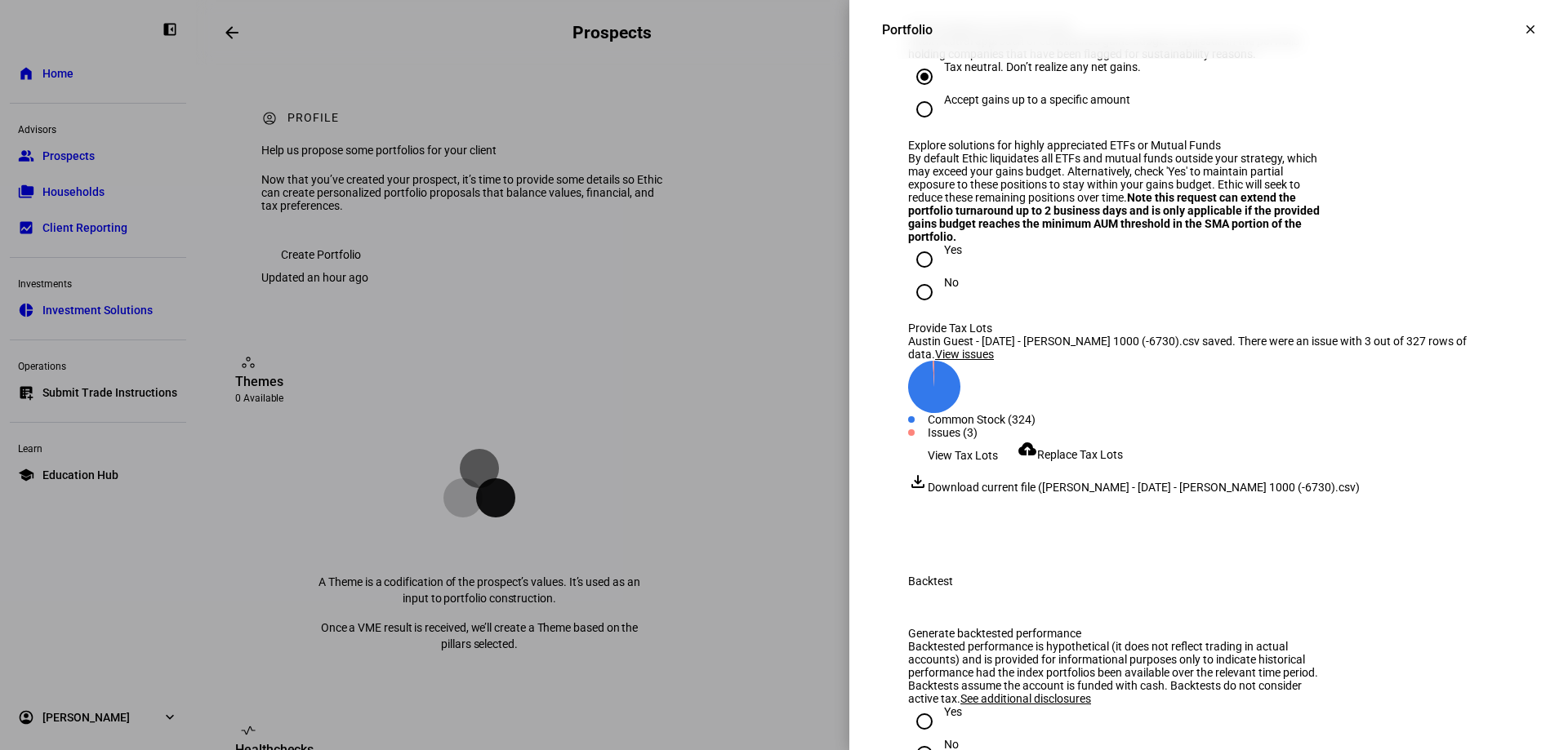
click at [916, 308] on input "No" at bounding box center [924, 292] width 32 height 32
radio input "true"
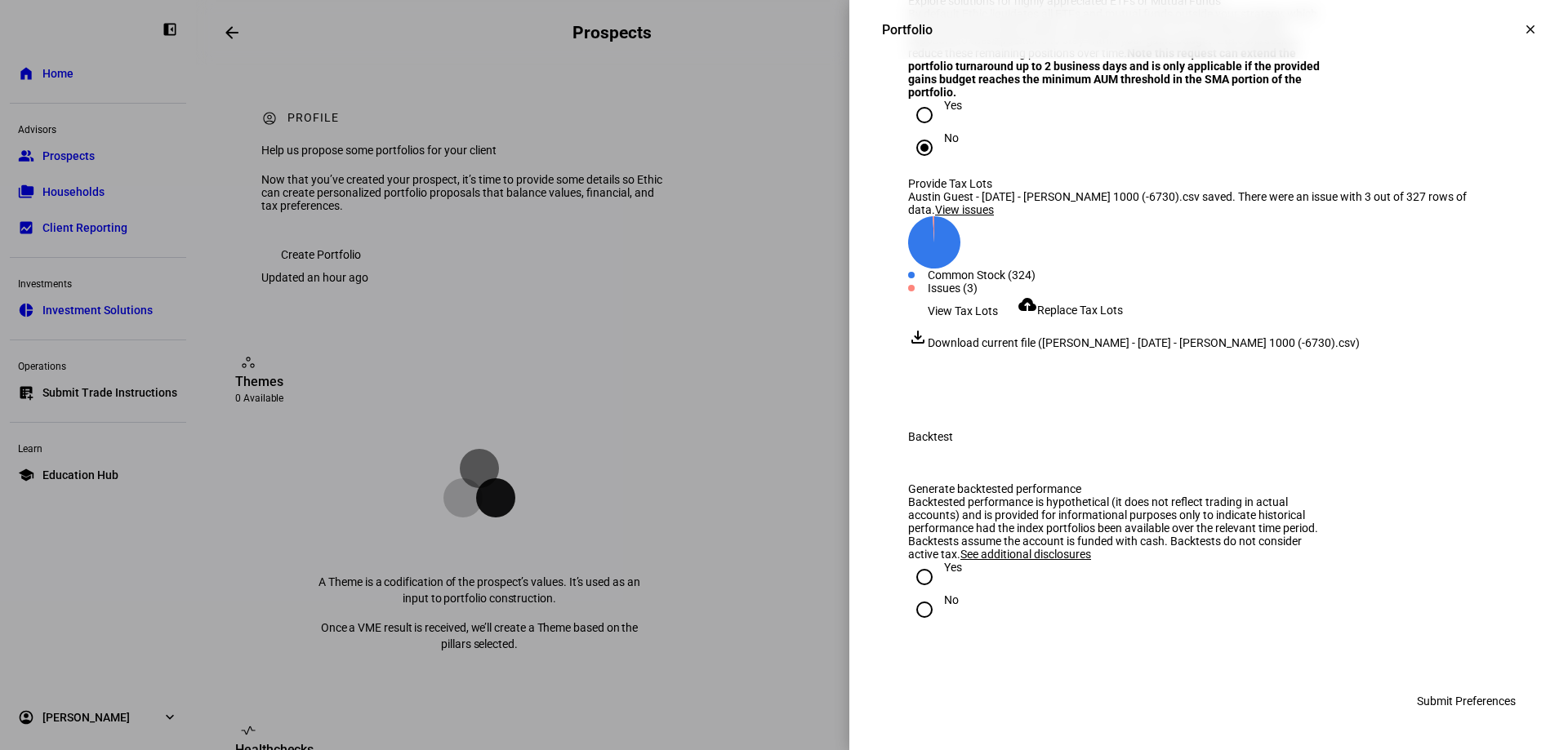
scroll to position [2524, 0]
click at [915, 609] on input "No" at bounding box center [924, 609] width 32 height 32
radio input "true"
click at [1117, 613] on span "Submit Preferences" at bounding box center [1466, 700] width 99 height 32
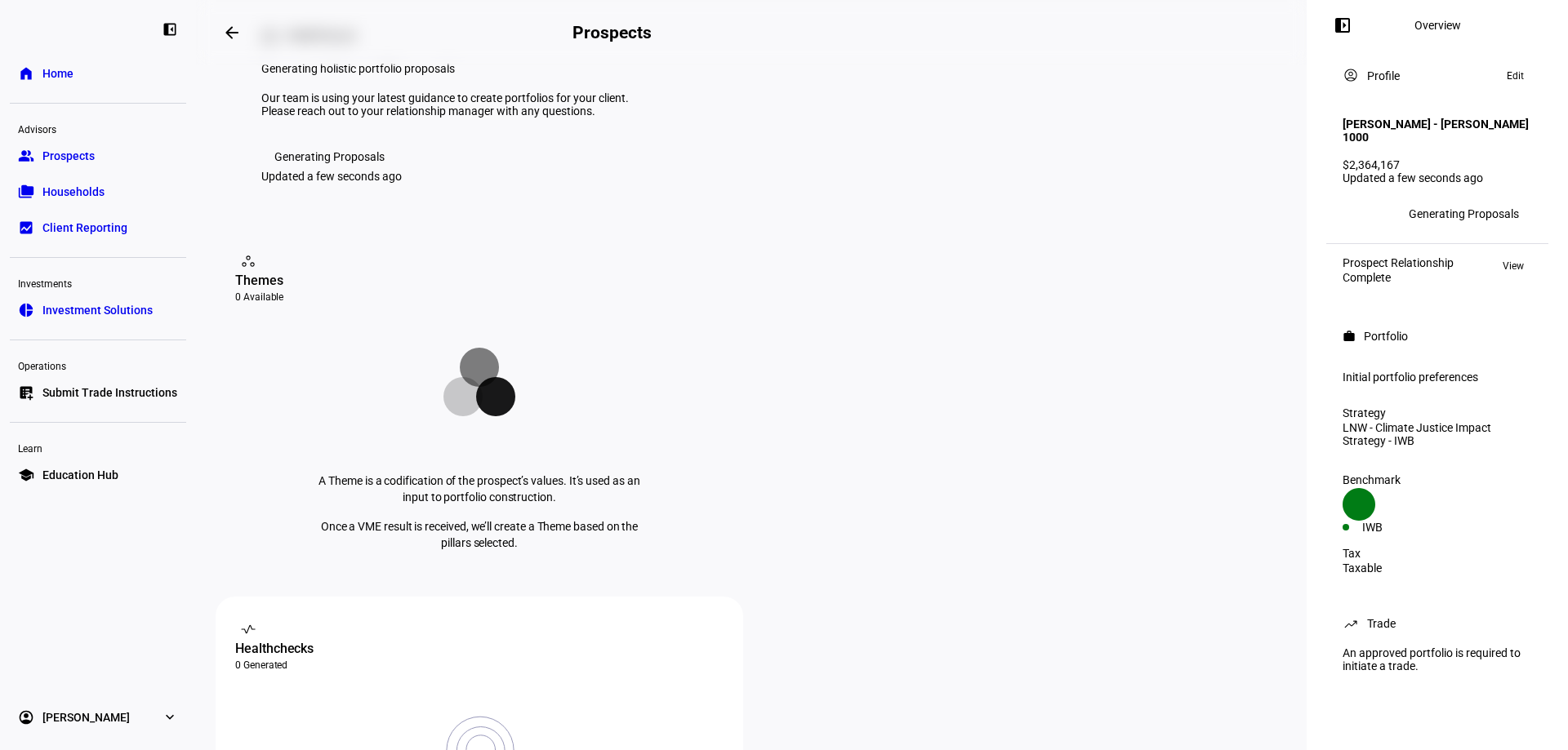
scroll to position [0, 0]
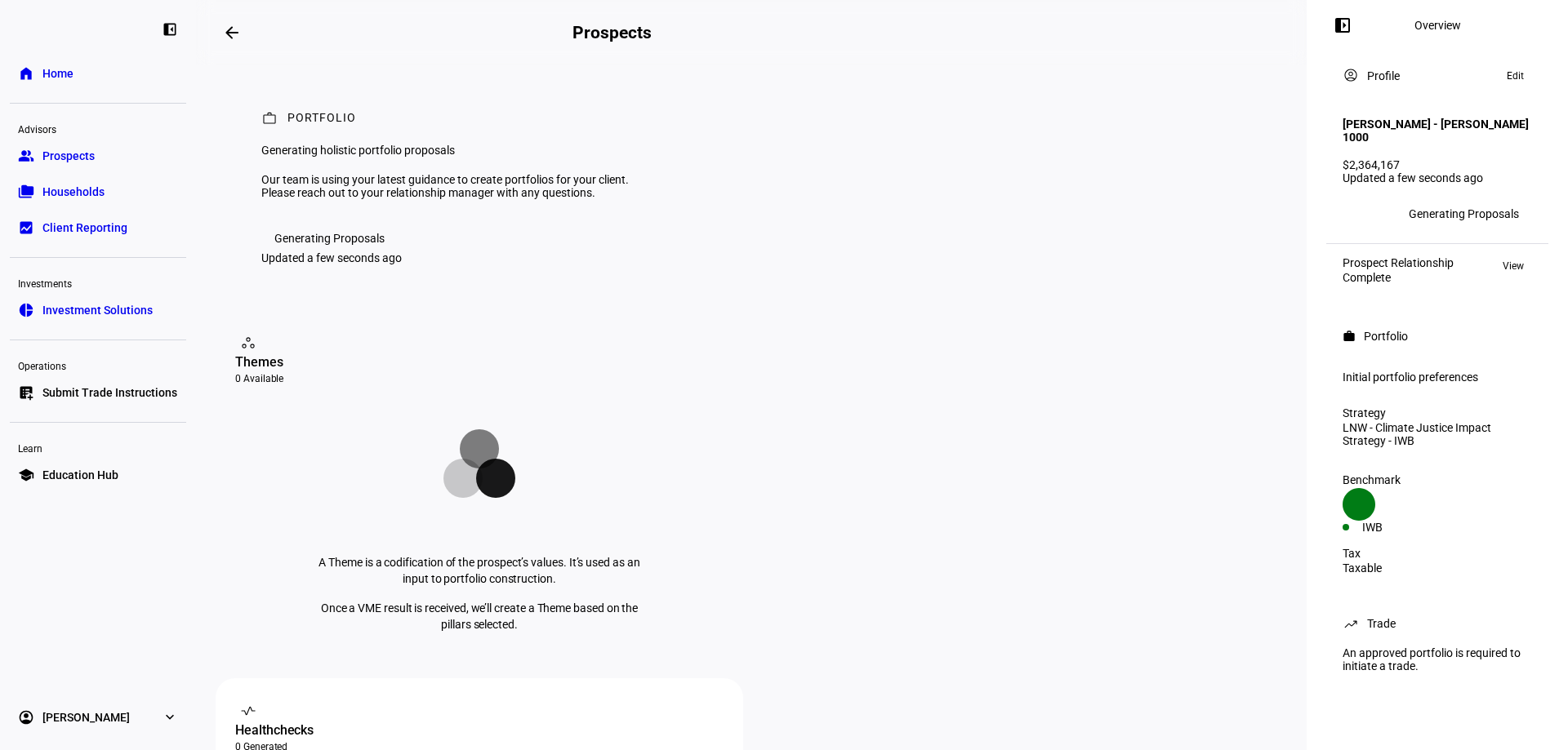
click at [1117, 262] on span at bounding box center [1513, 266] width 38 height 19
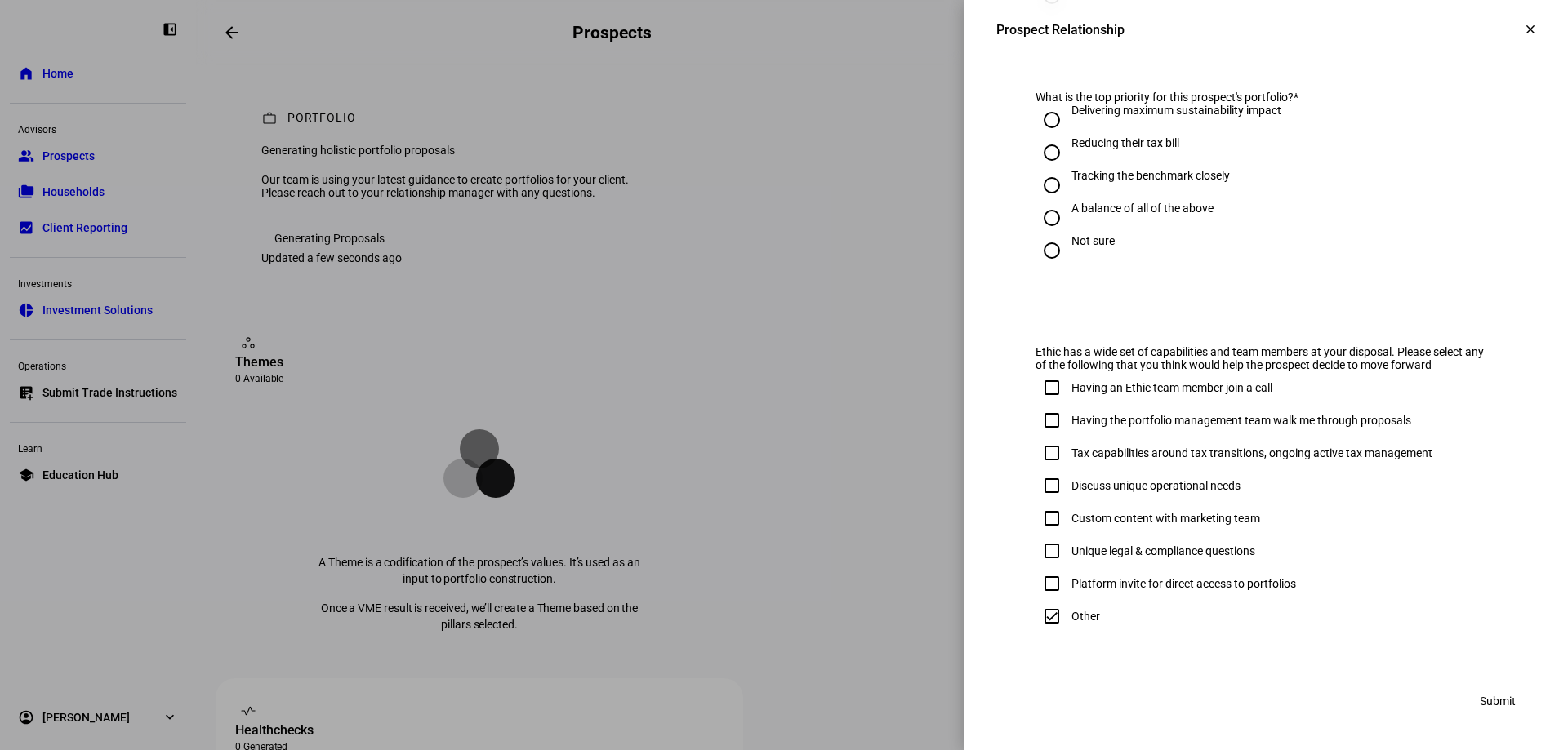
scroll to position [4, 0]
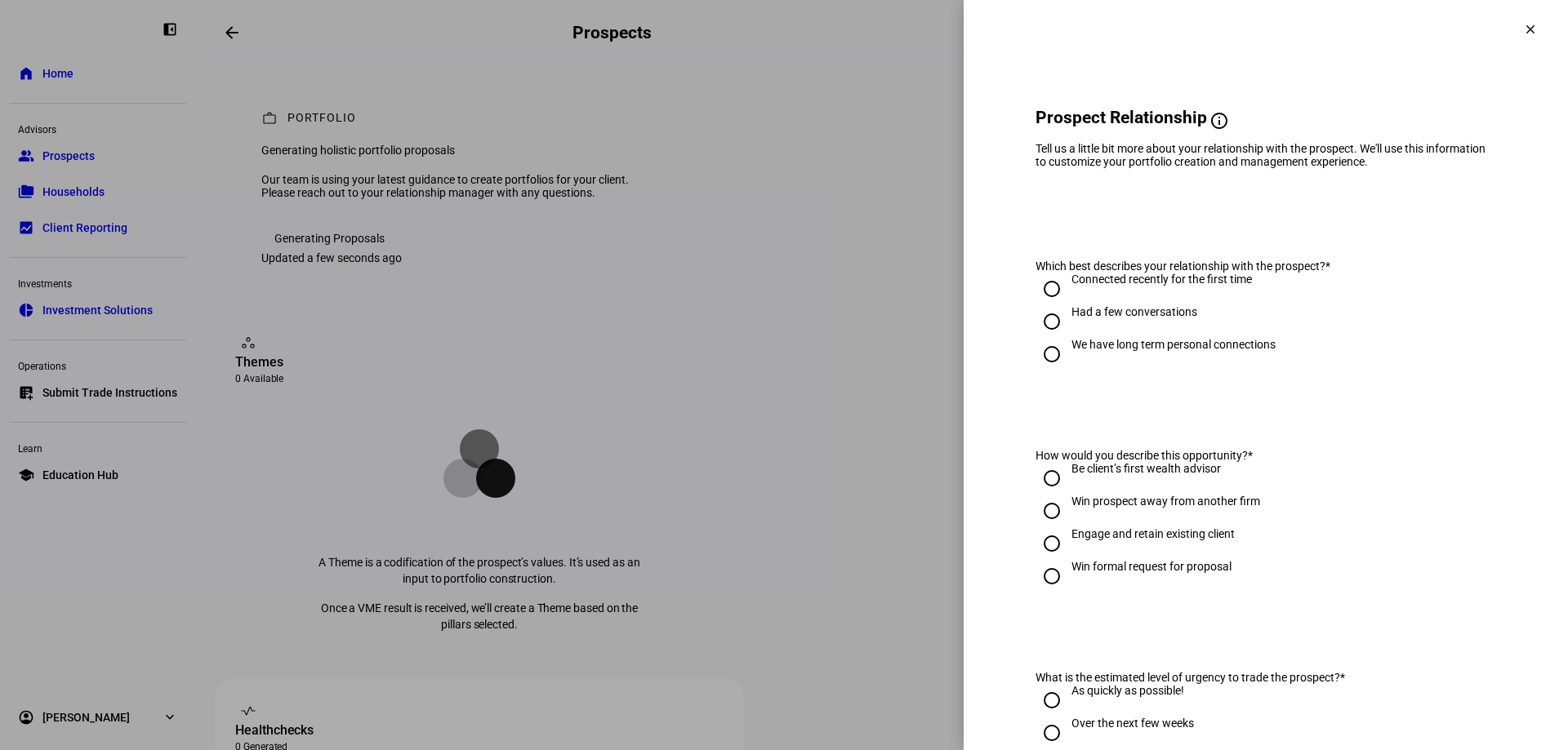
click at [1117, 38] on span at bounding box center [1530, 30] width 39 height 39
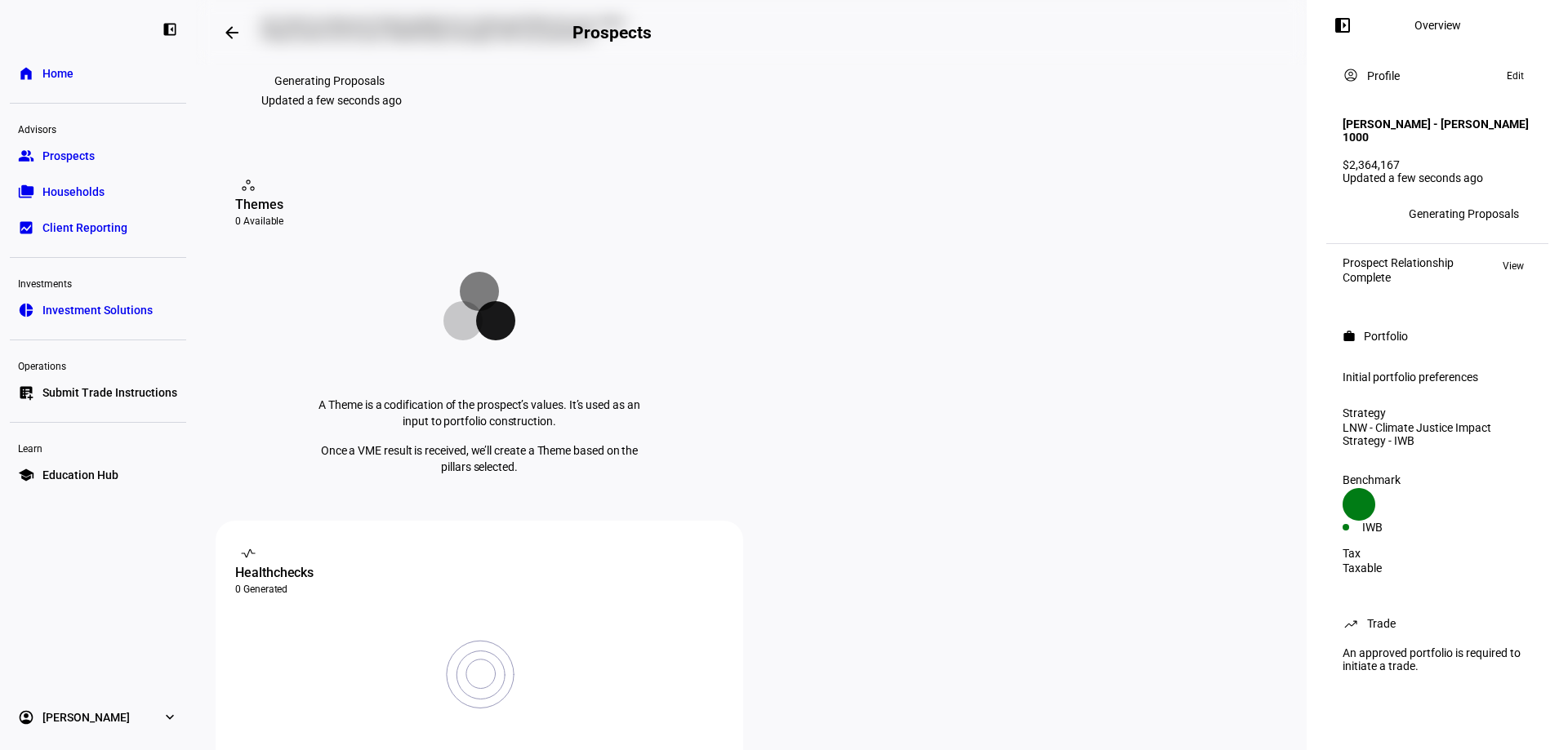
scroll to position [0, 0]
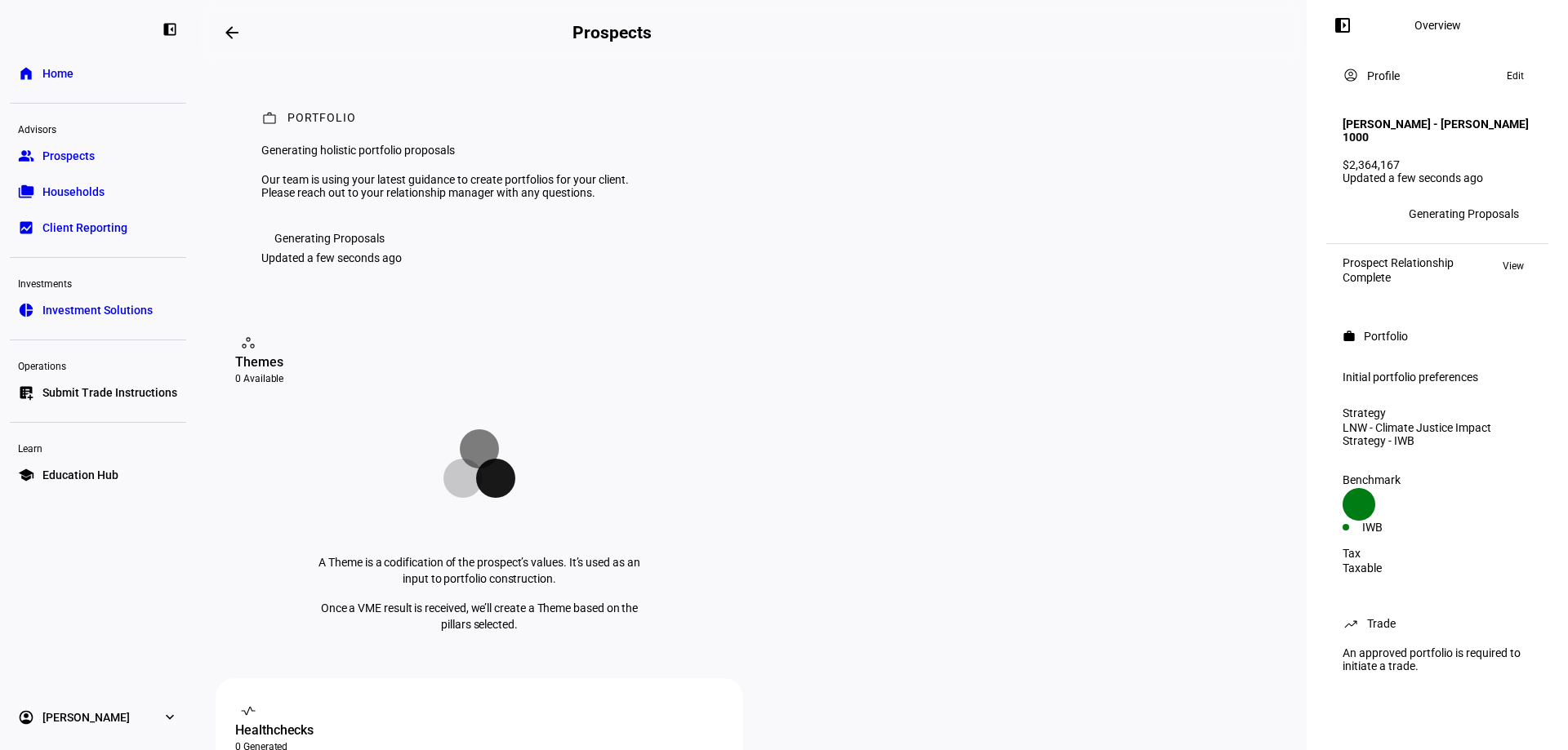
click at [1117, 379] on div "Initial portfolio preferences" at bounding box center [1437, 377] width 189 height 13
click at [1117, 268] on span "View" at bounding box center [1513, 266] width 21 height 19
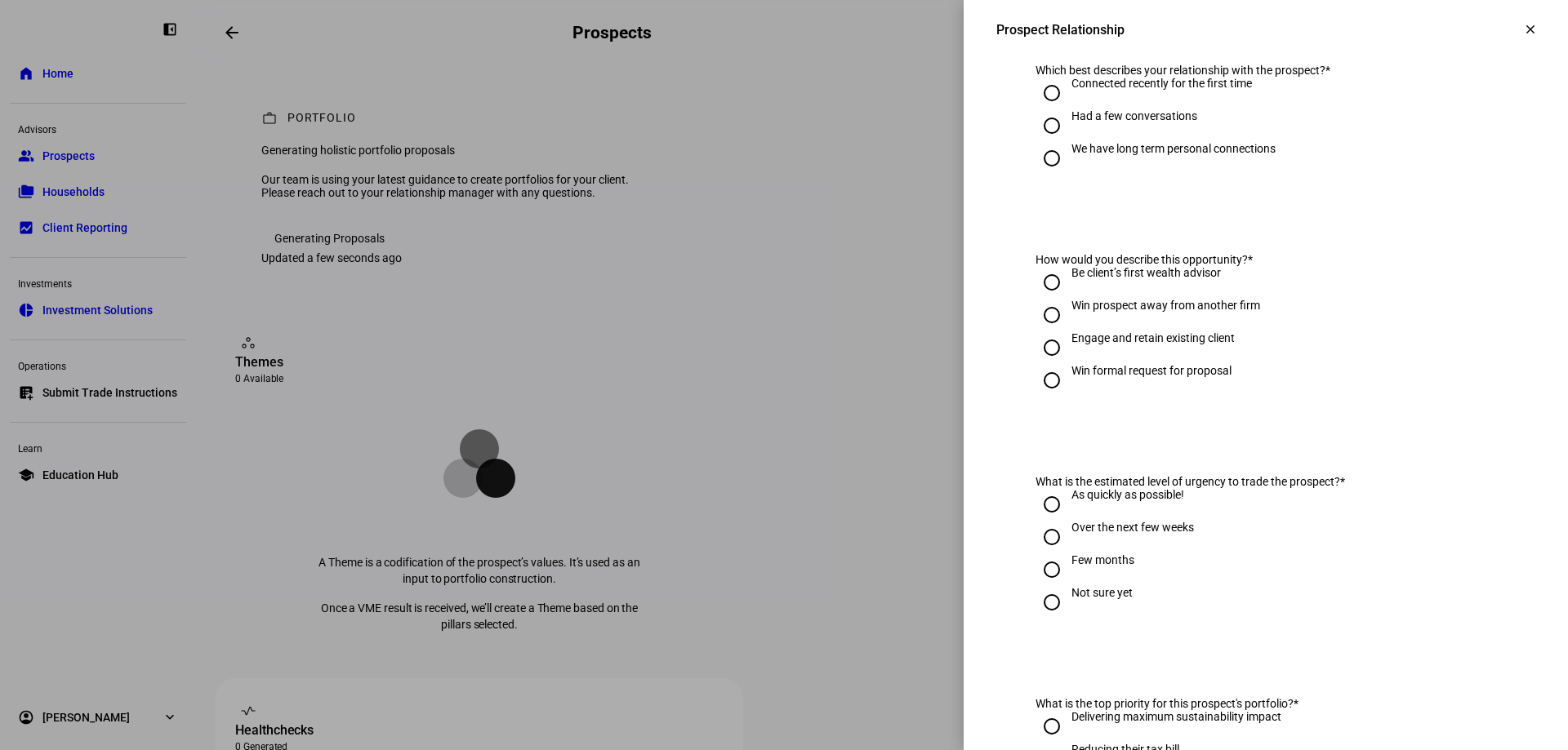
scroll to position [4, 0]
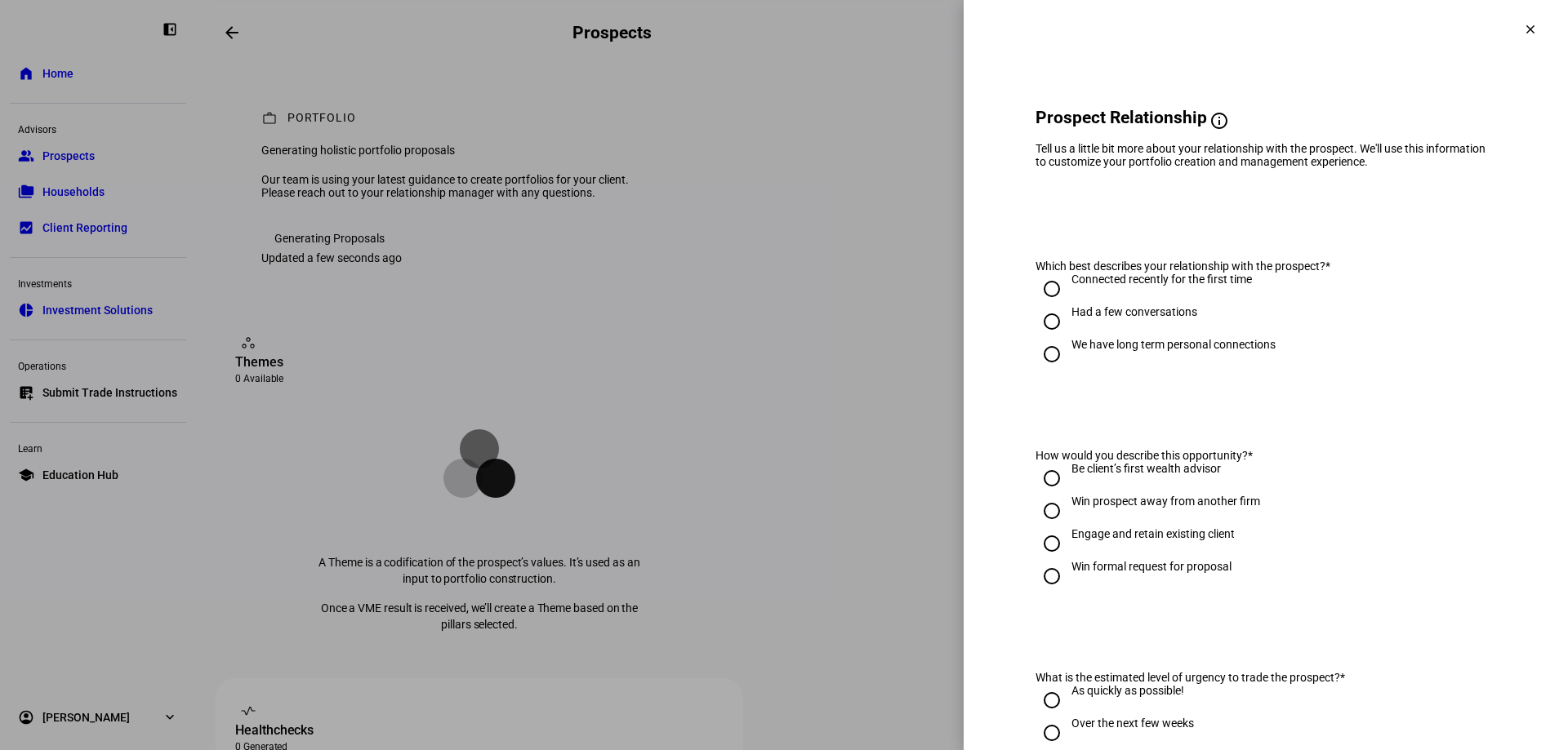
click at [1117, 18] on span at bounding box center [1530, 30] width 39 height 39
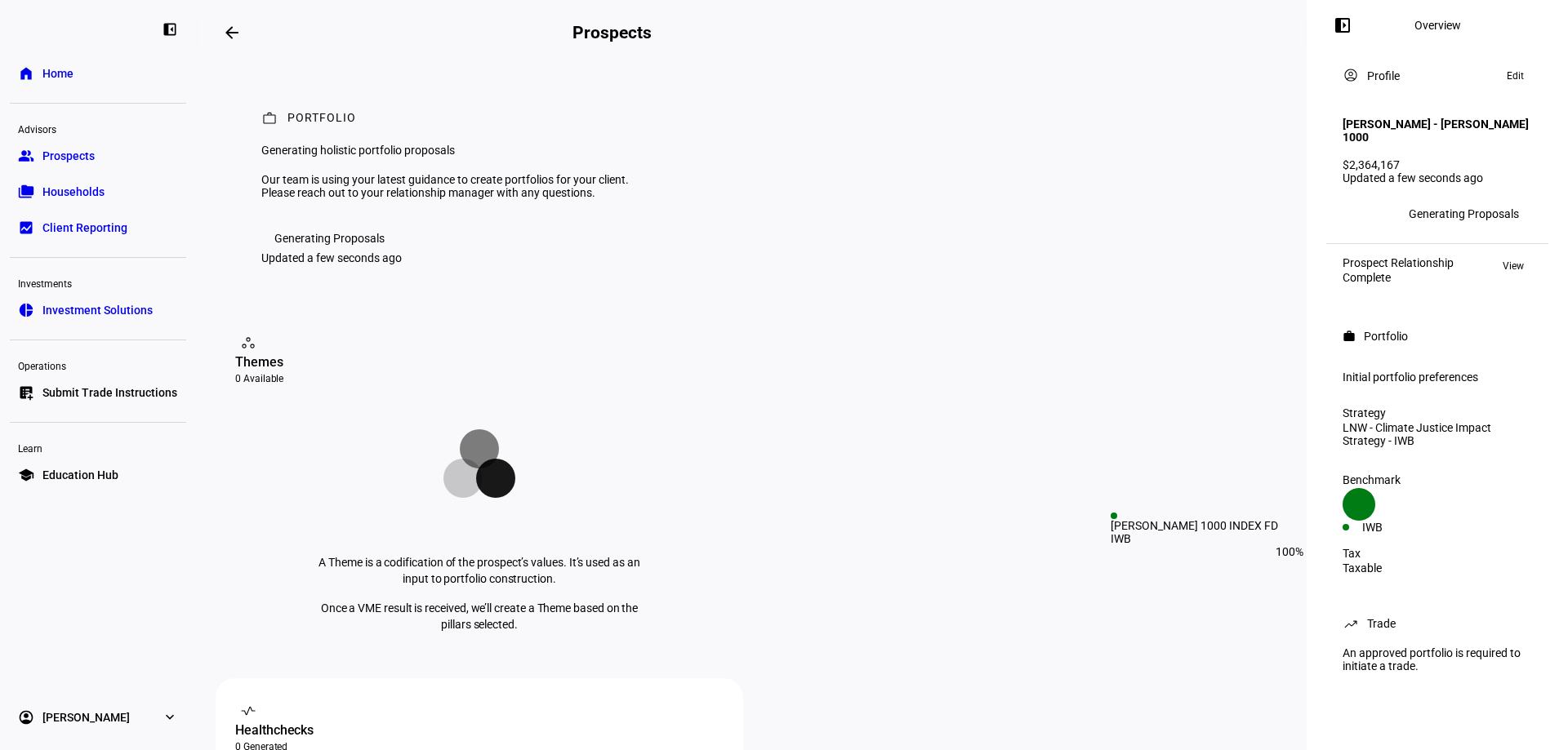
click at [1117, 534] on div "Created with Highcharts 9.1.2 IWB" at bounding box center [1437, 511] width 189 height 46
click at [1117, 575] on div "Taxable" at bounding box center [1437, 568] width 189 height 13
click at [1117, 521] on icon at bounding box center [1359, 504] width 32 height 32
click at [1117, 534] on div "IWB" at bounding box center [1390, 528] width 95 height 13
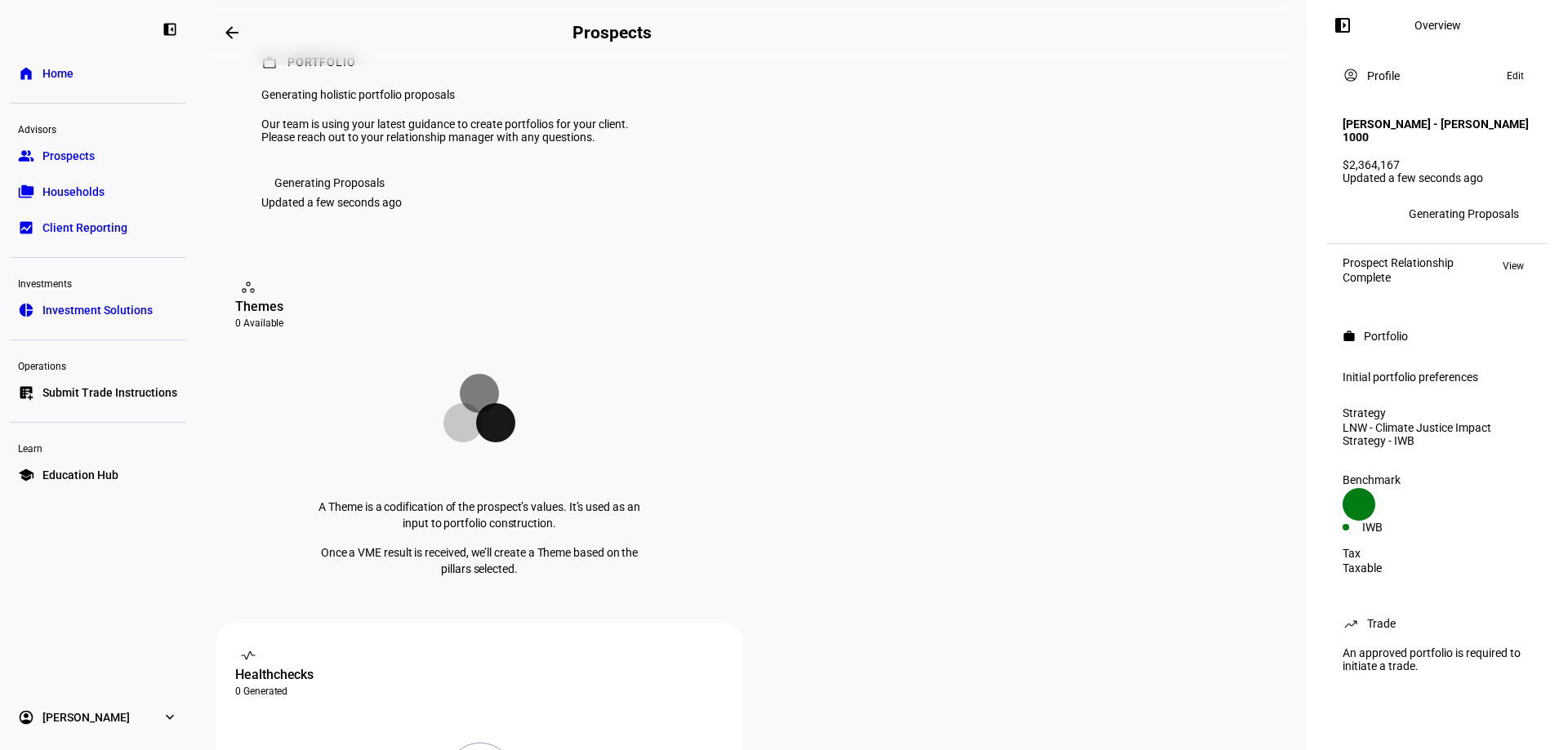
scroll to position [0, 0]
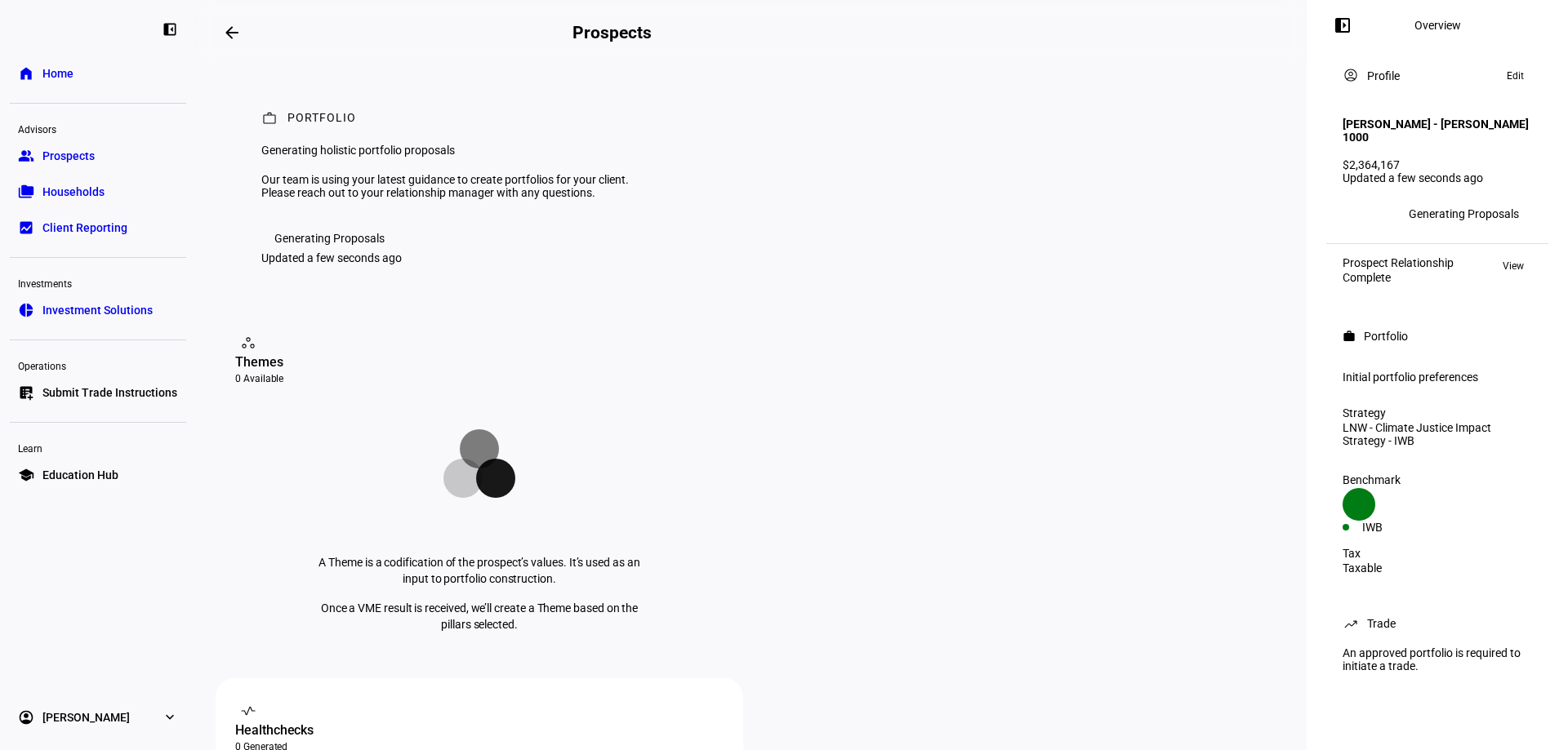
click at [1117, 77] on span "Edit" at bounding box center [1515, 76] width 18 height 19
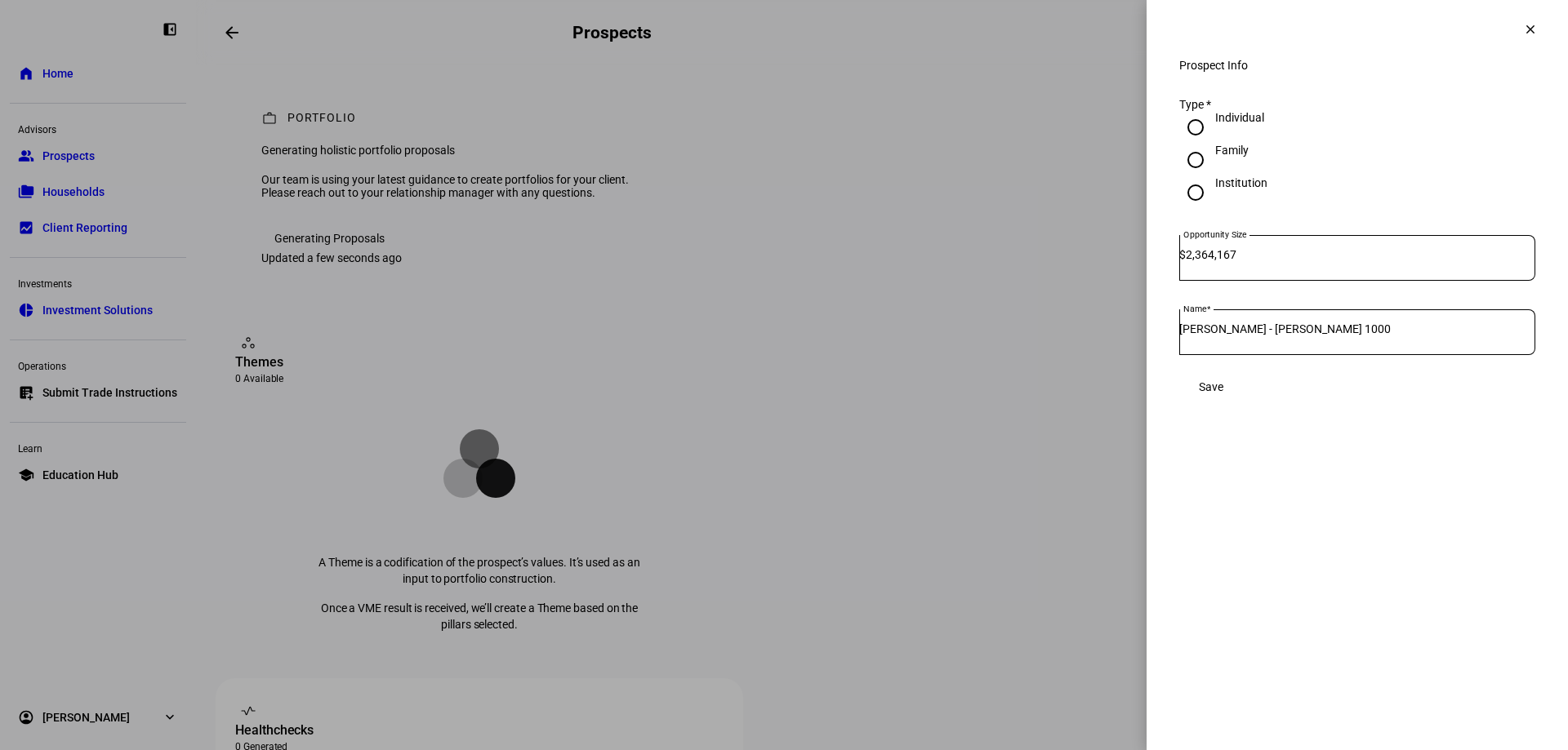
click at [1117, 30] on span at bounding box center [1530, 30] width 39 height 39
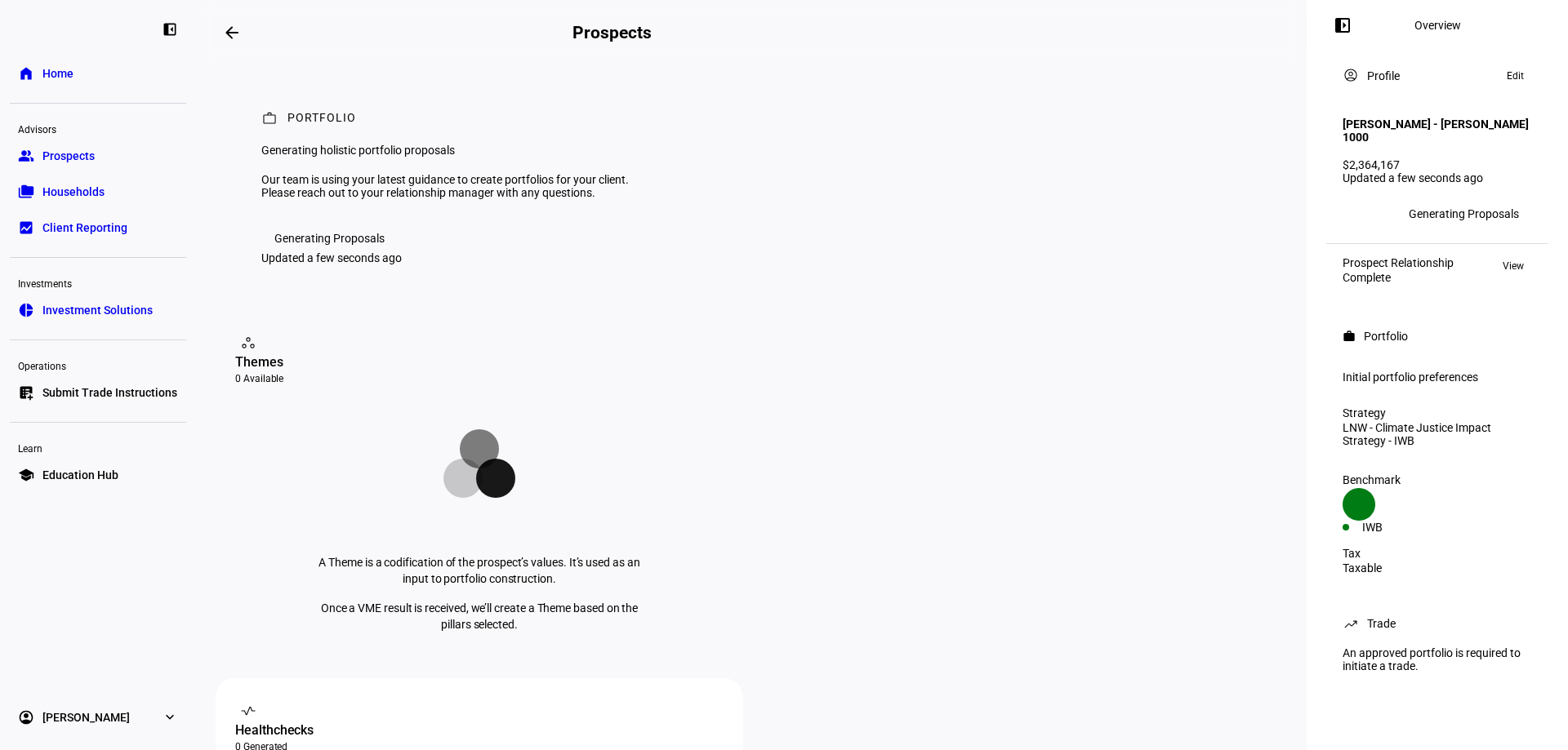
click at [1117, 262] on span "View" at bounding box center [1513, 266] width 21 height 19
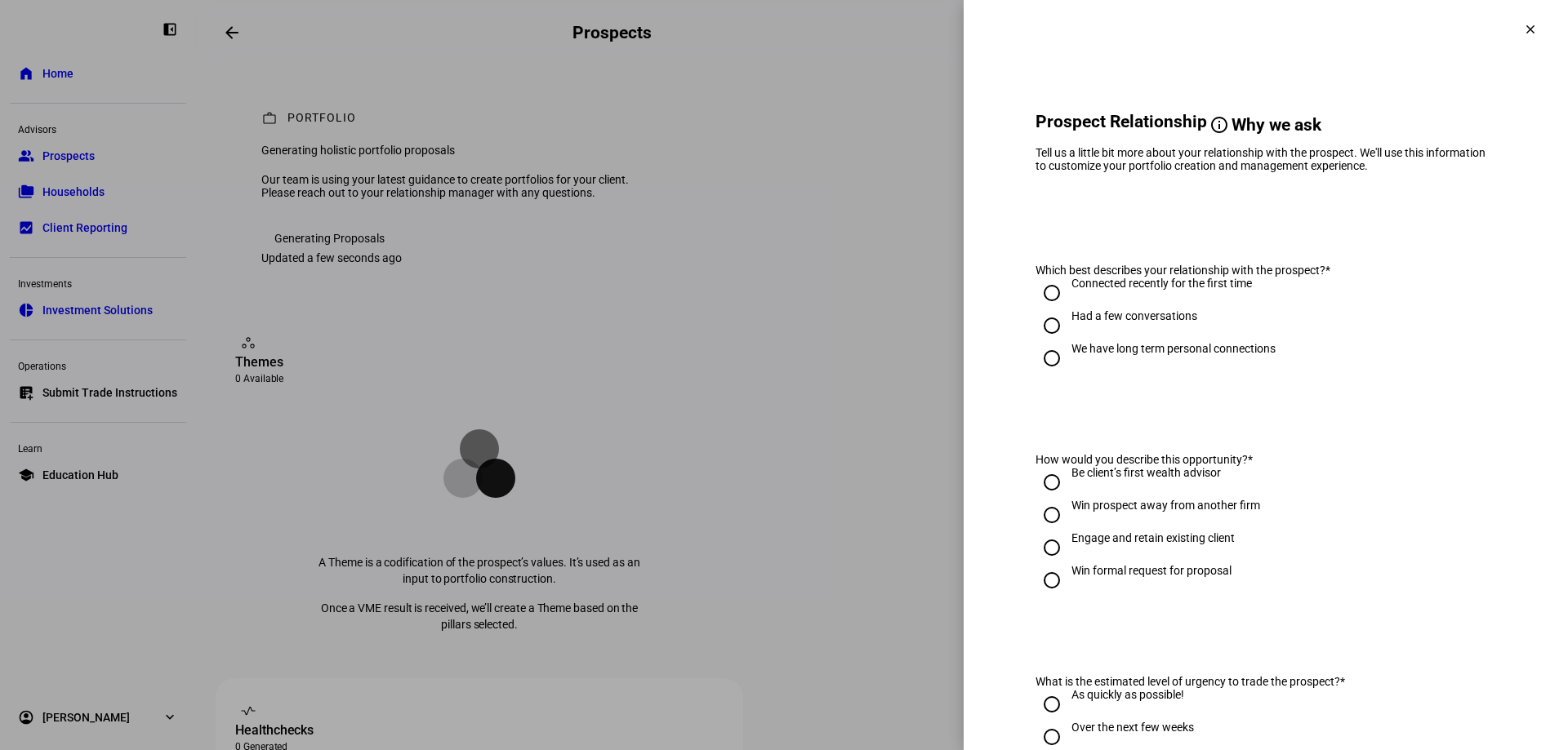
click at [1117, 116] on mat-icon "info" at bounding box center [1218, 125] width 19 height 19
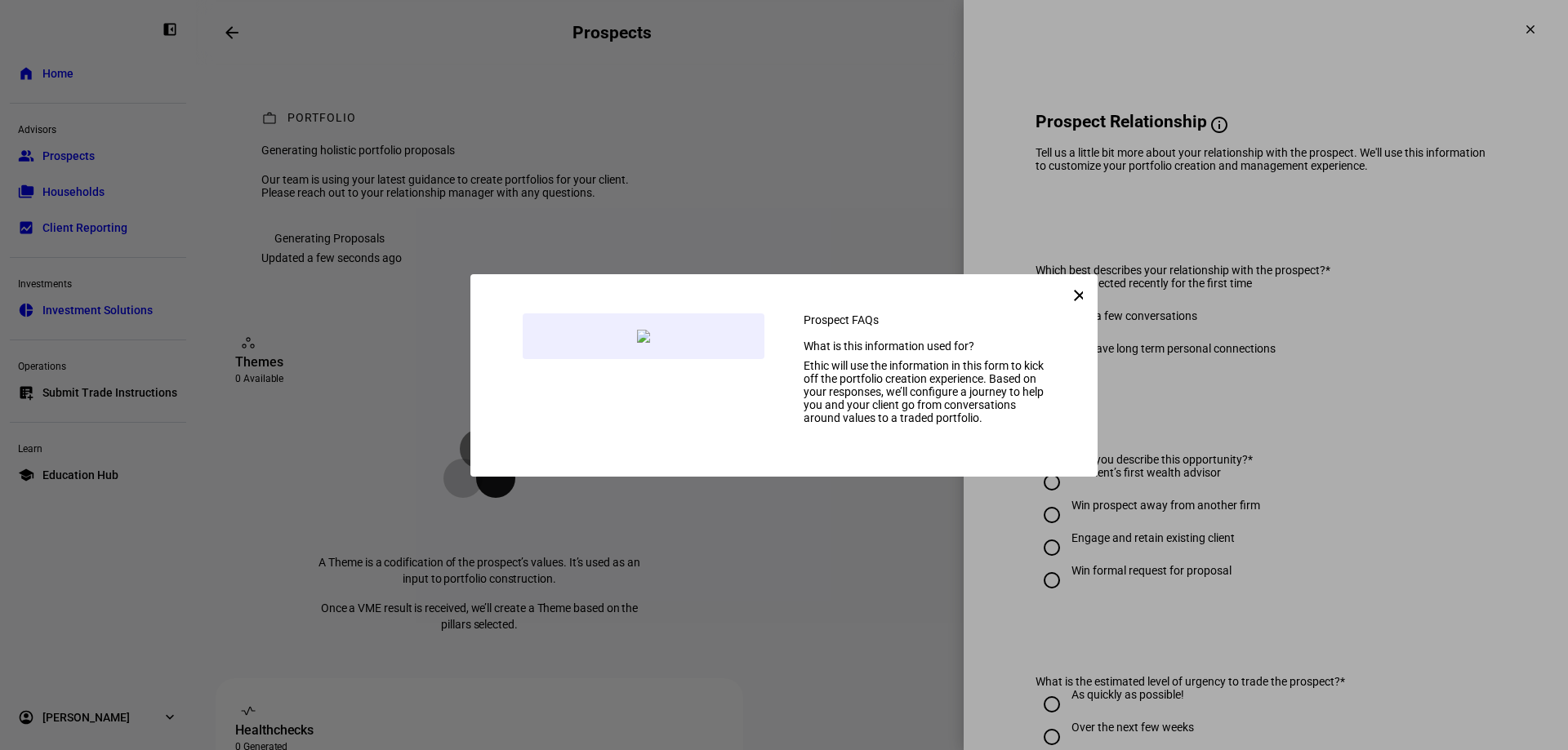
click at [1065, 276] on span "button" at bounding box center [1076, 295] width 39 height 39
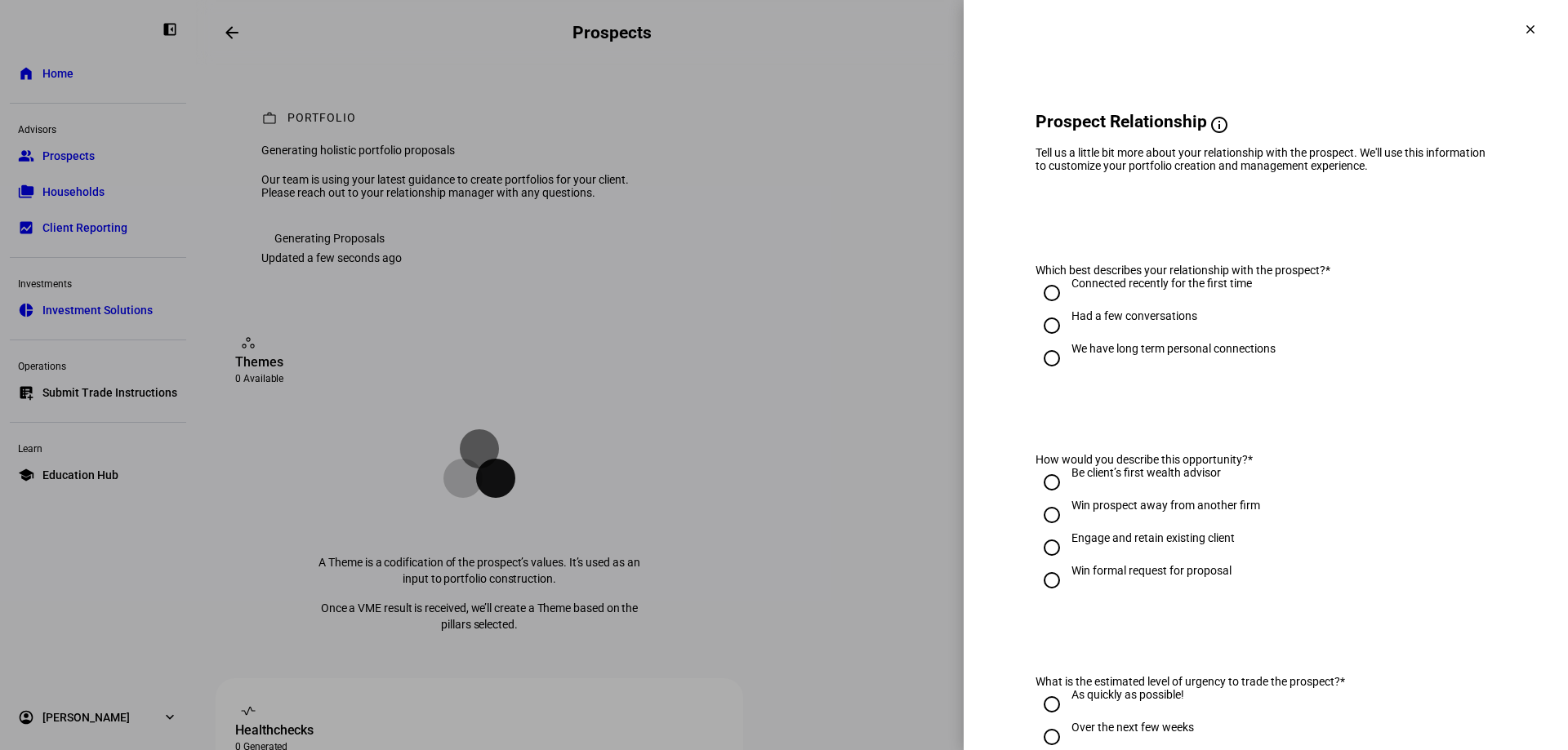
click at [1117, 19] on span at bounding box center [1530, 30] width 39 height 39
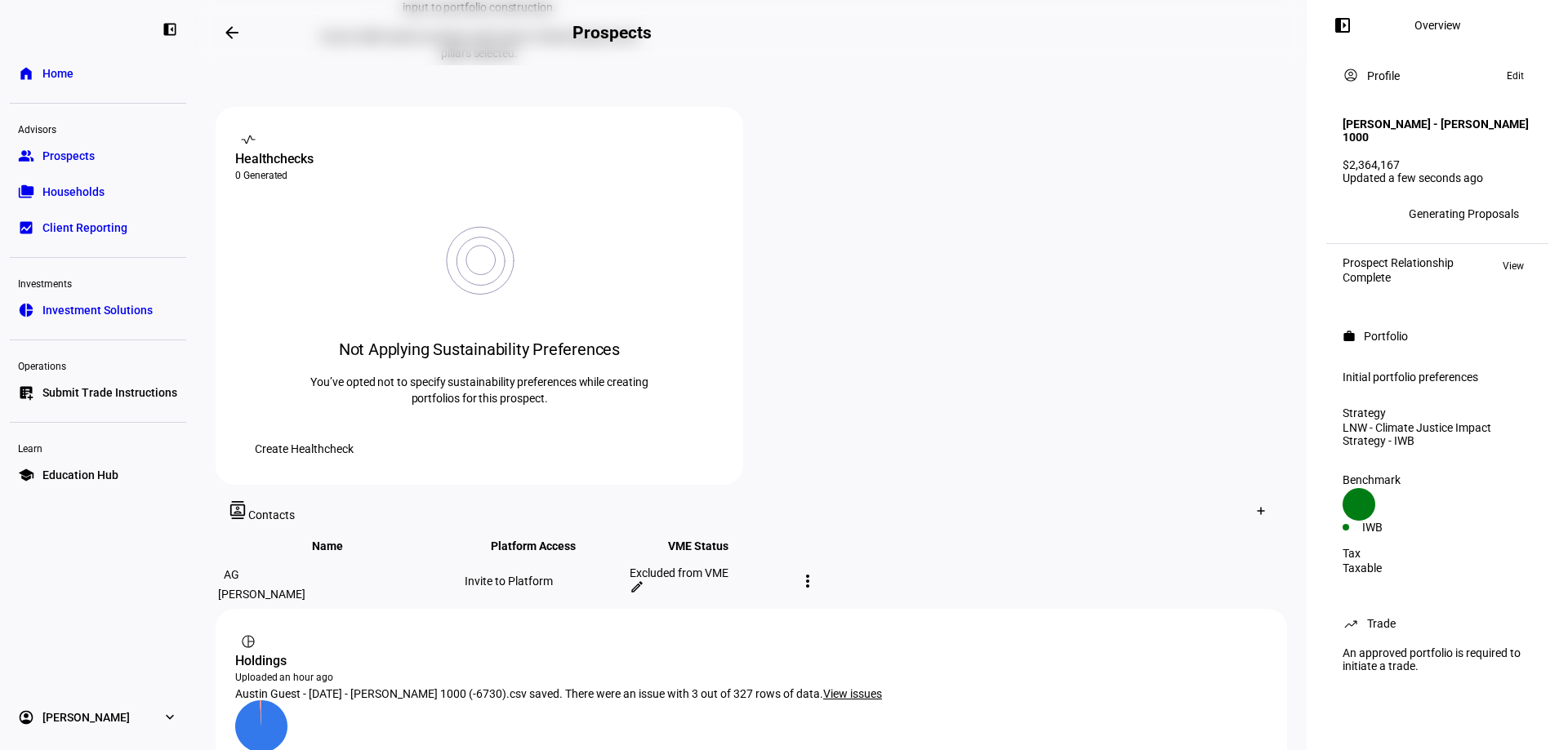
scroll to position [731, 0]
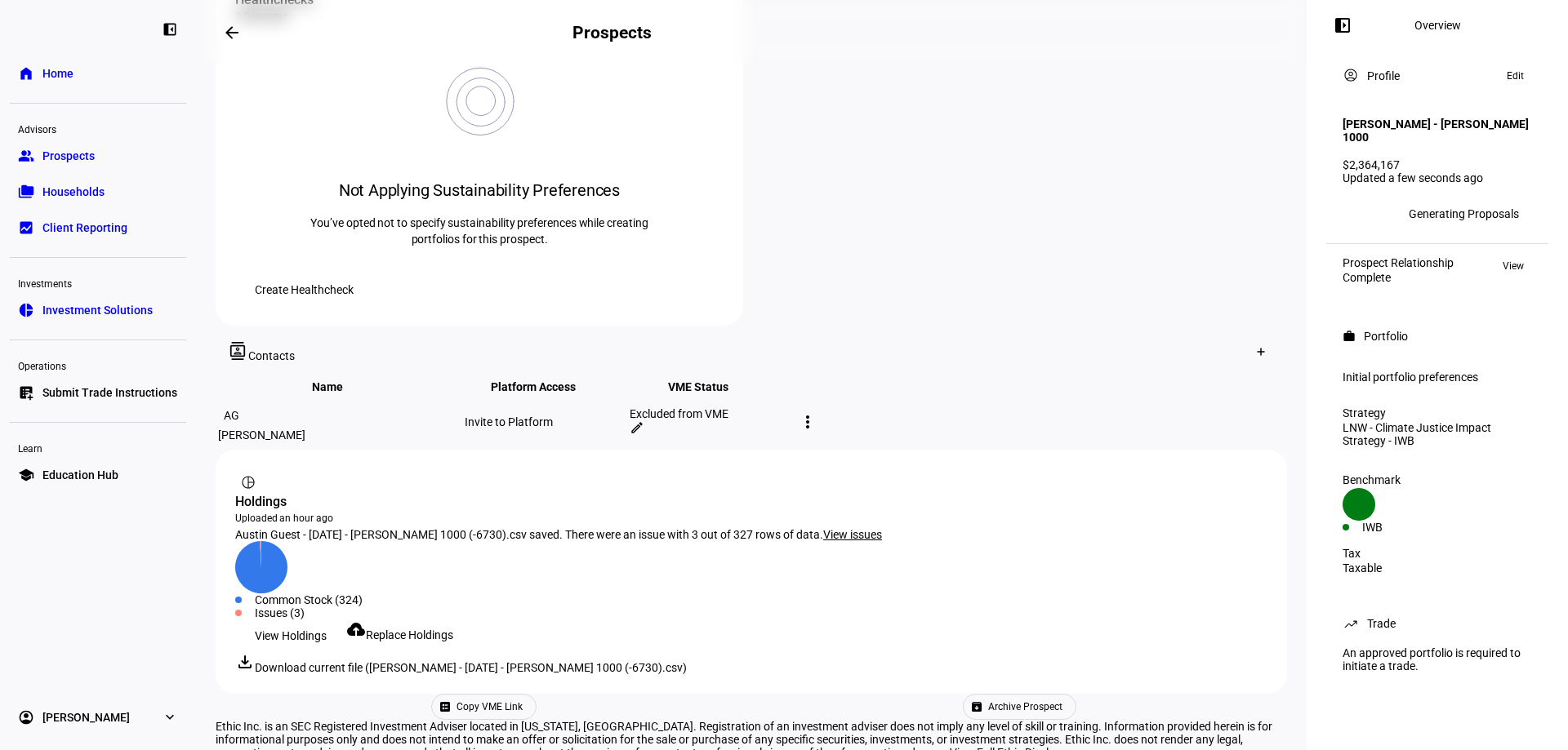
click at [1117, 575] on div "Taxable" at bounding box center [1437, 568] width 189 height 13
click at [1117, 380] on div "Initial portfolio preferences" at bounding box center [1437, 377] width 189 height 13
click at [1117, 454] on div "Strategy LNW - Climate Justice Impact Strategy - IWB" at bounding box center [1437, 427] width 209 height 54
click at [1117, 270] on span "View" at bounding box center [1513, 266] width 21 height 19
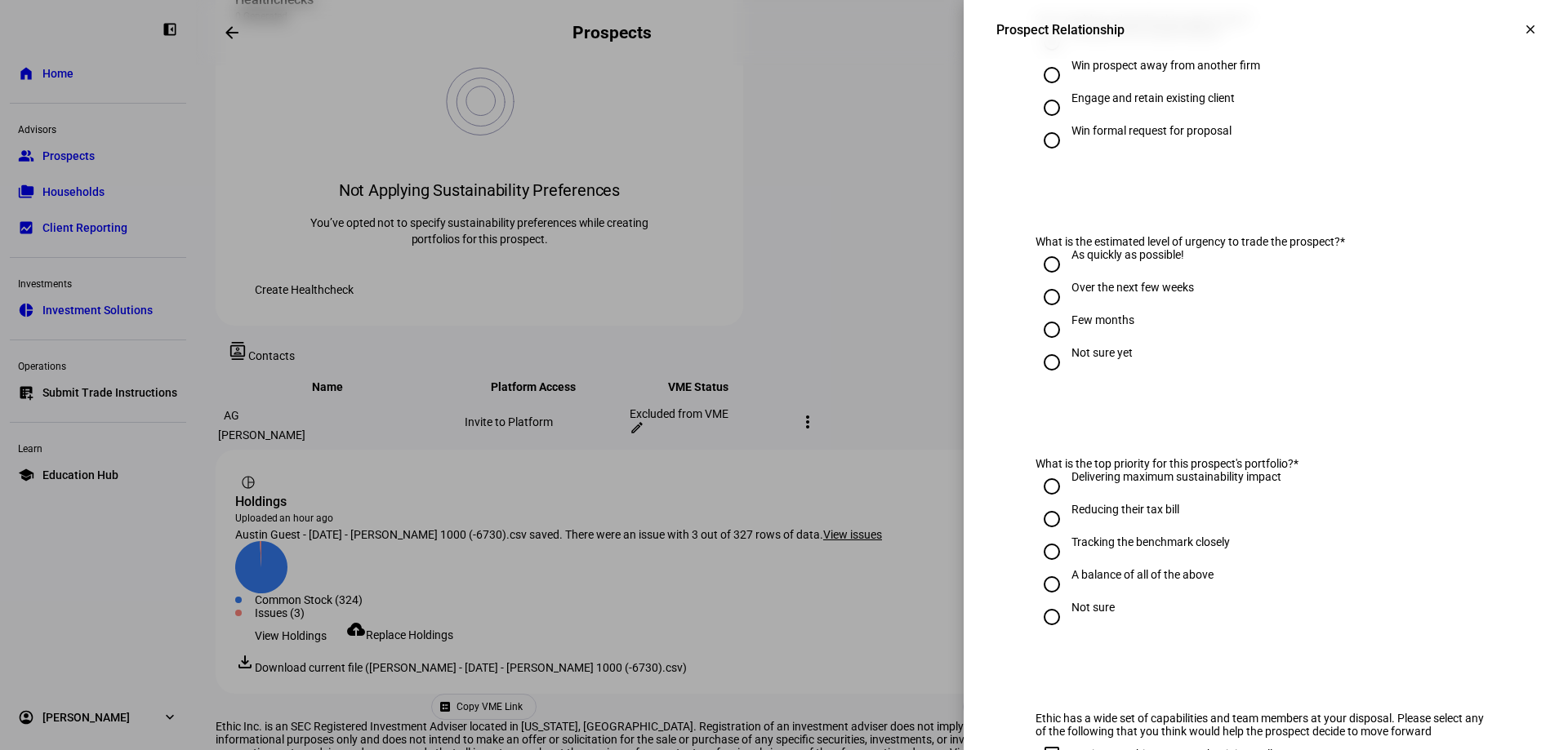
scroll to position [0, 0]
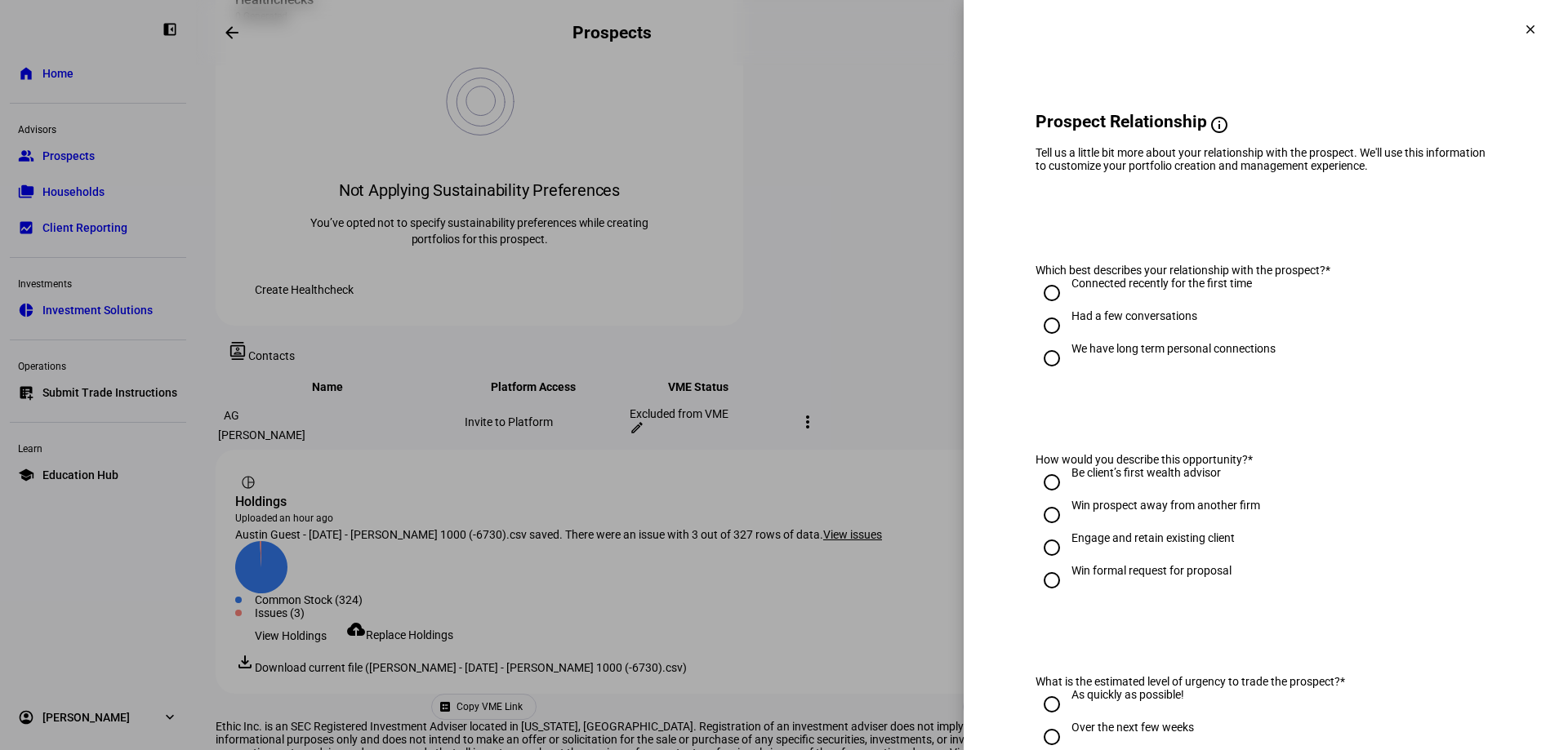
click at [1117, 25] on mat-icon "clear" at bounding box center [1530, 30] width 15 height 15
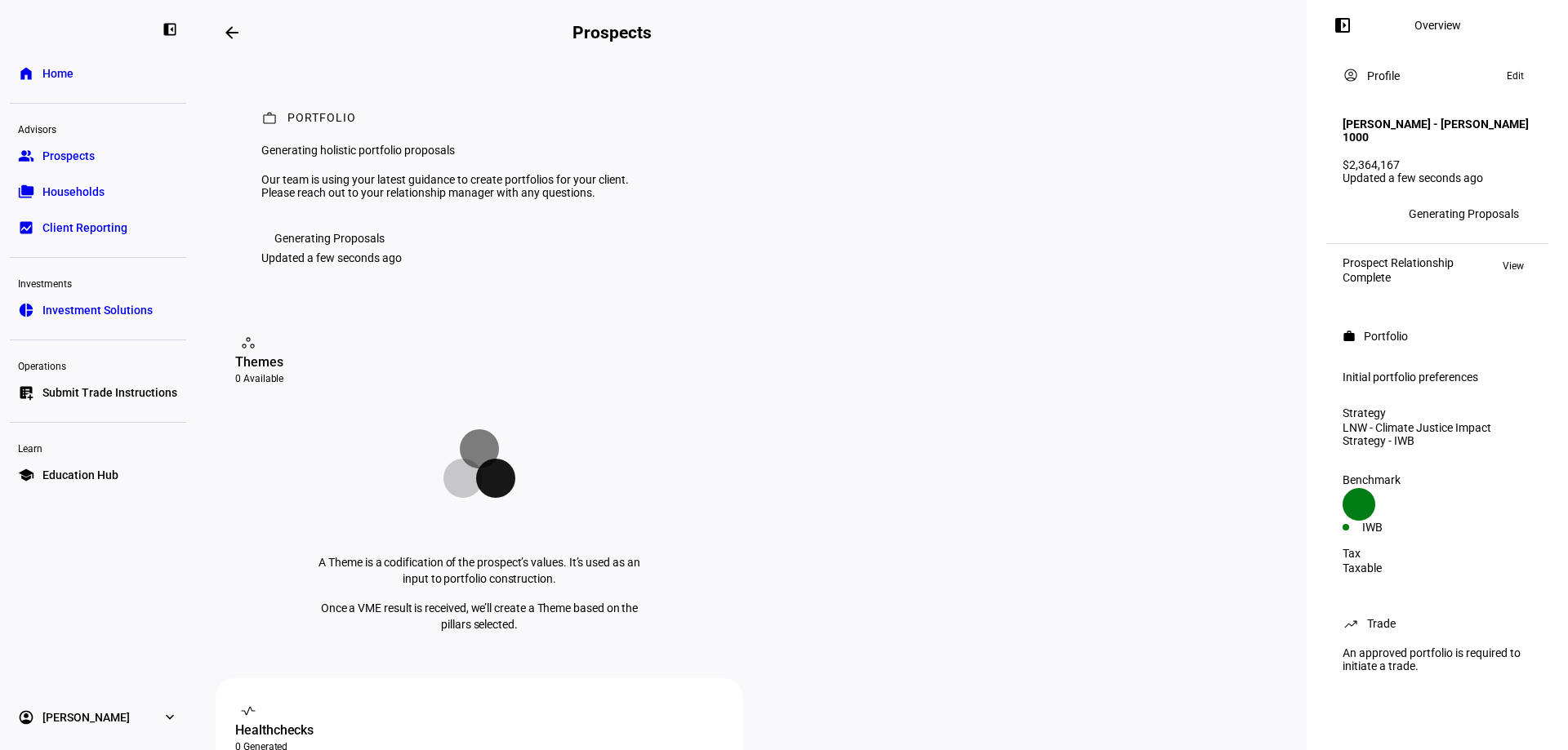
click at [112, 156] on link "group Prospects" at bounding box center [98, 155] width 176 height 32
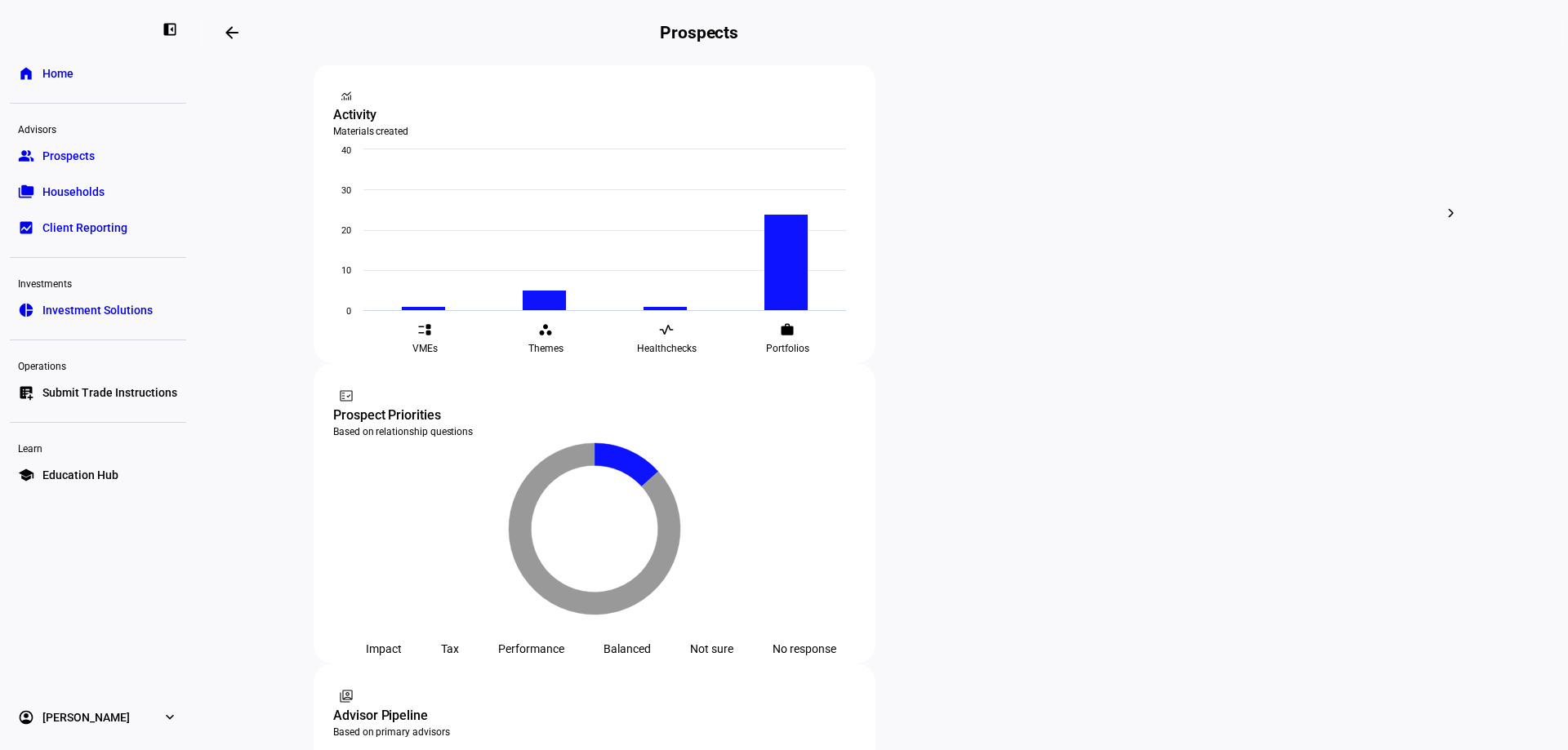
scroll to position [816, 0]
